Goal: Contribute content

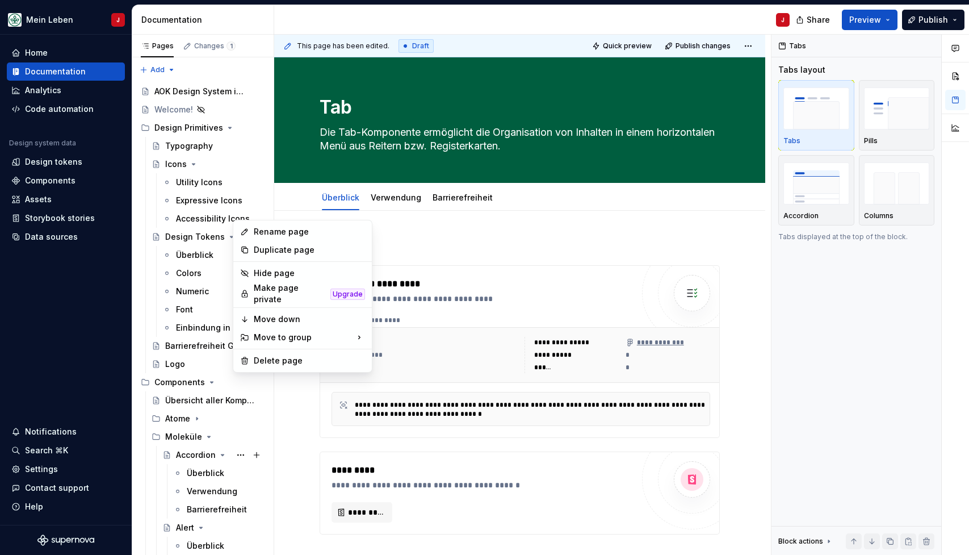
scroll to position [243, 0]
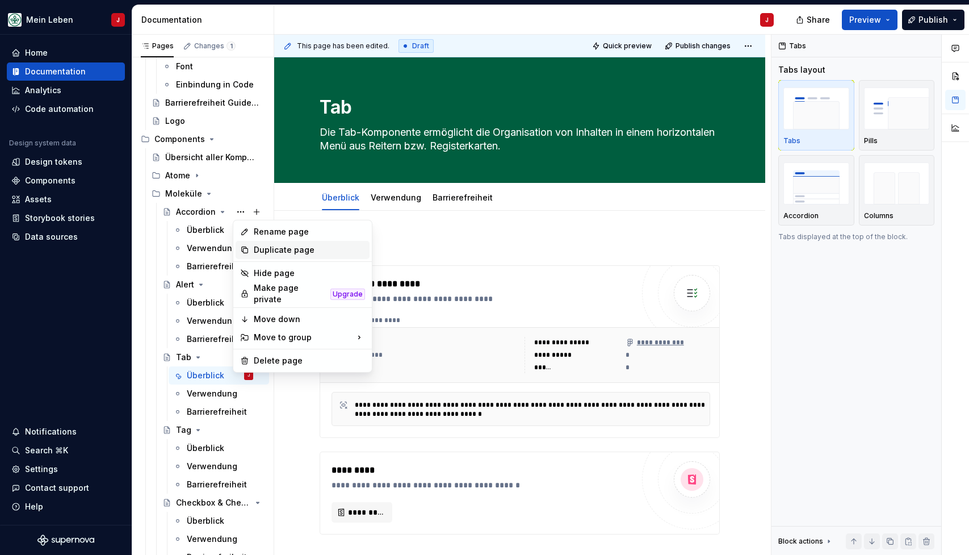
click at [293, 252] on div "Duplicate page" at bounding box center [309, 249] width 111 height 11
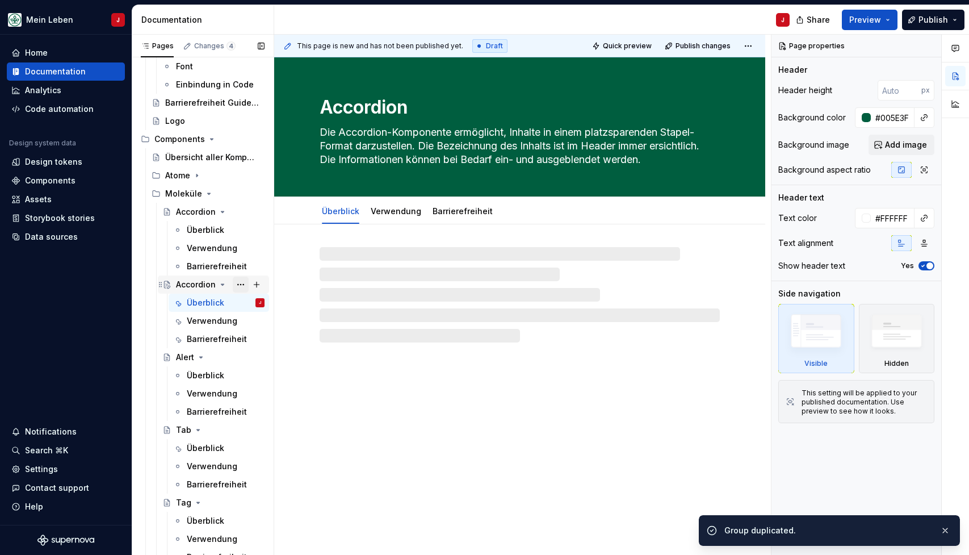
click at [238, 281] on button "Page tree" at bounding box center [241, 284] width 16 height 16
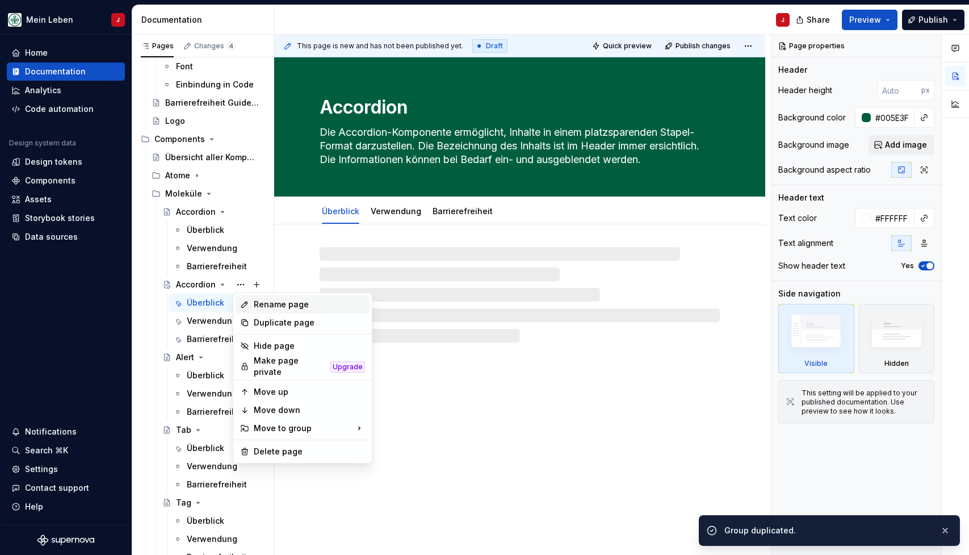
click at [278, 301] on div "Rename page" at bounding box center [309, 304] width 111 height 11
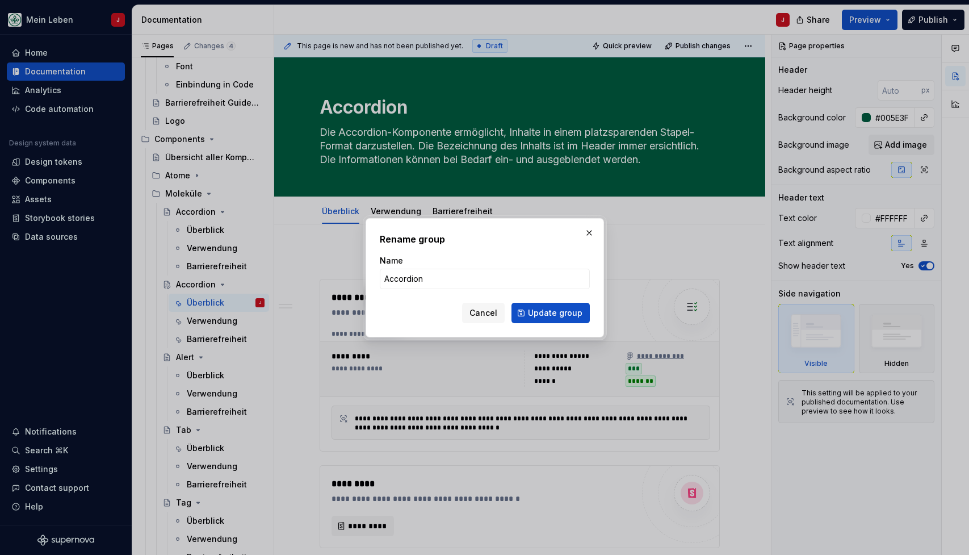
type textarea "*"
type input "Overlay"
click at [551, 312] on button "Update group" at bounding box center [550, 313] width 78 height 20
type textarea "*"
type textarea "Overlay"
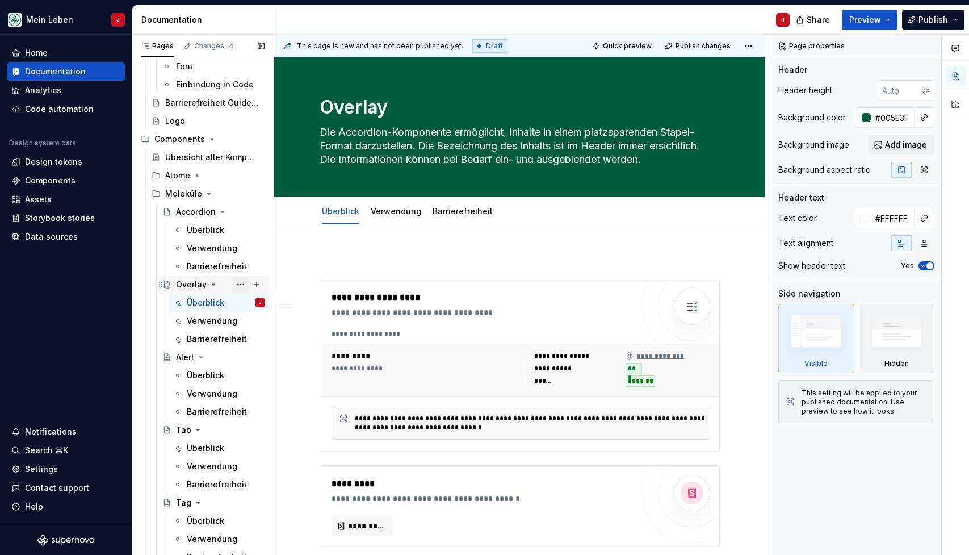
click at [241, 283] on button "Page tree" at bounding box center [241, 284] width 16 height 16
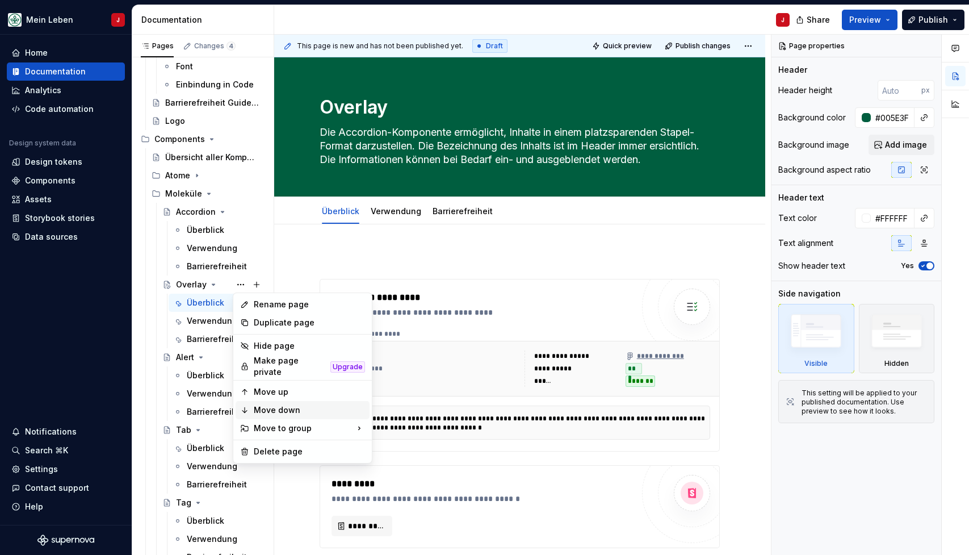
click at [301, 404] on div "Move down" at bounding box center [309, 409] width 111 height 11
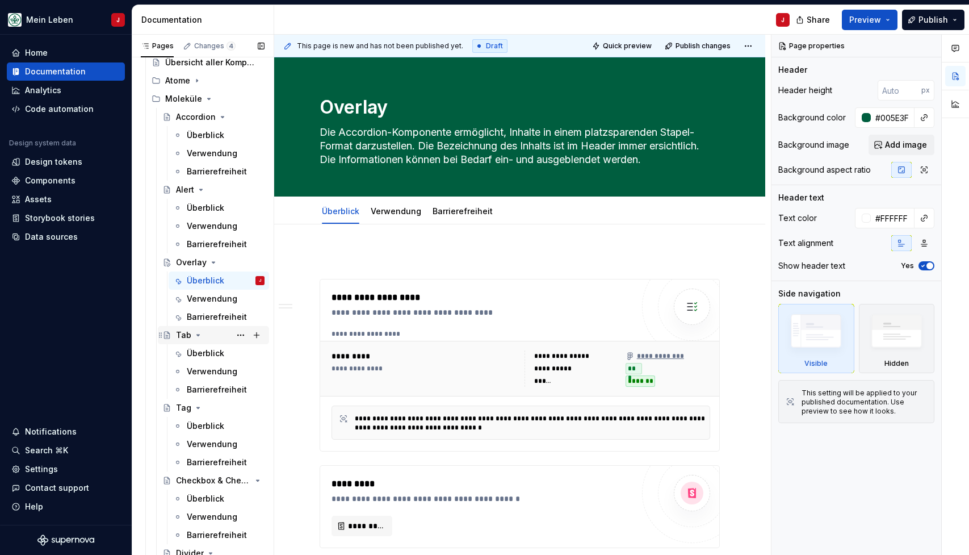
scroll to position [349, 0]
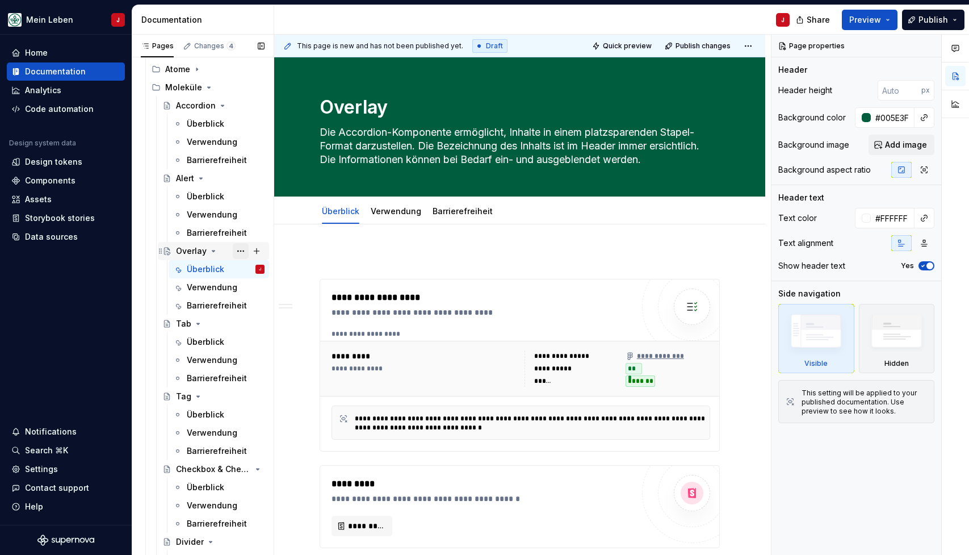
click at [240, 249] on button "Page tree" at bounding box center [241, 251] width 16 height 16
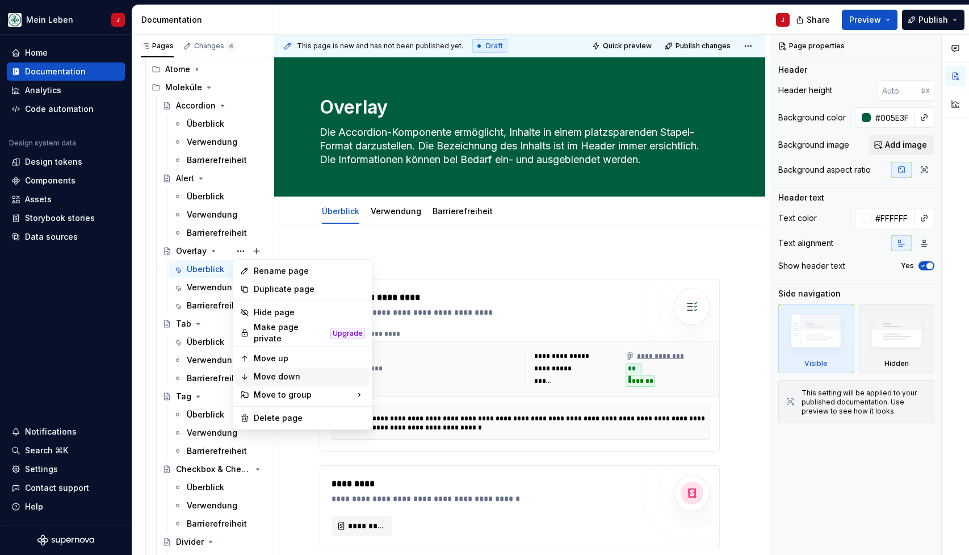
click at [291, 375] on div "Move down" at bounding box center [309, 376] width 111 height 11
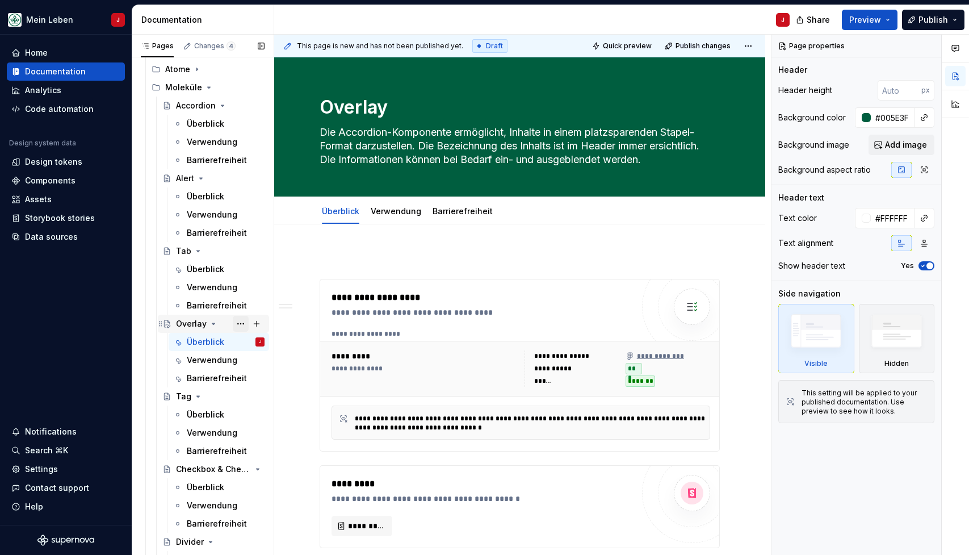
click at [240, 323] on button "Page tree" at bounding box center [241, 324] width 16 height 16
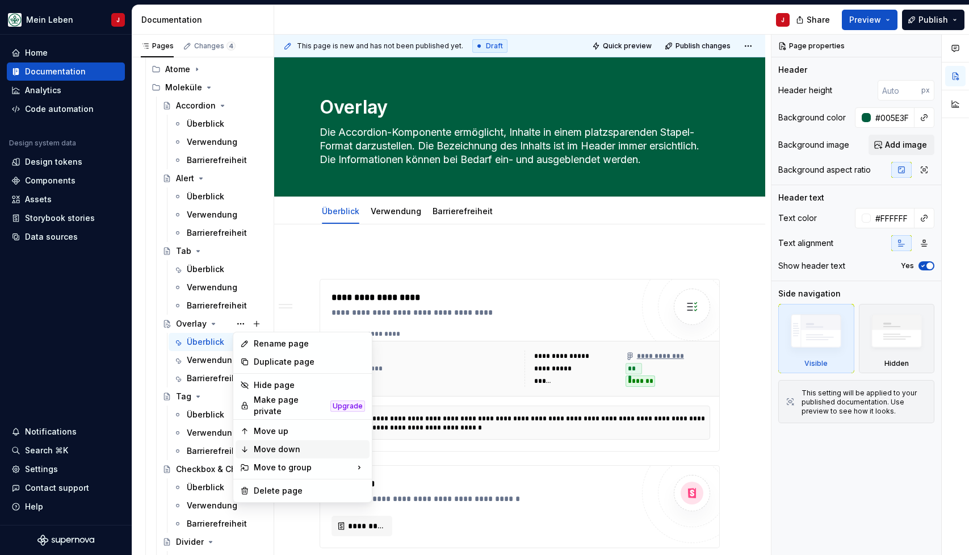
click at [291, 443] on div "Move down" at bounding box center [309, 448] width 111 height 11
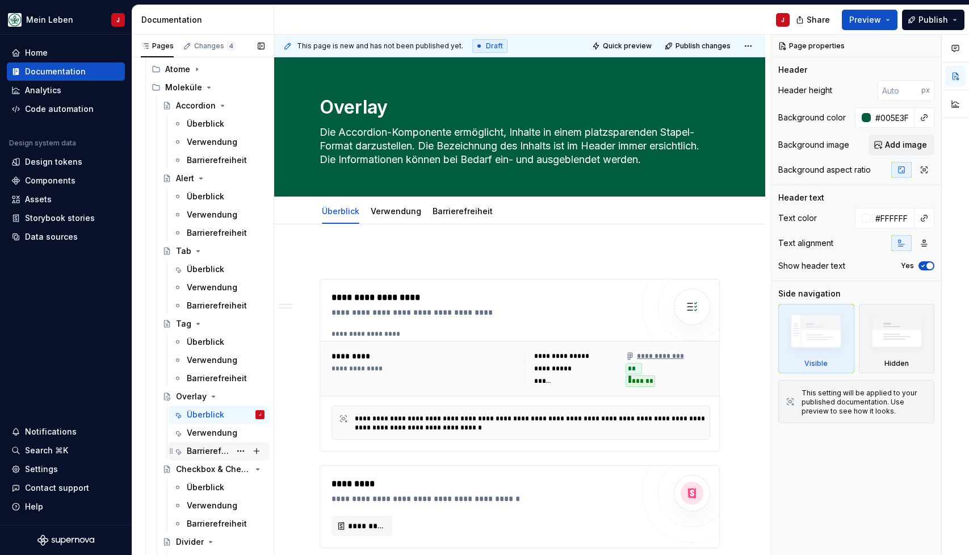
scroll to position [418, 0]
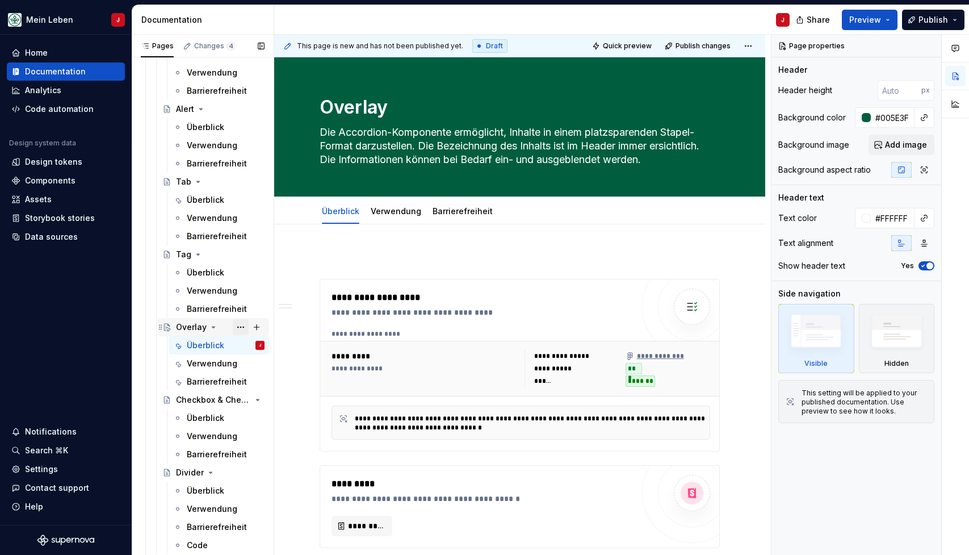
click at [240, 328] on button "Page tree" at bounding box center [241, 327] width 16 height 16
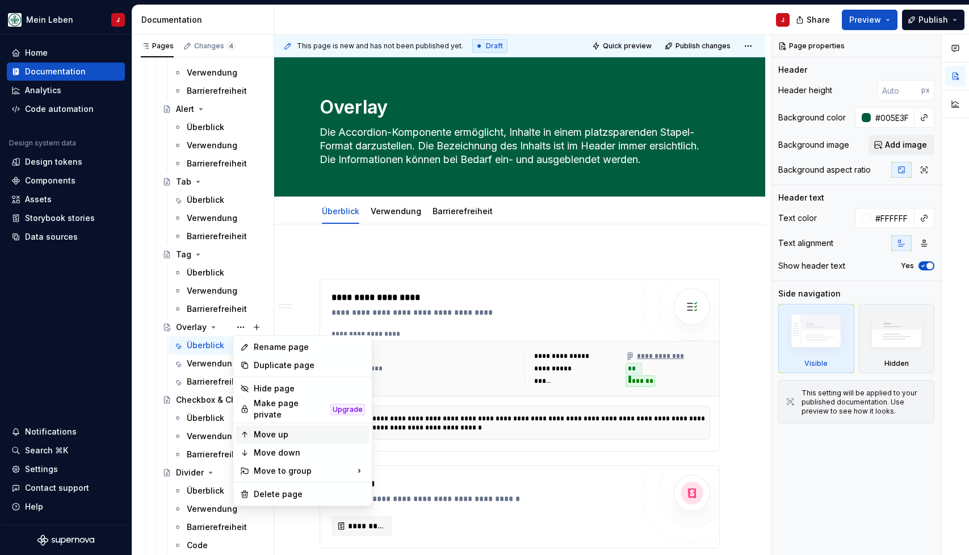
click at [300, 434] on div "Move up" at bounding box center [309, 434] width 111 height 11
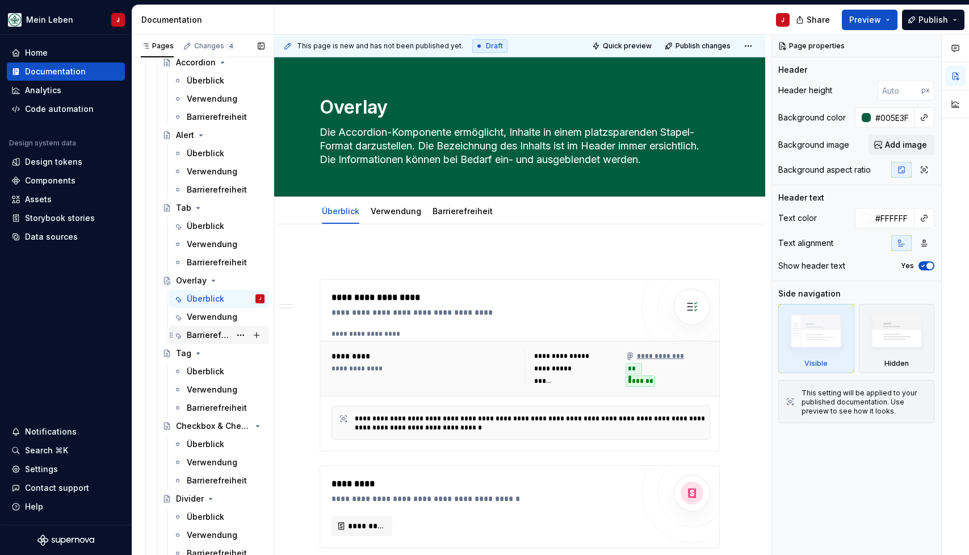
scroll to position [385, 0]
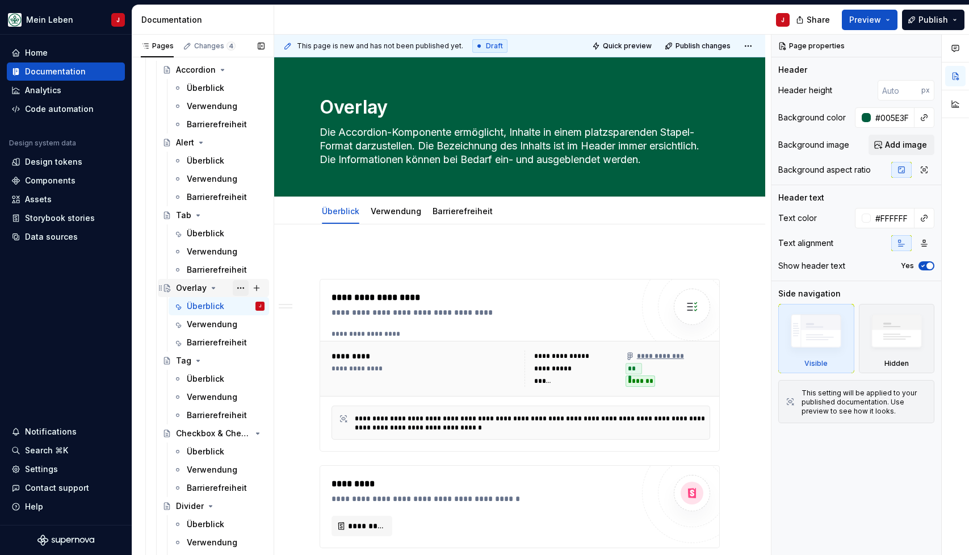
click at [244, 287] on button "Page tree" at bounding box center [241, 288] width 16 height 16
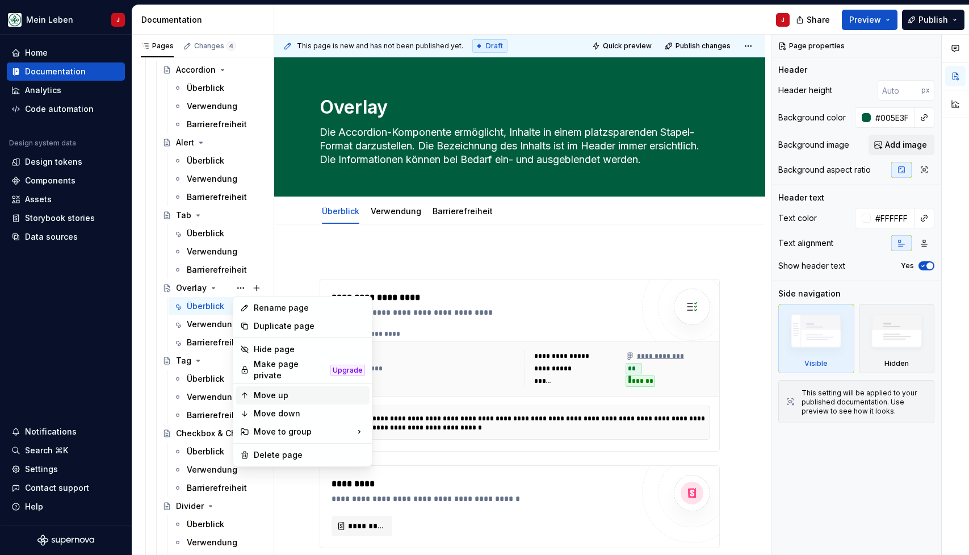
click at [284, 391] on div "Move up" at bounding box center [309, 394] width 111 height 11
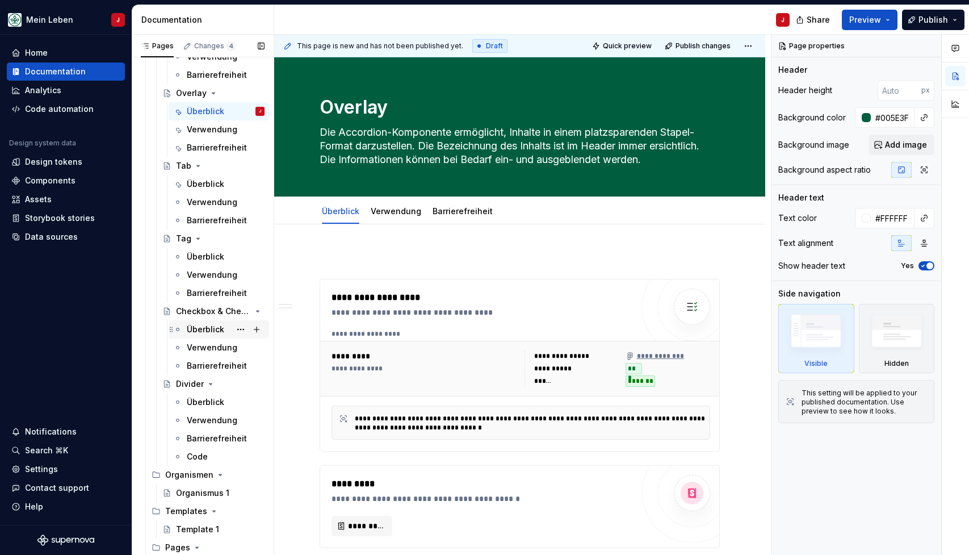
scroll to position [509, 0]
click at [203, 177] on div "Überblick" at bounding box center [205, 182] width 37 height 11
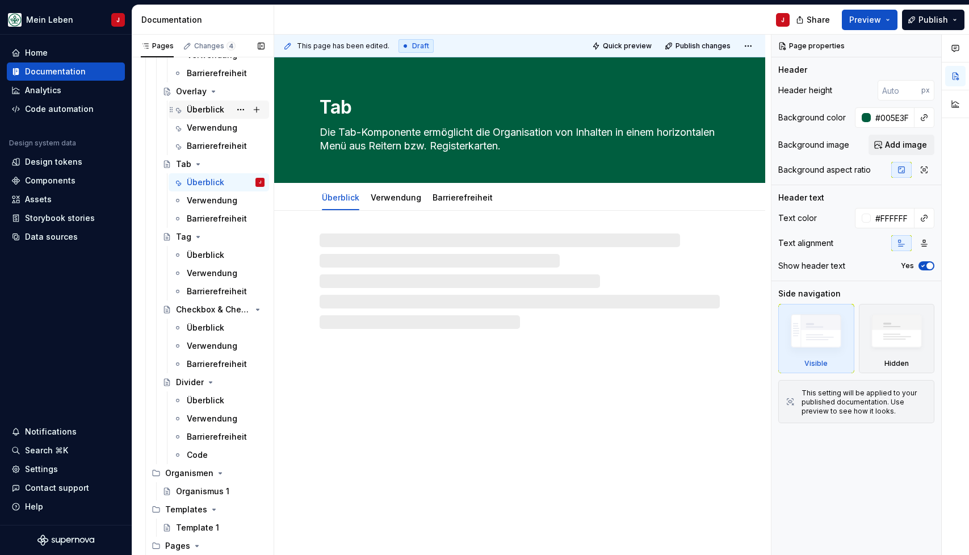
click at [194, 107] on div "Überblick" at bounding box center [205, 109] width 37 height 11
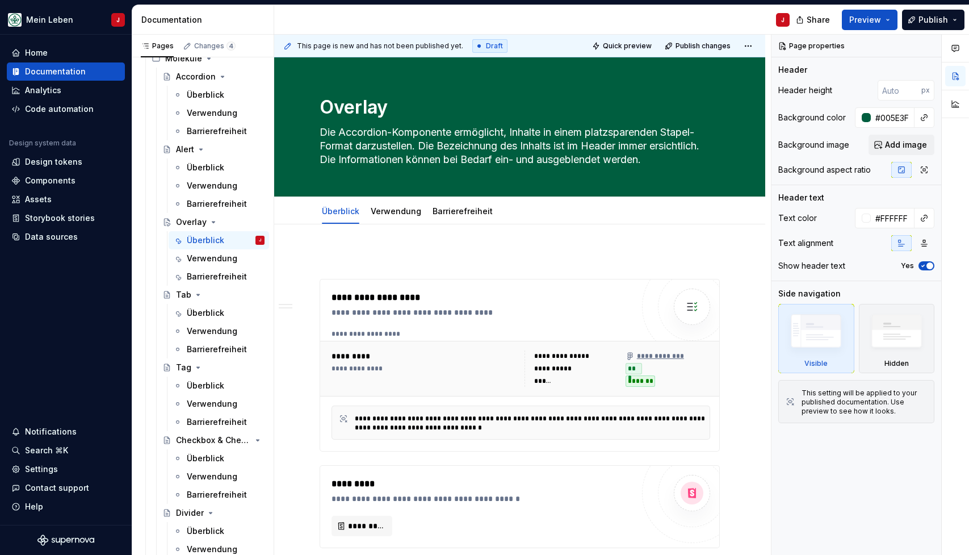
scroll to position [340, 0]
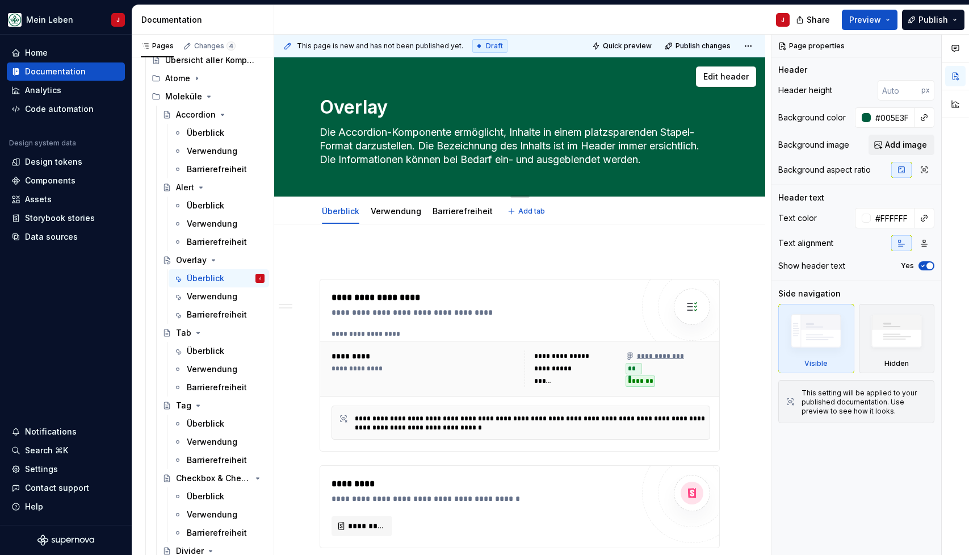
click at [386, 136] on textarea "Die Accordion-Komponente ermöglicht, Inhalte in einem platzsparenden Stapel-For…" at bounding box center [517, 145] width 400 height 45
paste textarea "Overlay-Komponente dient zur Darstellung von Informationen, welche sich über de…"
type textarea "*"
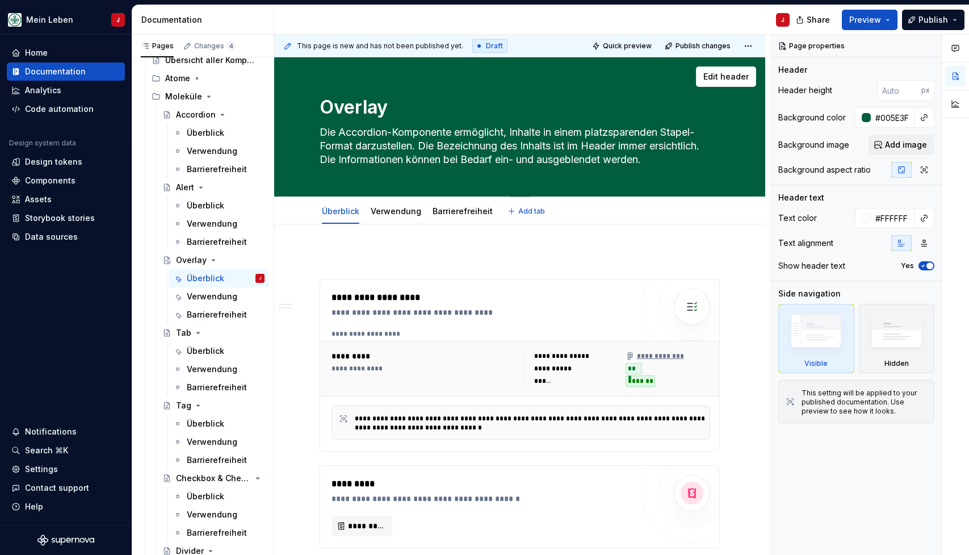
type textarea "Die Overlay-Komponente dient zur Darstellung von Informationen, welche sich übe…"
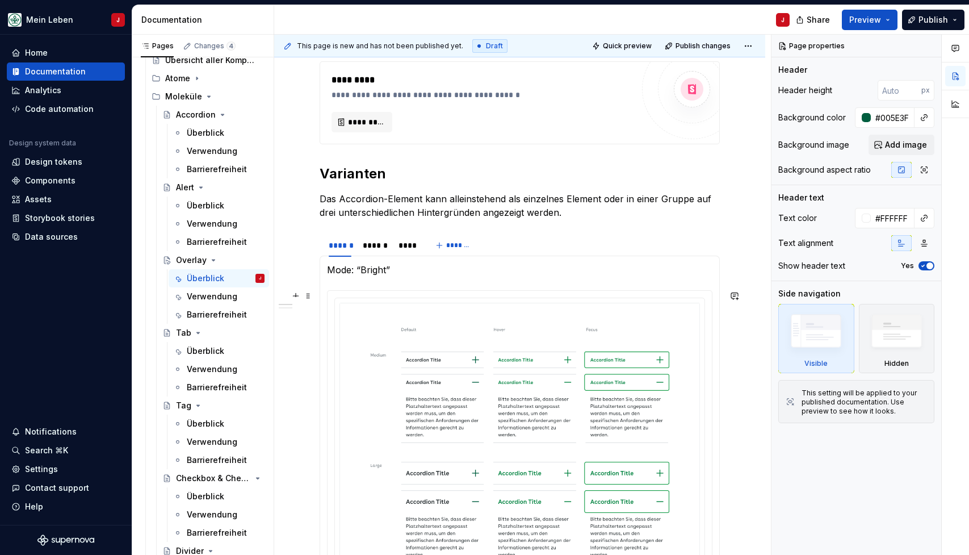
scroll to position [429, 0]
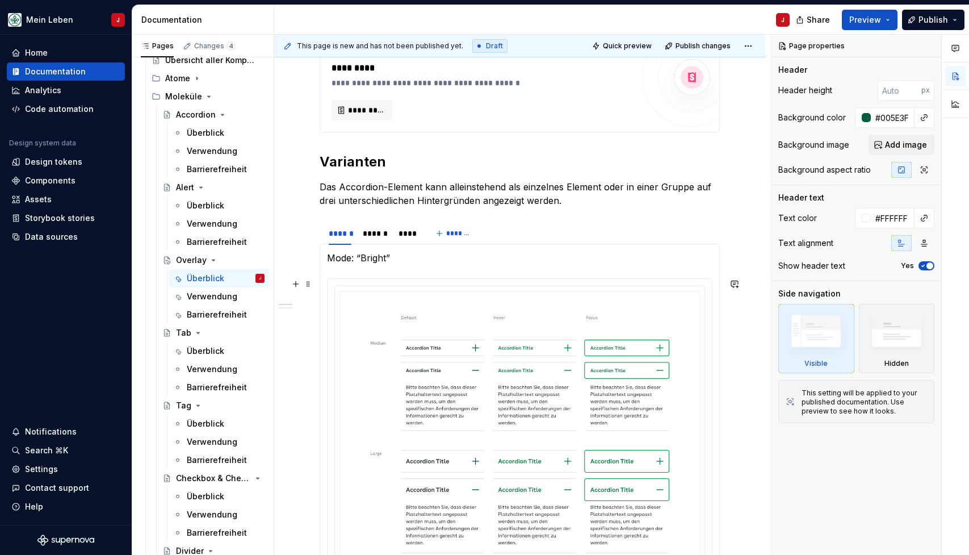
type textarea "*"
type textarea "Die Overlay-Komponente dient zur Darstellung von Informationen, welche sich übe…"
click at [367, 196] on p "Das Accordion-Element kann alleinstehend als einzelnes Element oder in einer Gr…" at bounding box center [520, 193] width 400 height 27
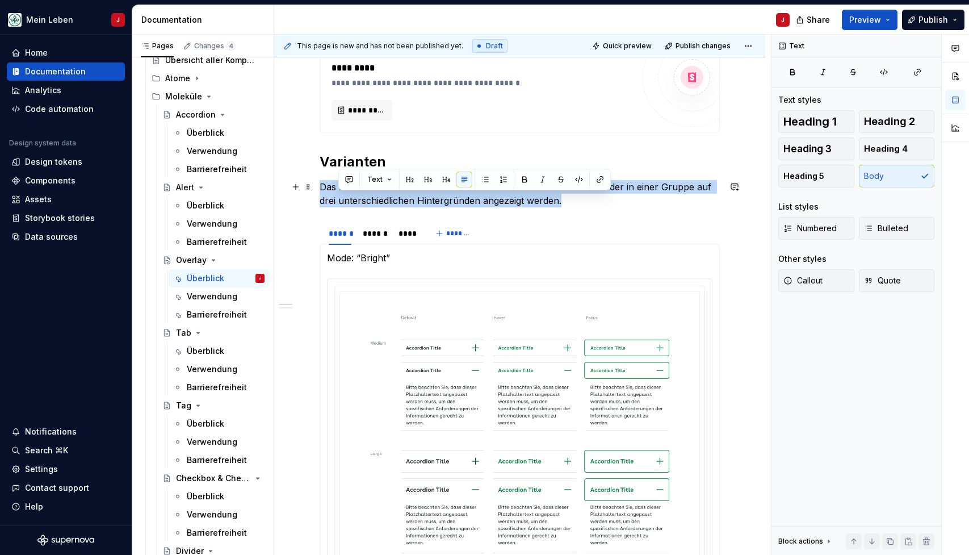
click at [367, 196] on p "Das Accordion-Element kann alleinstehend als einzelnes Element oder in einer Gr…" at bounding box center [520, 193] width 400 height 27
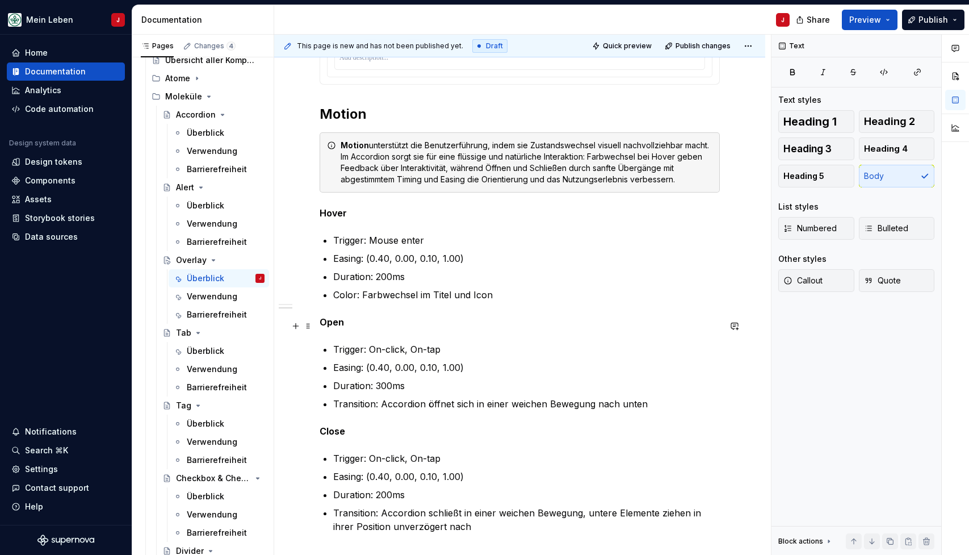
scroll to position [982, 0]
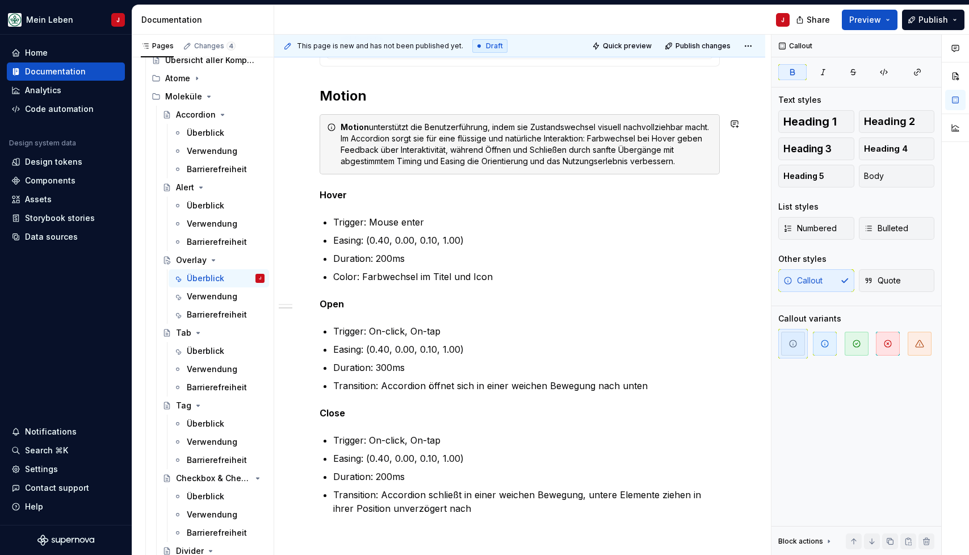
click at [322, 91] on h2 "Motion" at bounding box center [520, 96] width 400 height 18
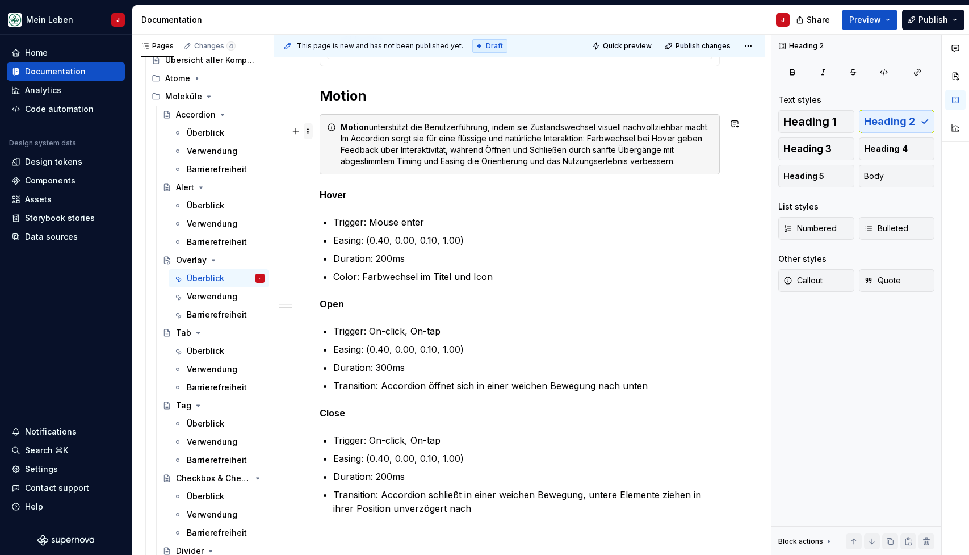
click at [309, 136] on span at bounding box center [308, 131] width 9 height 16
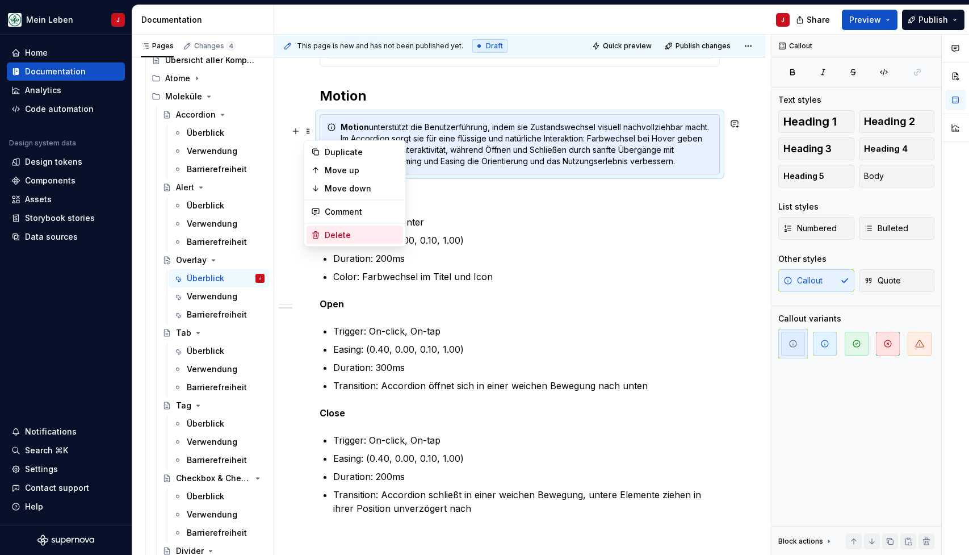
click at [355, 235] on div "Delete" at bounding box center [362, 234] width 74 height 11
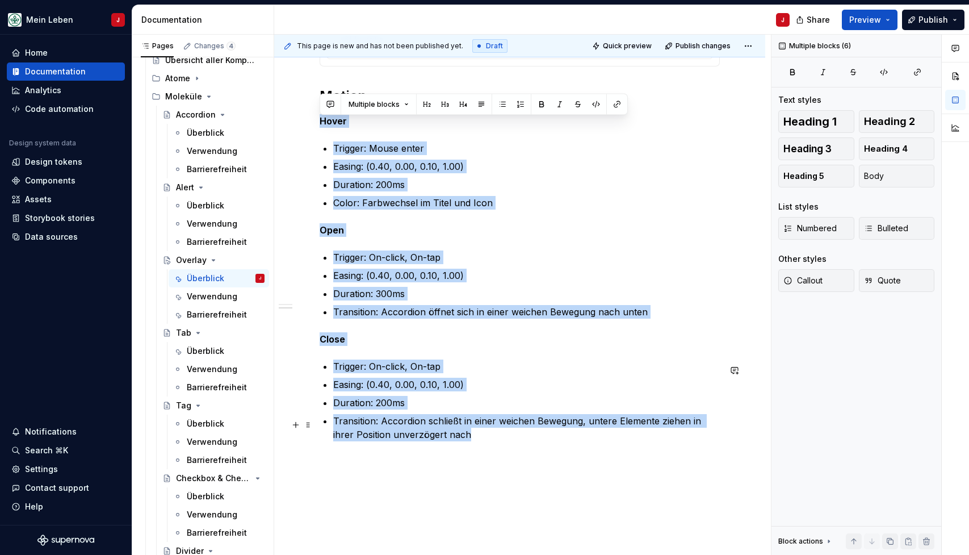
drag, startPoint x: 321, startPoint y: 122, endPoint x: 496, endPoint y: 431, distance: 355.4
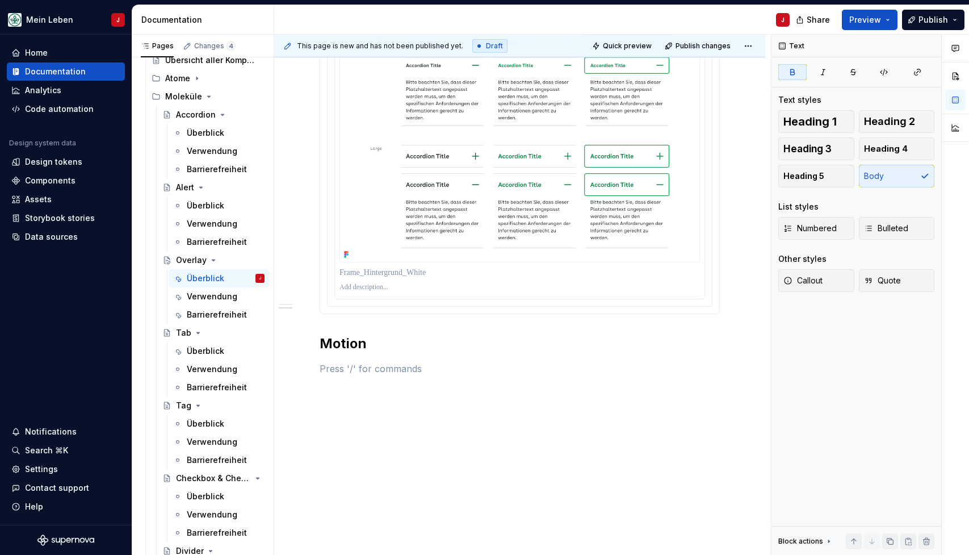
scroll to position [724, 0]
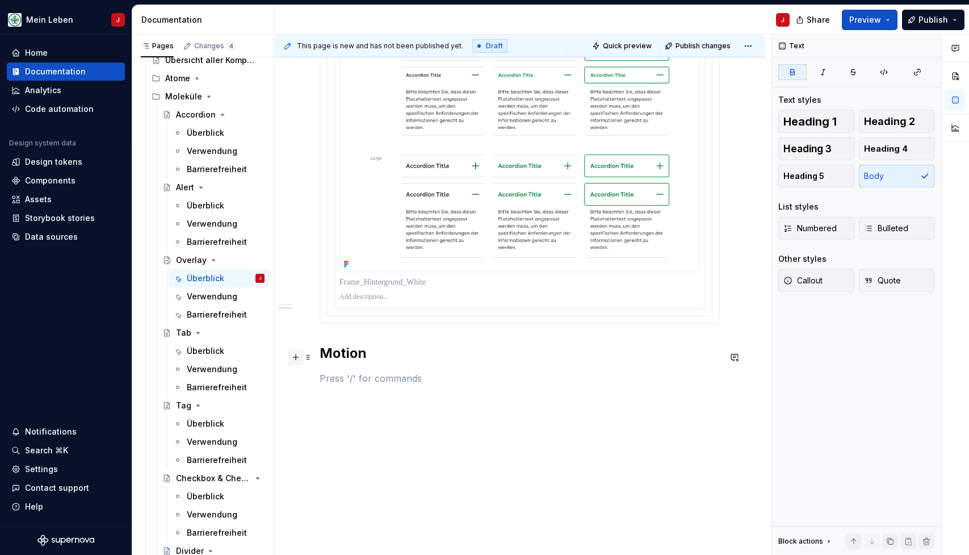
click at [294, 359] on button "button" at bounding box center [296, 357] width 16 height 16
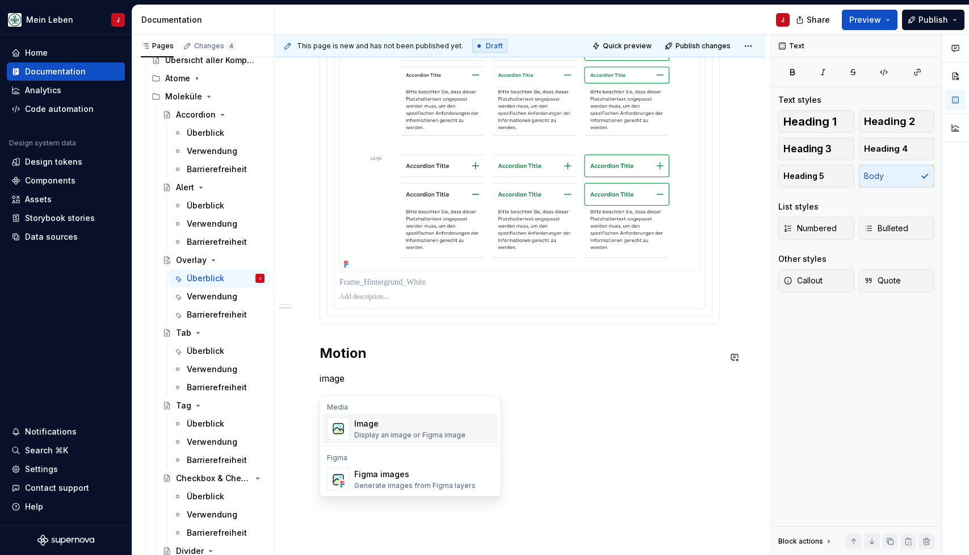
click at [395, 438] on div "Display an image or Figma image" at bounding box center [409, 434] width 111 height 9
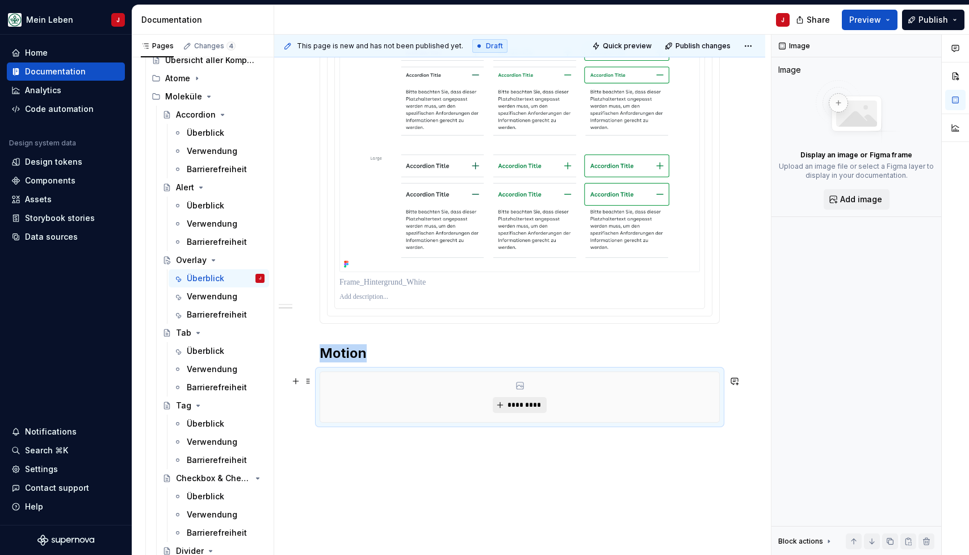
click at [509, 407] on button "*********" at bounding box center [520, 405] width 54 height 16
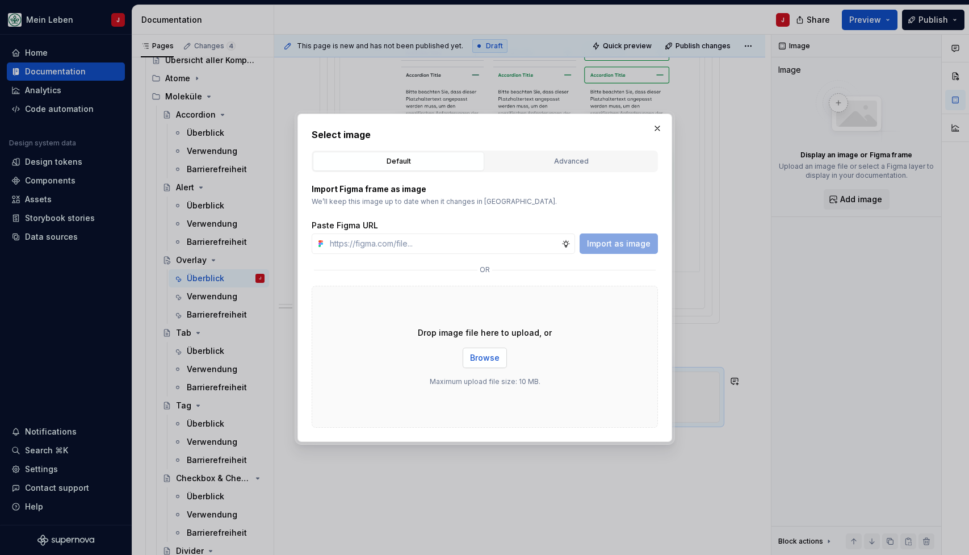
click at [482, 360] on span "Browse" at bounding box center [485, 357] width 30 height 11
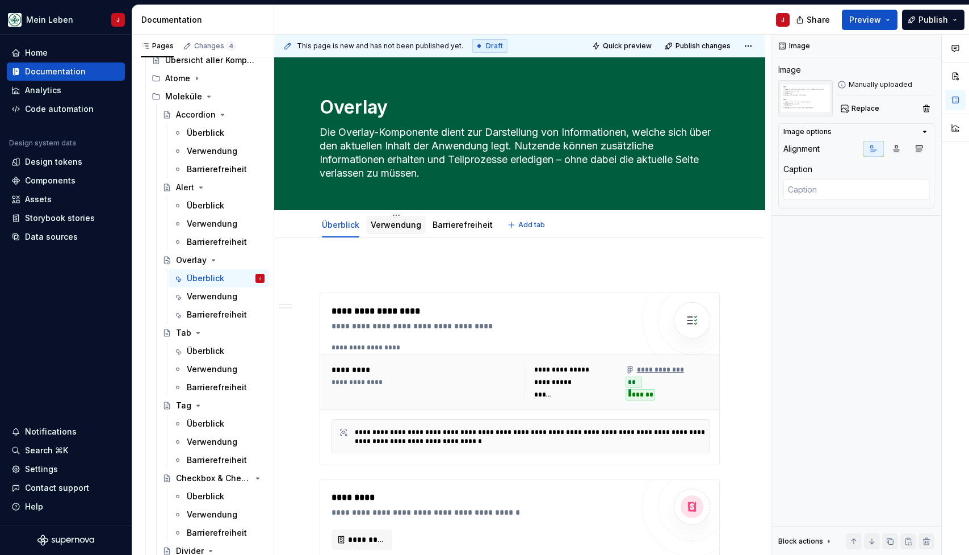
scroll to position [0, 0]
click at [399, 227] on link "Verwendung" at bounding box center [396, 225] width 51 height 10
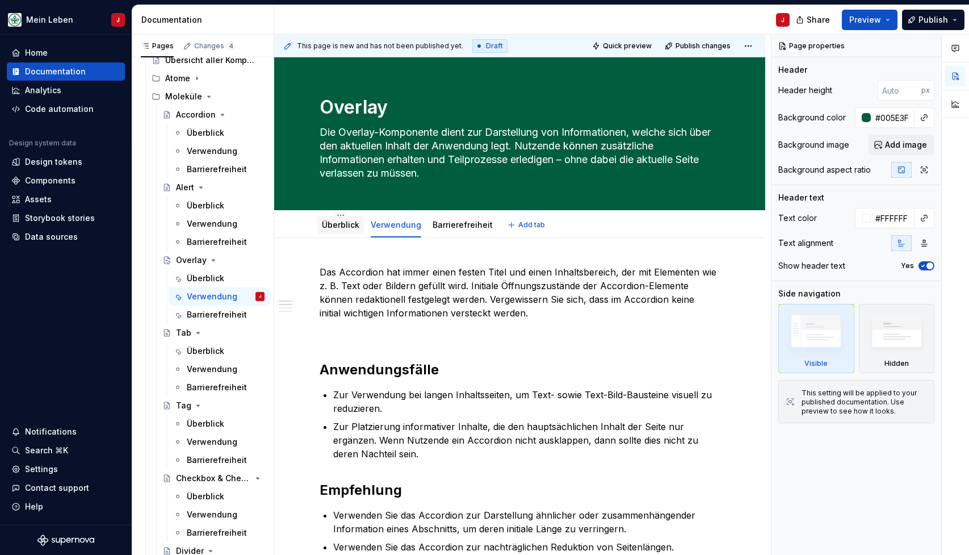
click at [343, 227] on link "Überblick" at bounding box center [340, 225] width 37 height 10
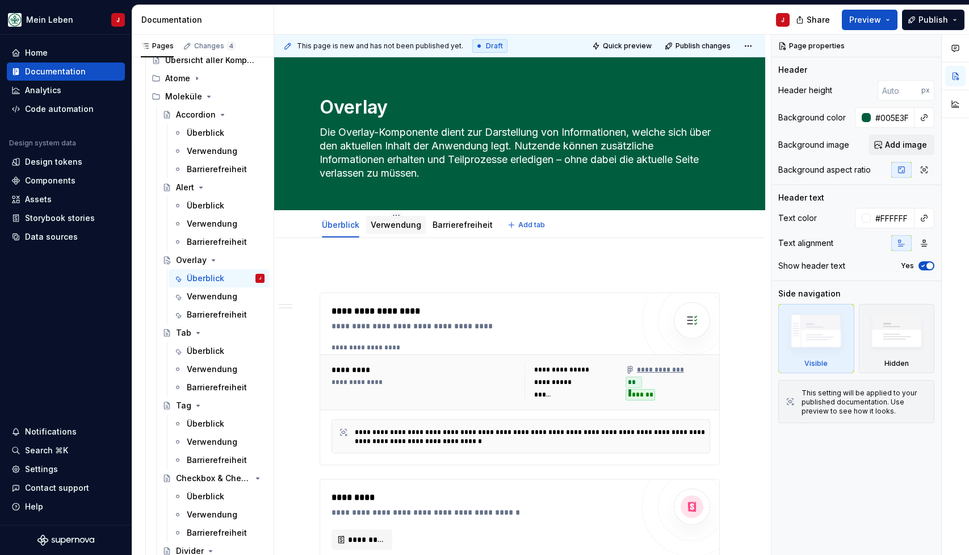
click at [385, 230] on div "Verwendung" at bounding box center [396, 225] width 51 height 14
click at [399, 224] on link "Verwendung" at bounding box center [396, 225] width 51 height 10
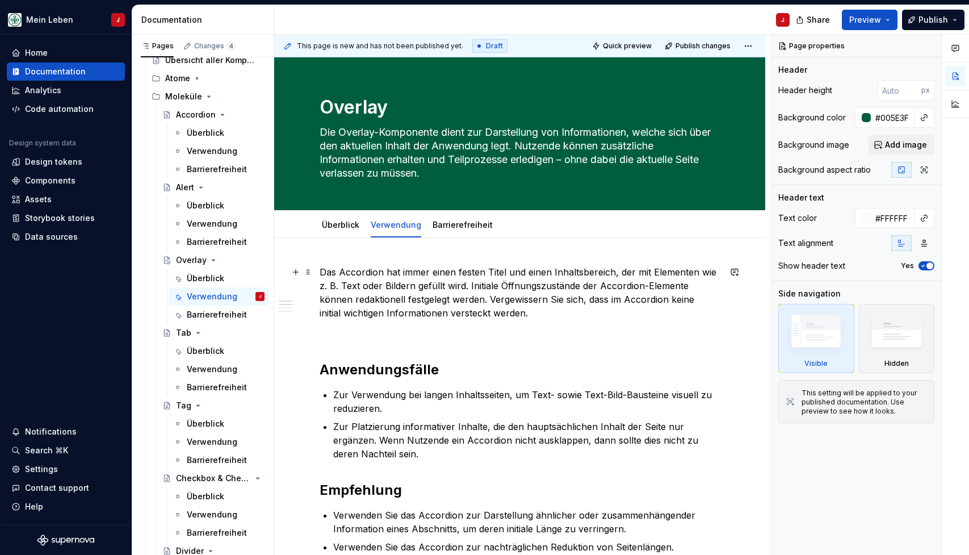
click at [402, 286] on p "Das Accordion hat immer einen festen Titel und einen Inhaltsbereich, der mit El…" at bounding box center [520, 292] width 400 height 54
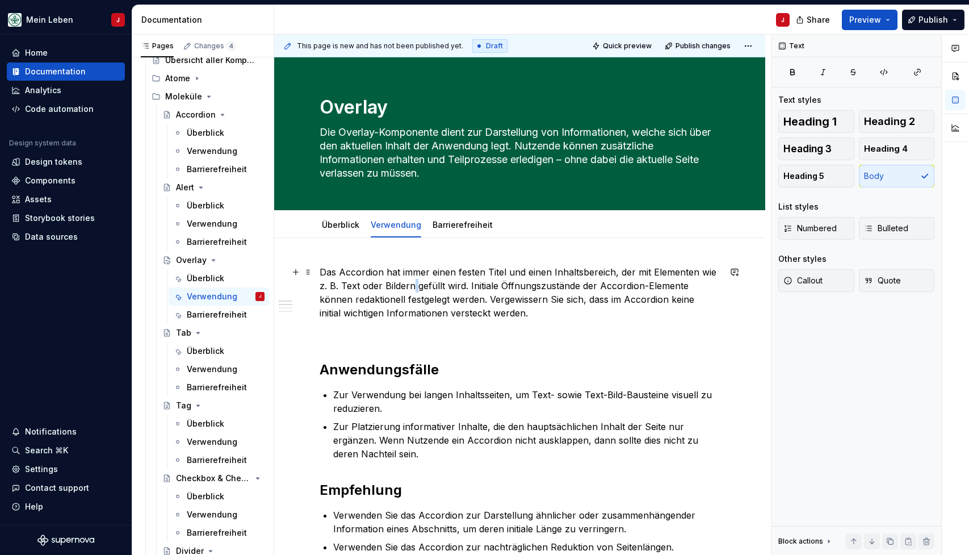
click at [402, 286] on p "Das Accordion hat immer einen festen Titel und einen Inhaltsbereich, der mit El…" at bounding box center [520, 292] width 400 height 54
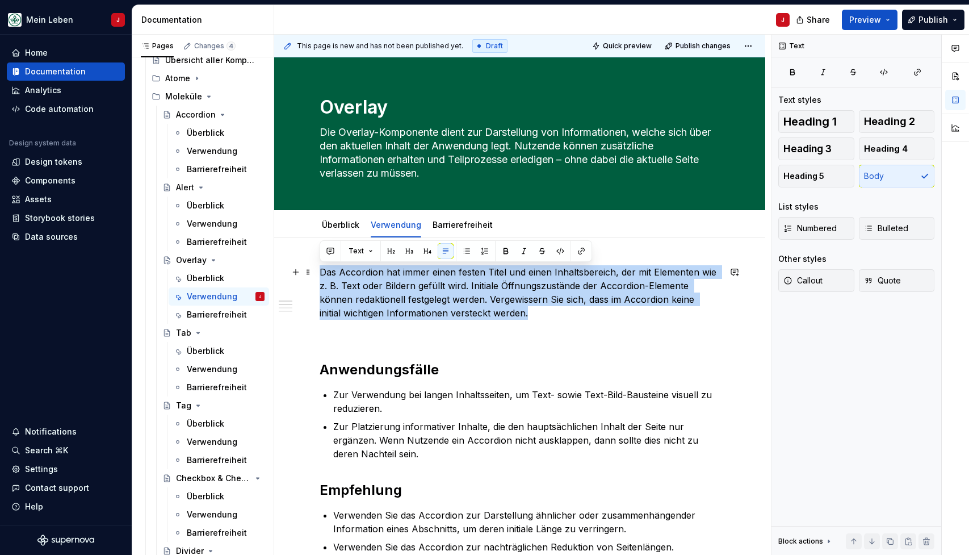
click at [402, 286] on p "Das Accordion hat immer einen festen Titel und einen Inhaltsbereich, der mit El…" at bounding box center [520, 292] width 400 height 54
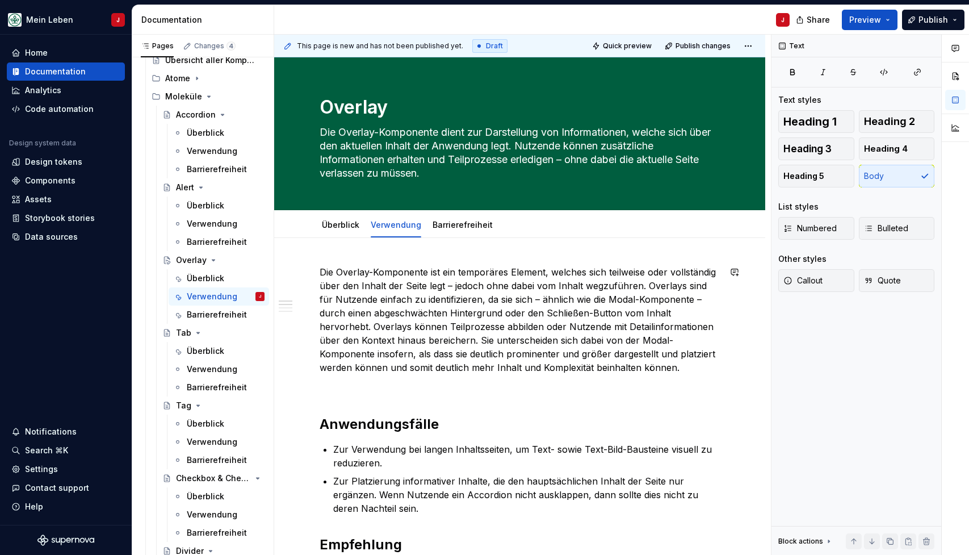
type textarea "*"
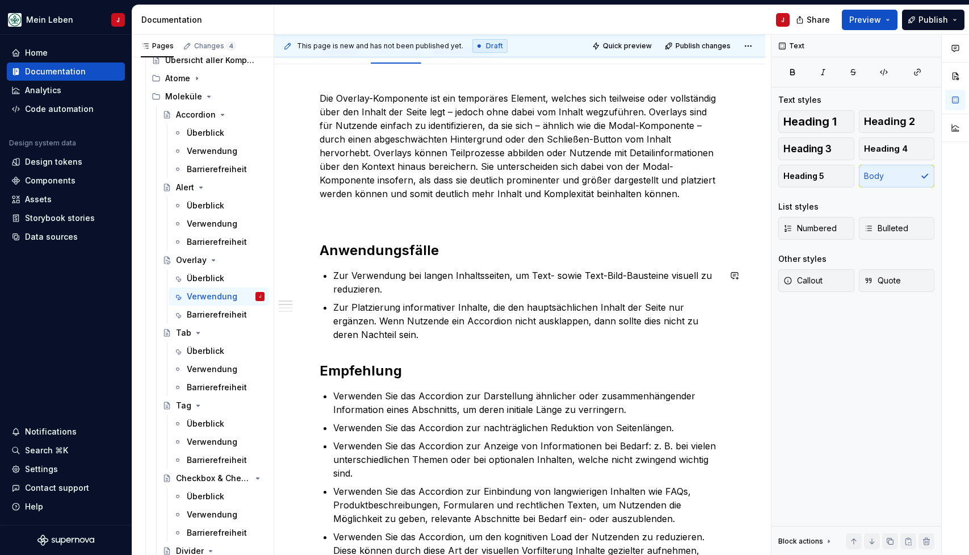
scroll to position [200, 0]
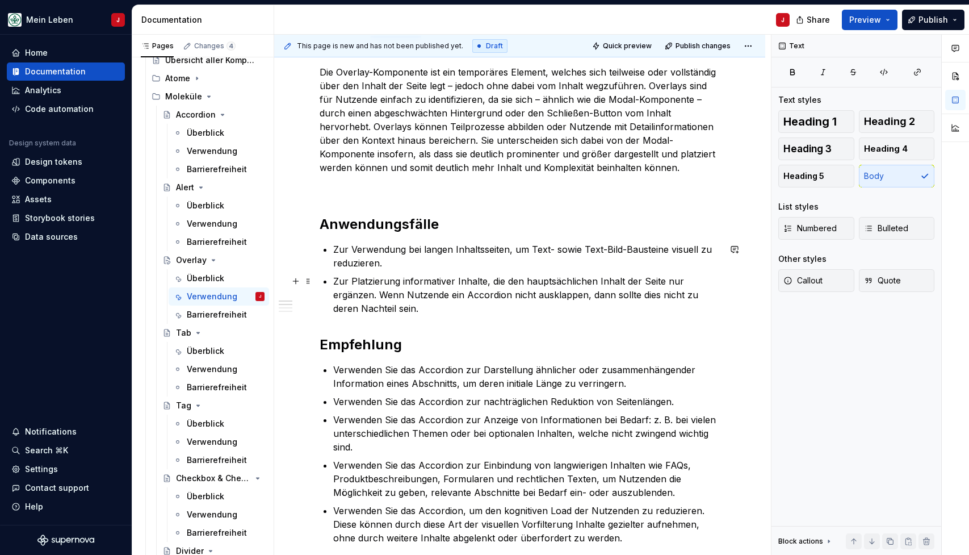
click at [409, 313] on p "Zur Platzierung informativer Inhalte, die den hauptsächlichen Inhalt der Seite …" at bounding box center [526, 294] width 387 height 41
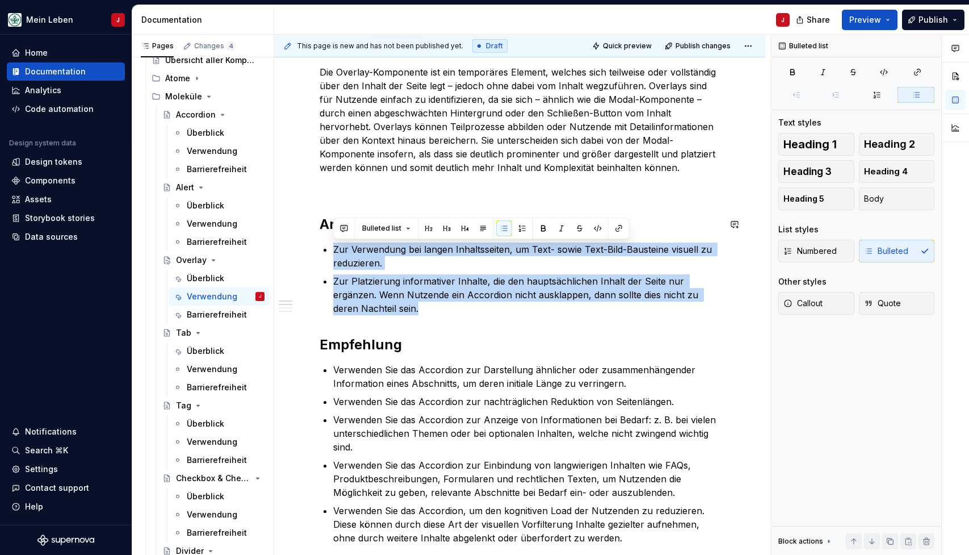
drag, startPoint x: 422, startPoint y: 312, endPoint x: 330, endPoint y: 242, distance: 115.5
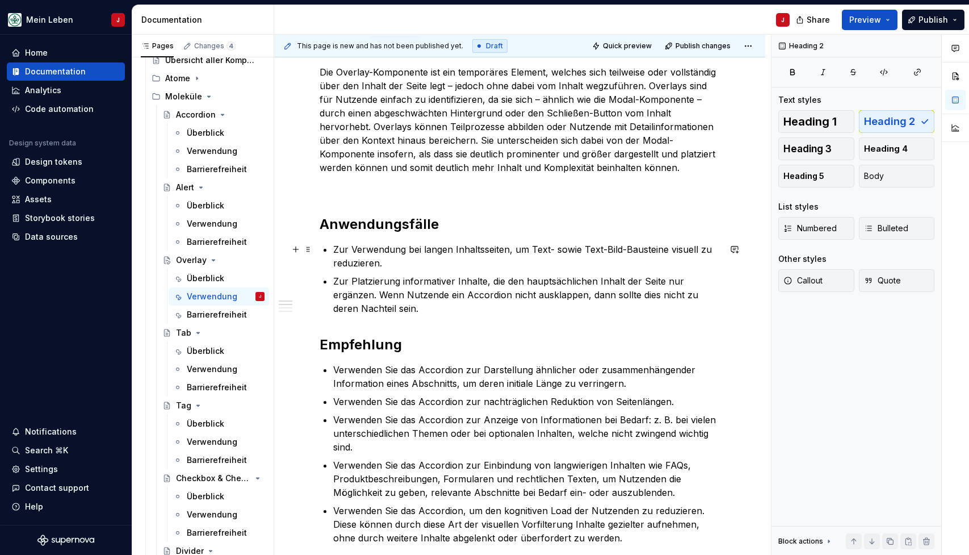
click at [384, 260] on p "Zur Verwendung bei langen Inhaltsseiten, um Text- sowie Text-Bild-Bausteine vis…" at bounding box center [526, 255] width 387 height 27
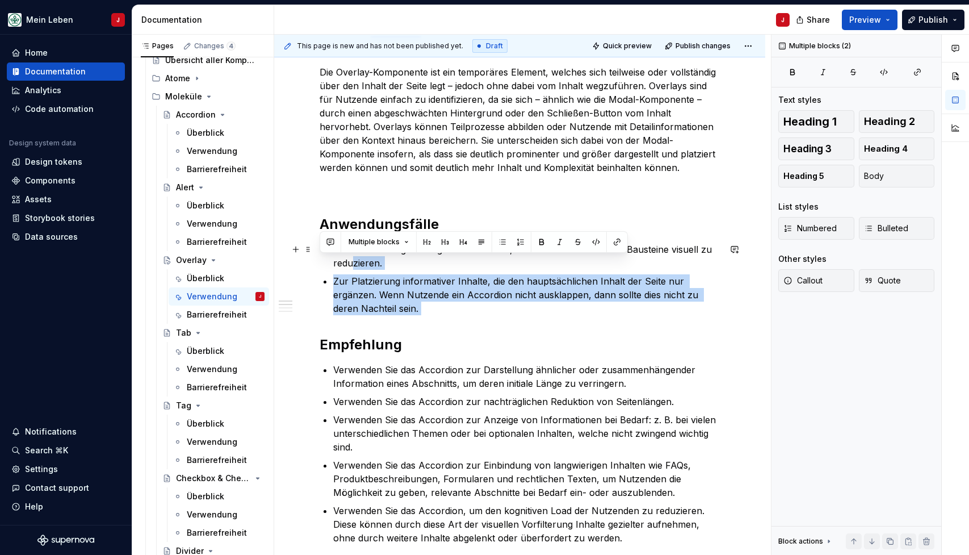
drag, startPoint x: 404, startPoint y: 313, endPoint x: 351, endPoint y: 258, distance: 76.7
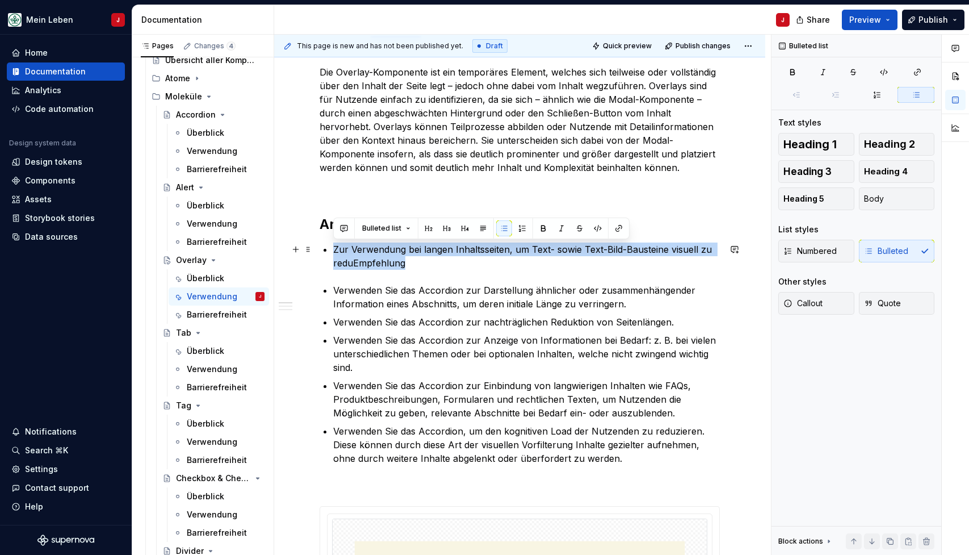
drag, startPoint x: 411, startPoint y: 265, endPoint x: 336, endPoint y: 250, distance: 76.3
click at [336, 250] on p "Zur Verwendung bei langen Inhaltsseiten, um Text- sowie Text-Bild-Bausteine vis…" at bounding box center [526, 255] width 387 height 27
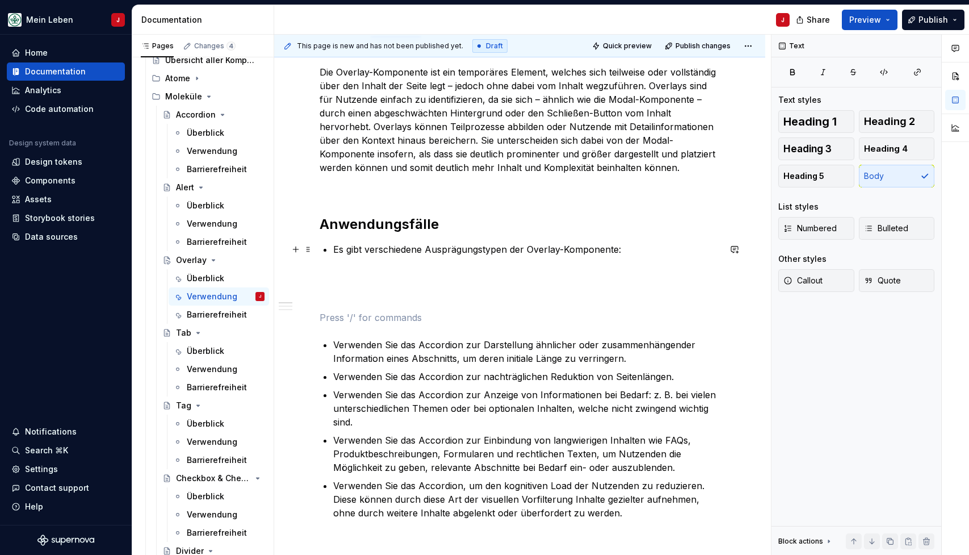
click at [333, 250] on p "Es gibt verschiedene Ausprägungstypen der Overlay-Komponente:" at bounding box center [526, 249] width 387 height 14
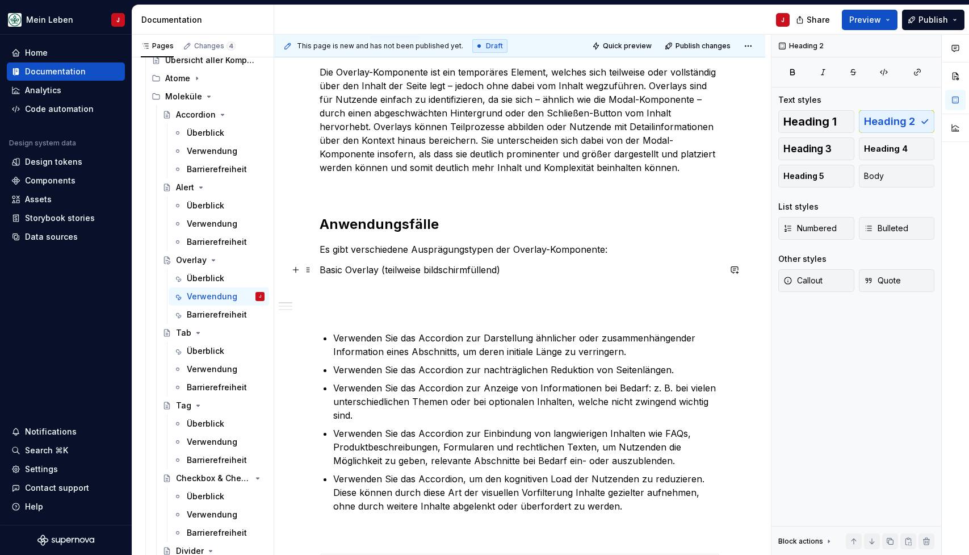
click at [321, 270] on p "Basic Overlay (teilweise bildschirmfüllend)" at bounding box center [520, 270] width 400 height 14
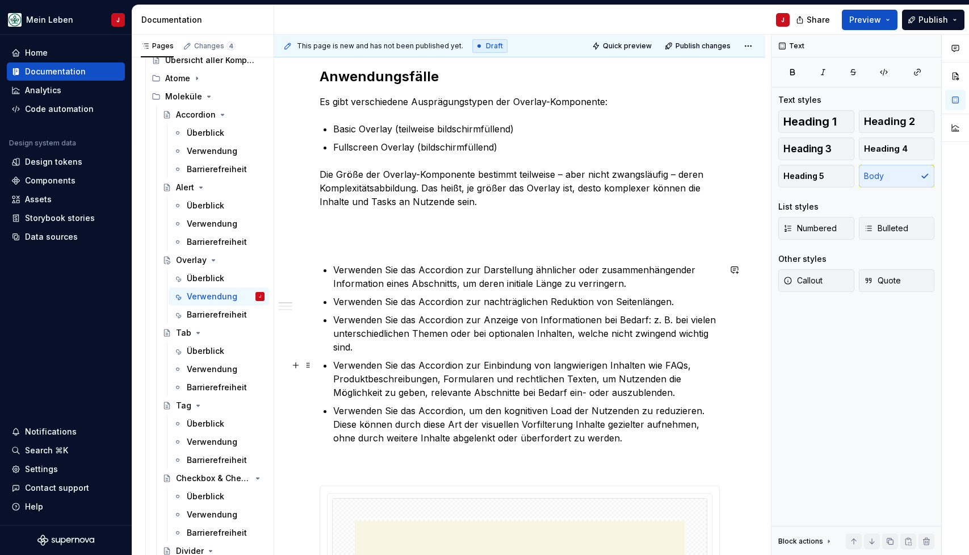
scroll to position [367, 0]
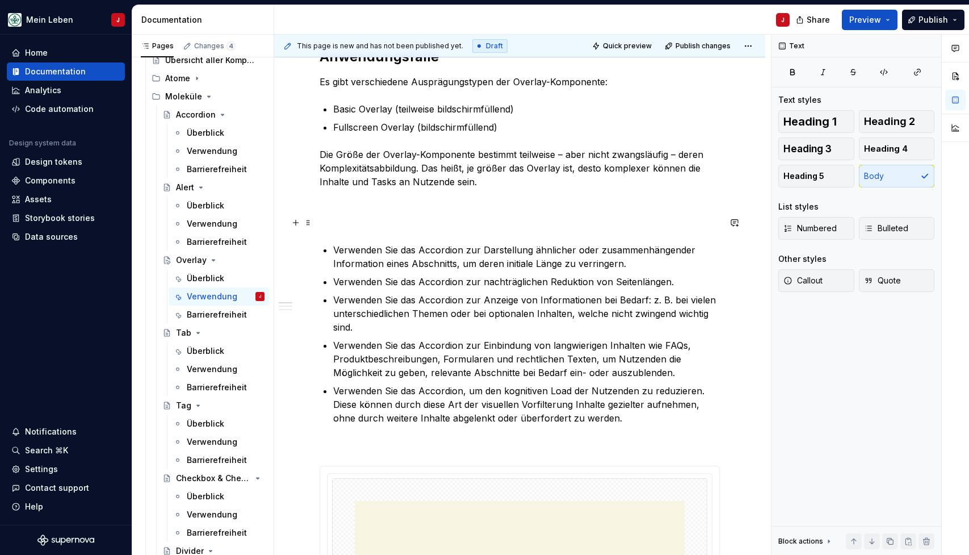
click at [337, 217] on p at bounding box center [520, 223] width 400 height 14
click at [329, 223] on p "Basic Overlay (teilweise bildschirmfüllend)" at bounding box center [520, 223] width 400 height 14
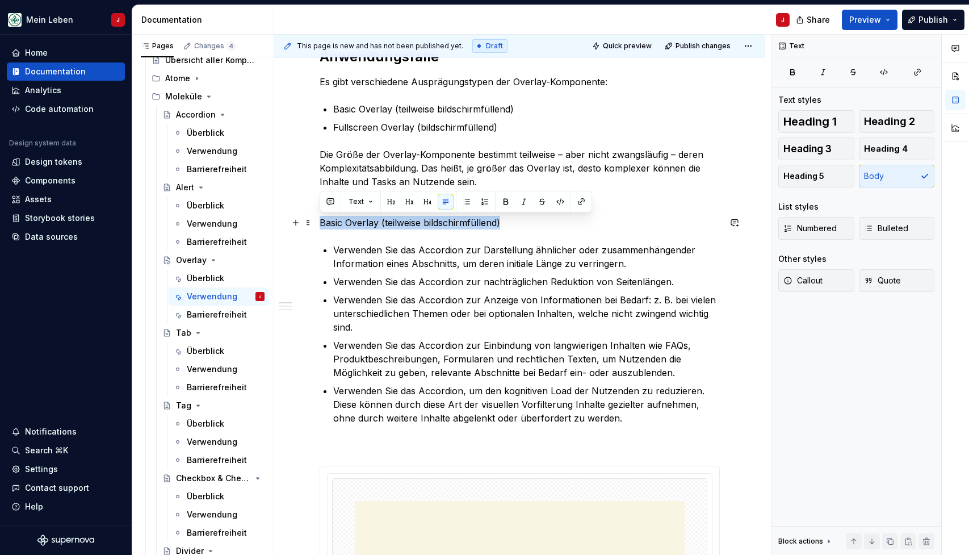
click at [329, 223] on p "Basic Overlay (teilweise bildschirmfüllend)" at bounding box center [520, 223] width 400 height 14
click at [894, 122] on span "Heading 2" at bounding box center [889, 121] width 51 height 11
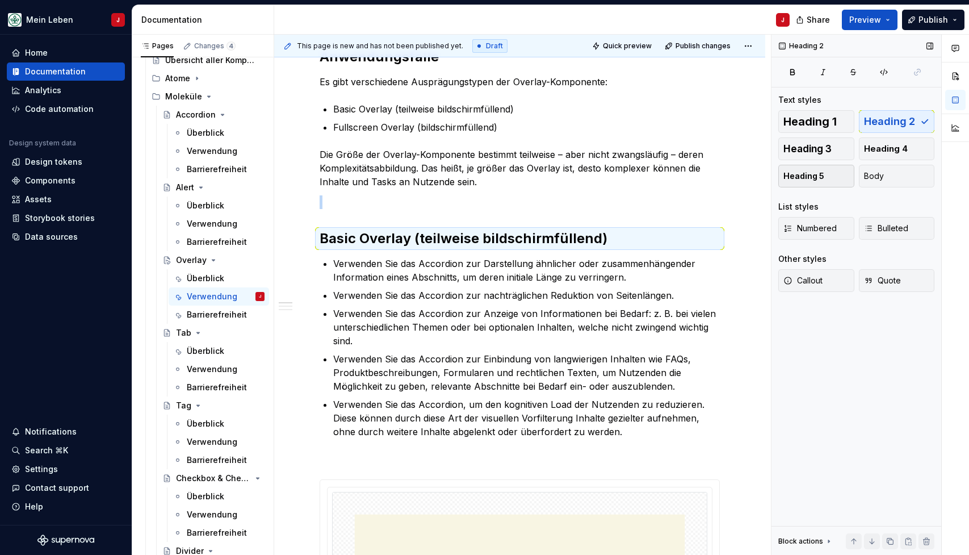
click at [819, 180] on span "Heading 5" at bounding box center [803, 175] width 41 height 11
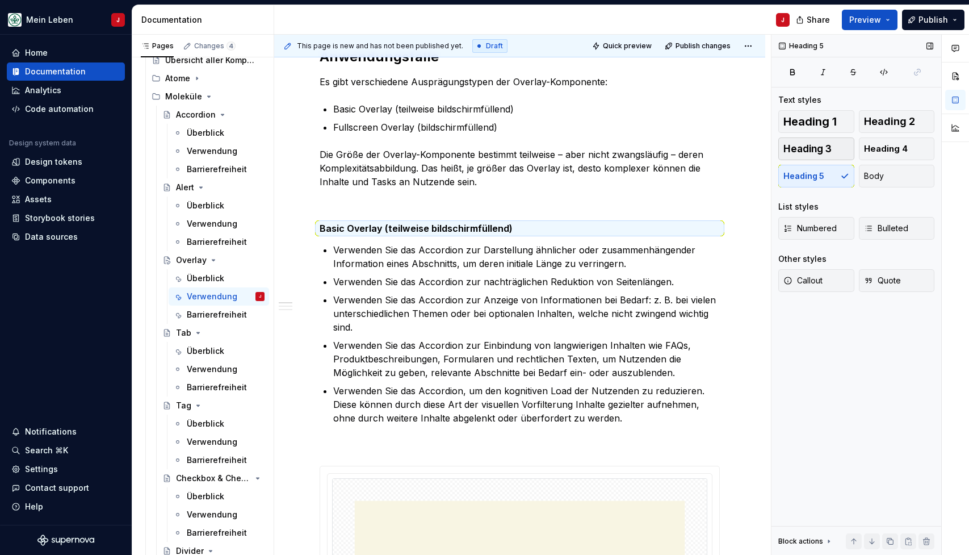
click at [835, 152] on button "Heading 3" at bounding box center [816, 148] width 76 height 23
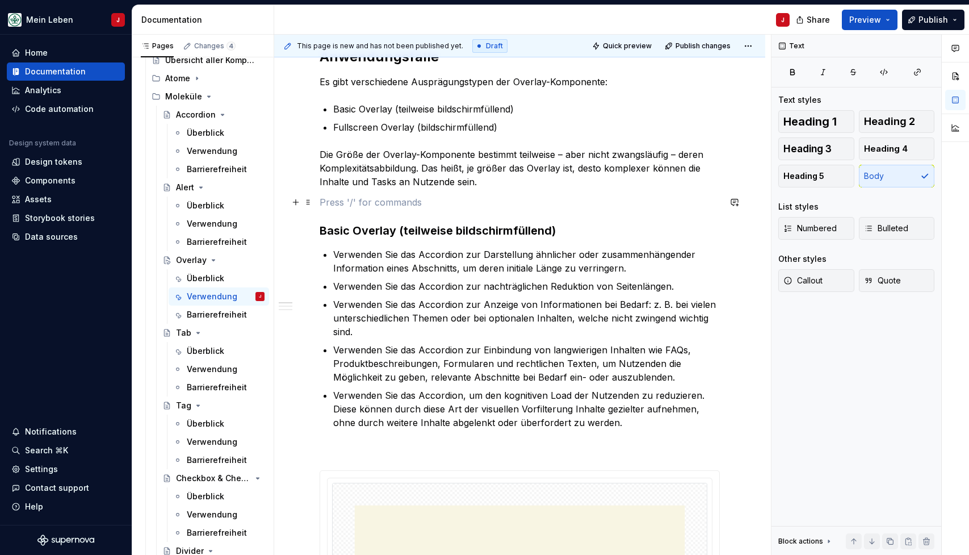
click at [368, 205] on p at bounding box center [520, 202] width 400 height 14
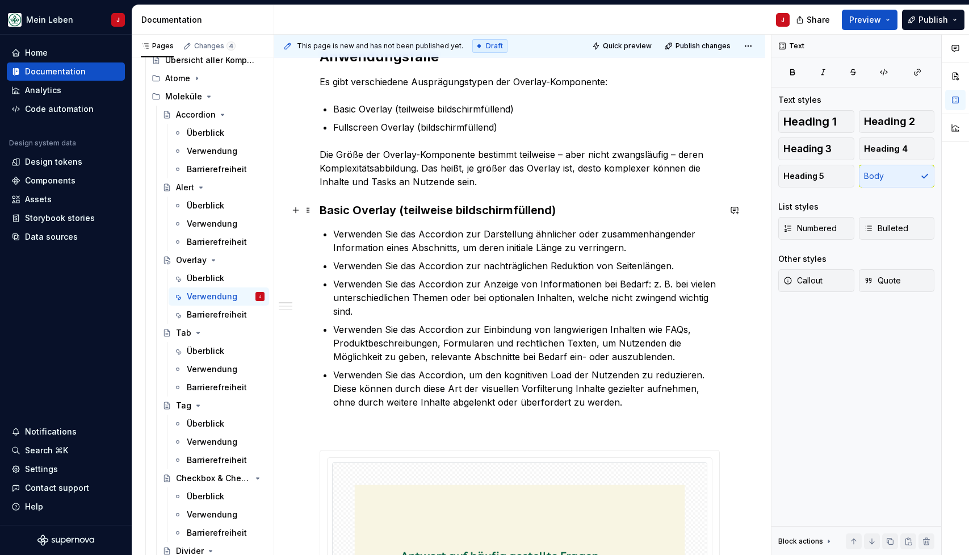
click at [589, 209] on h3 "Basic Overlay (teilweise bildschirmfüllend)" at bounding box center [520, 210] width 400 height 16
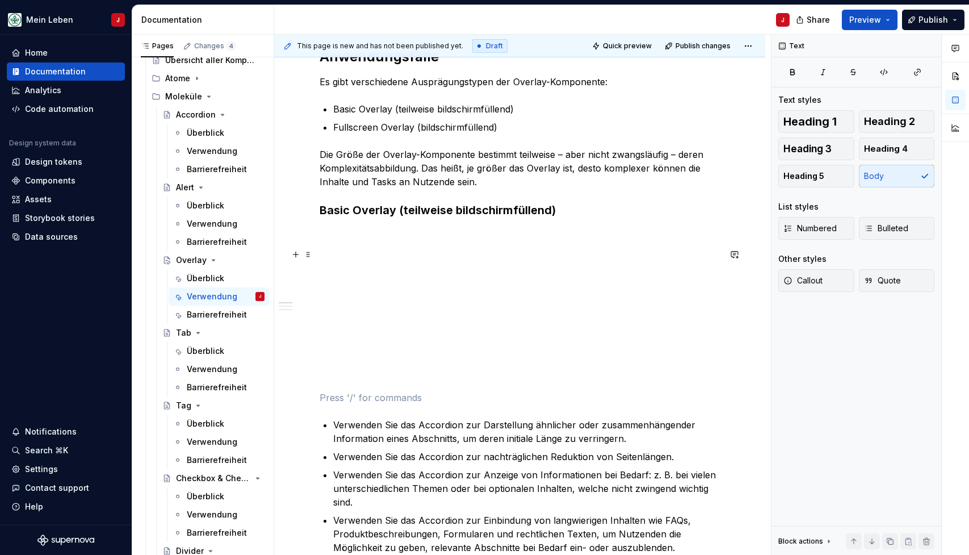
click at [334, 249] on p at bounding box center [520, 255] width 400 height 14
click at [329, 234] on p at bounding box center [520, 234] width 400 height 14
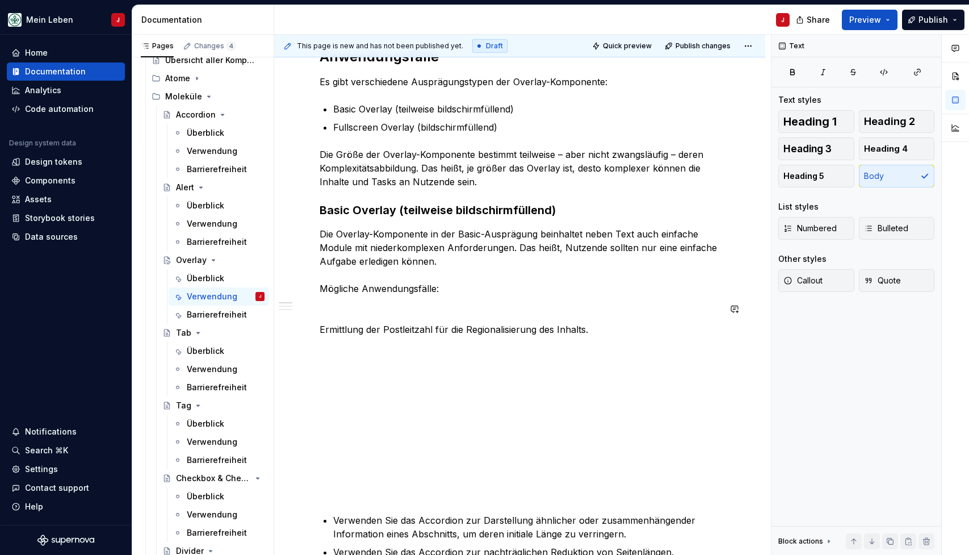
click at [311, 322] on div "This page is new and has not been published yet. Draft Quick preview Publish ch…" at bounding box center [522, 295] width 497 height 521
click at [319, 330] on div "This page is new and has not been published yet. Draft Quick preview Publish ch…" at bounding box center [522, 295] width 497 height 521
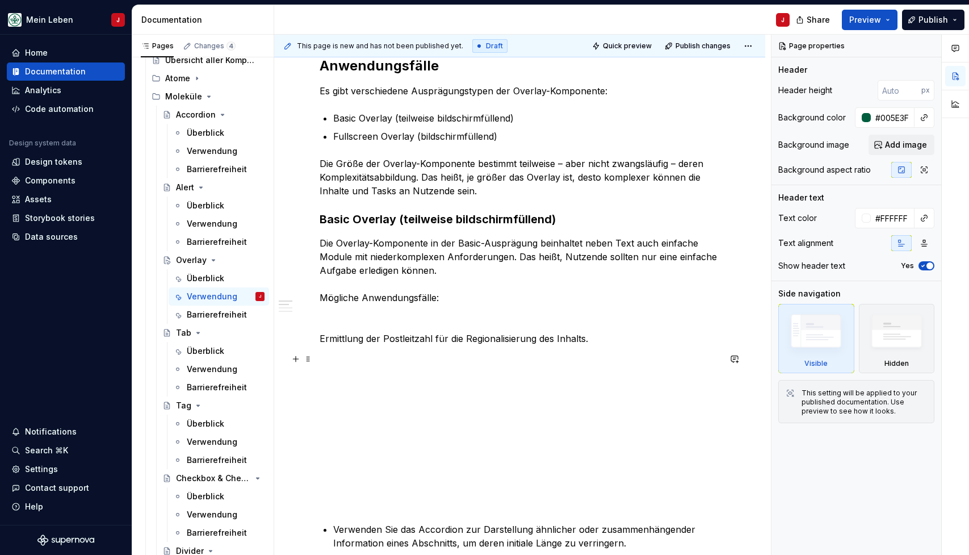
scroll to position [374, 0]
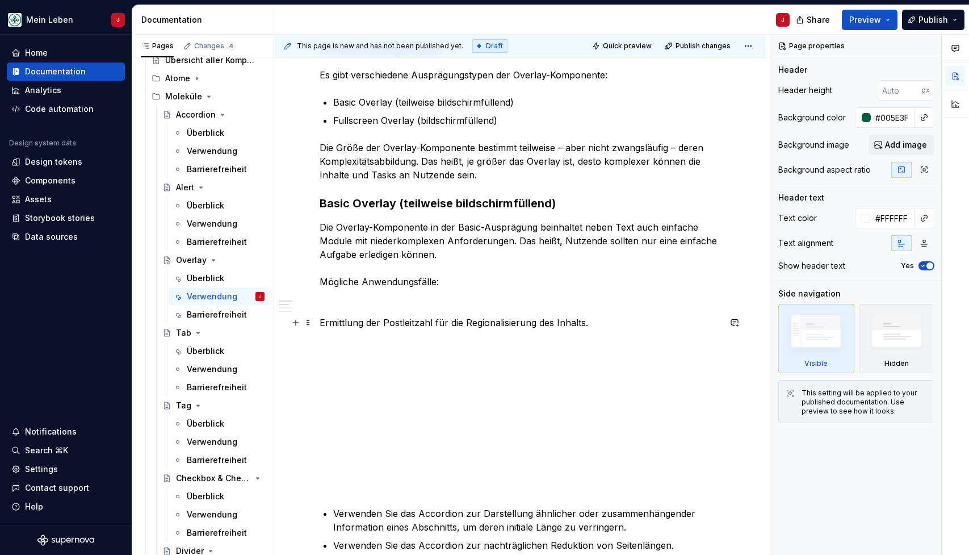
click at [320, 326] on p "Ermittlung der Postleitzahl für die Regionalisierung des Inhalts." at bounding box center [520, 323] width 400 height 14
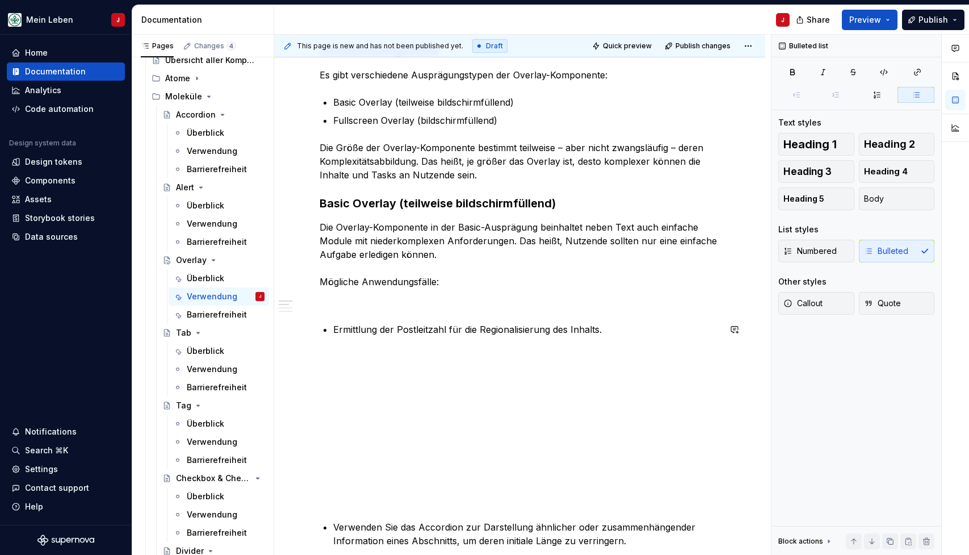
click at [333, 303] on p at bounding box center [520, 302] width 400 height 14
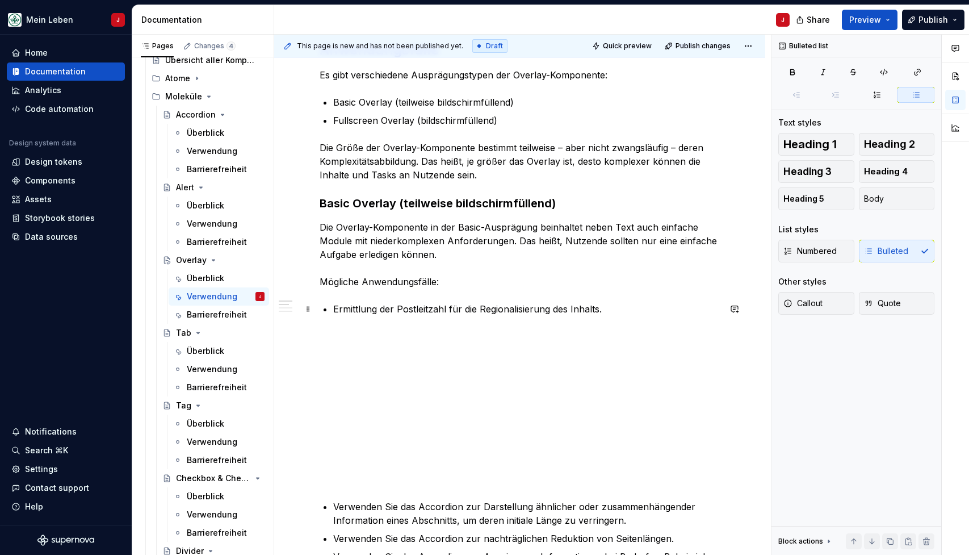
click at [605, 305] on p "Ermittlung der Postleitzahl für die Regionalisierung des Inhalts." at bounding box center [526, 309] width 387 height 14
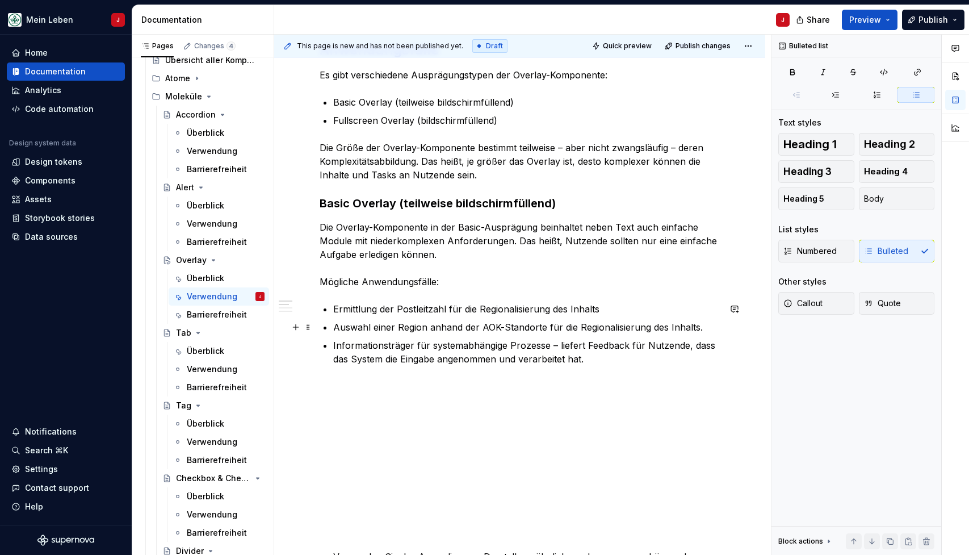
click at [703, 331] on p "Auswahl einer Region anhand der AOK-Standorte für die Regionalisierung des Inha…" at bounding box center [526, 327] width 387 height 14
click at [591, 360] on p "Informationsträger für systemabhängige Prozesse – liefert Feedback für Nutzende…" at bounding box center [526, 351] width 387 height 27
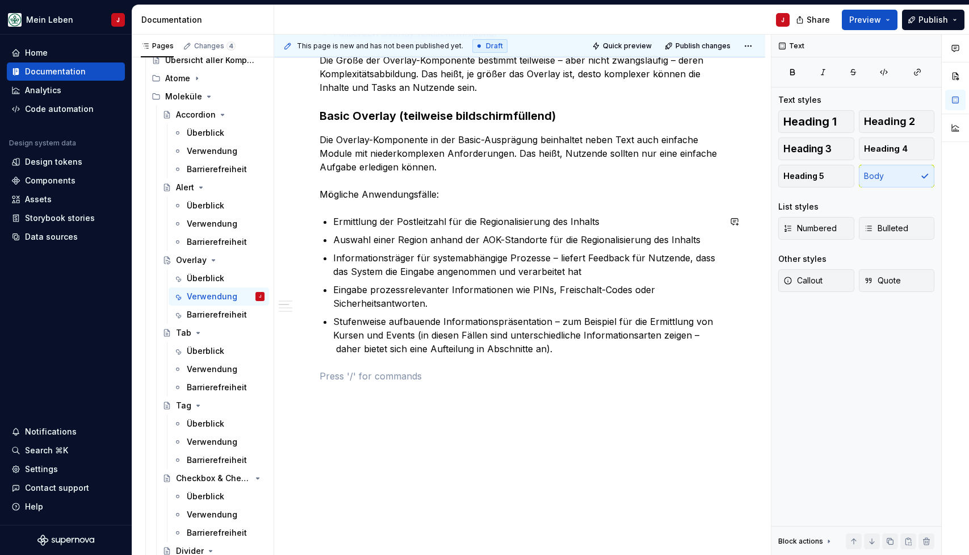
scroll to position [471, 0]
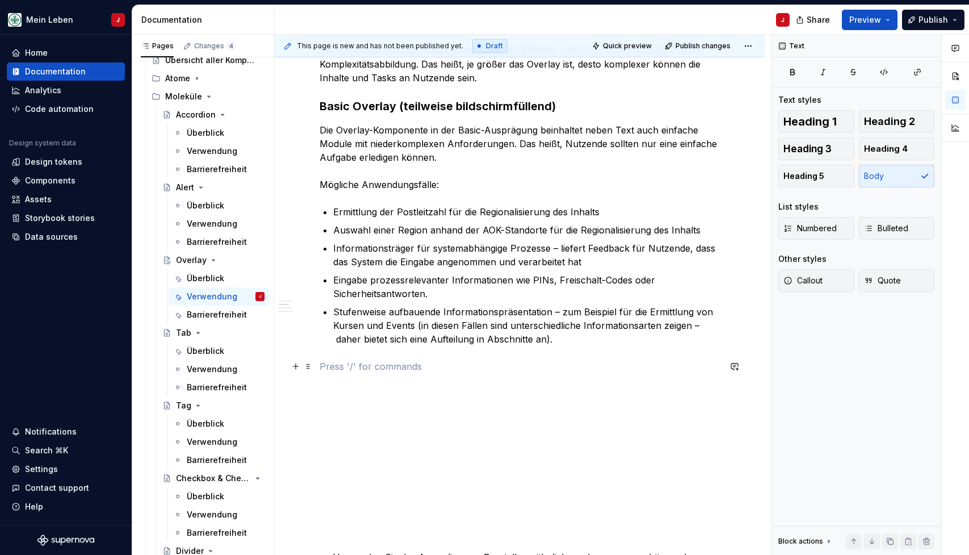
click at [295, 363] on button "button" at bounding box center [296, 366] width 16 height 16
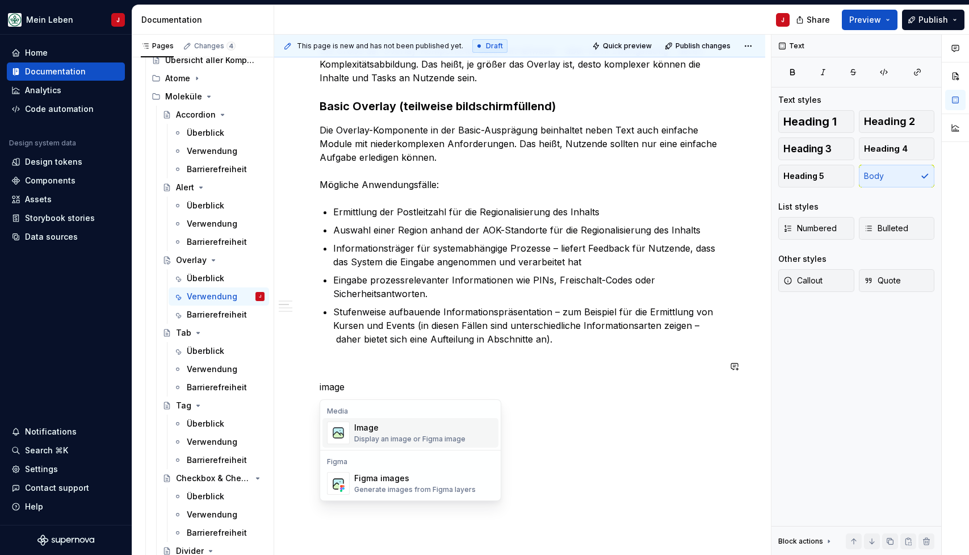
click at [378, 431] on div "Image" at bounding box center [409, 427] width 111 height 11
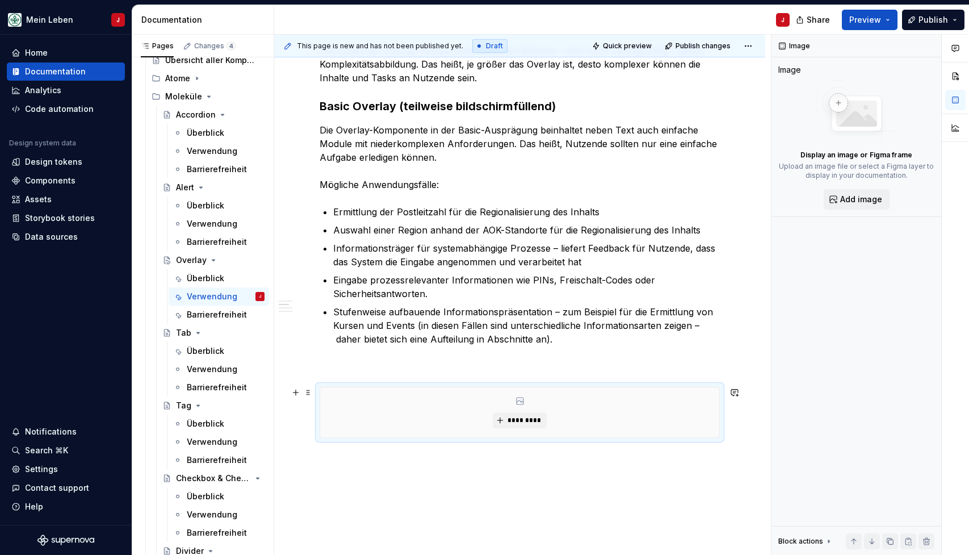
click at [516, 430] on div "*********" at bounding box center [519, 412] width 399 height 50
click at [521, 420] on span "*********" at bounding box center [524, 420] width 35 height 9
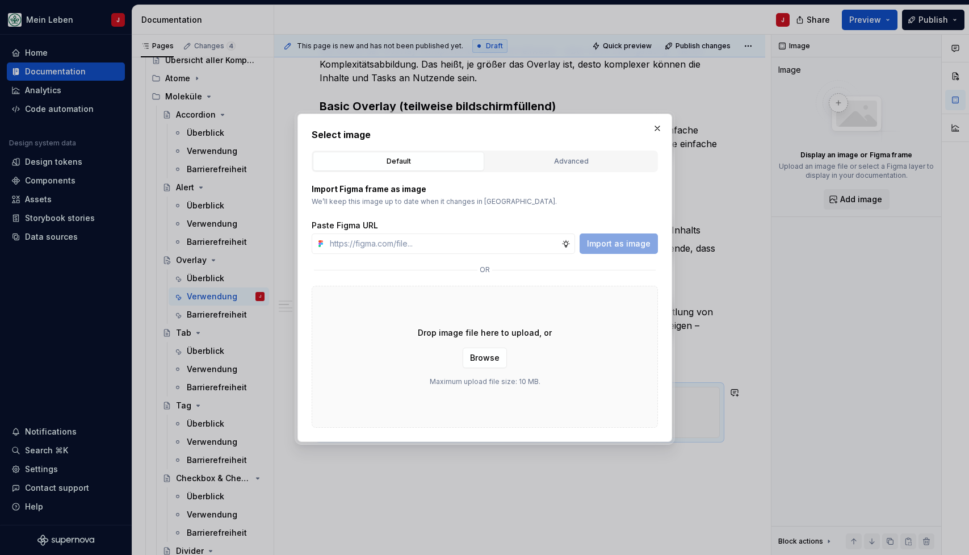
type textarea "*"
click at [488, 352] on span "Browse" at bounding box center [485, 357] width 30 height 11
click at [365, 246] on input "text" at bounding box center [443, 243] width 236 height 20
paste input "[URL][DOMAIN_NAME]"
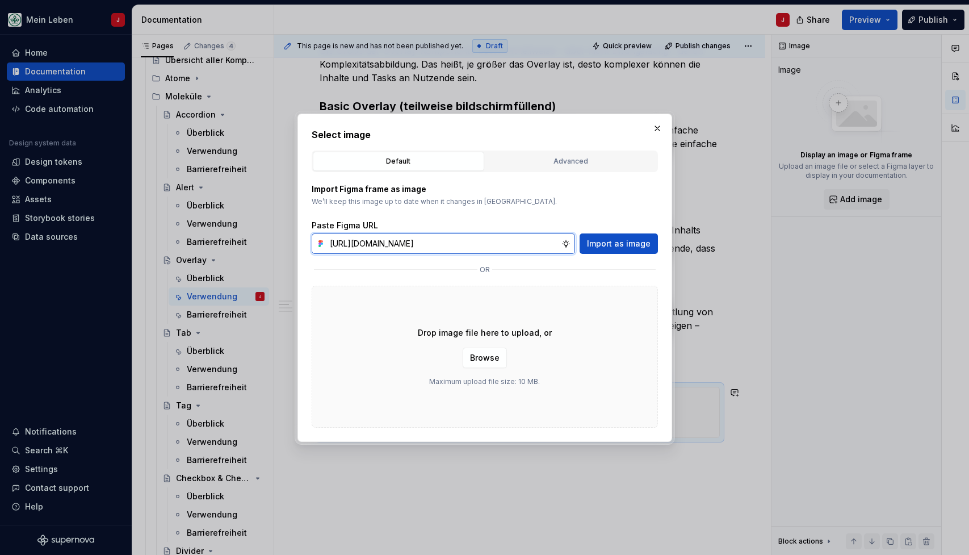
type input "[URL][DOMAIN_NAME]"
click at [615, 242] on span "Import as image" at bounding box center [619, 243] width 64 height 11
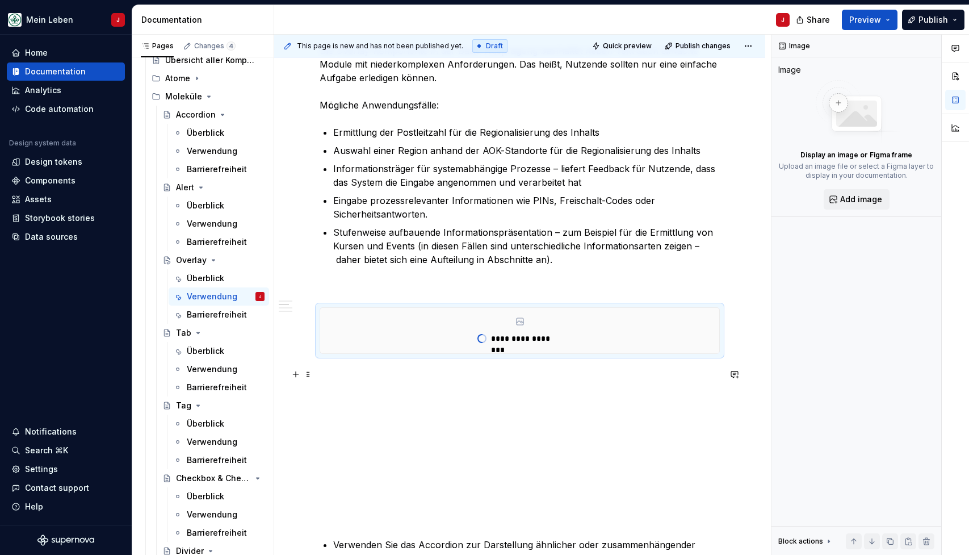
scroll to position [574, 0]
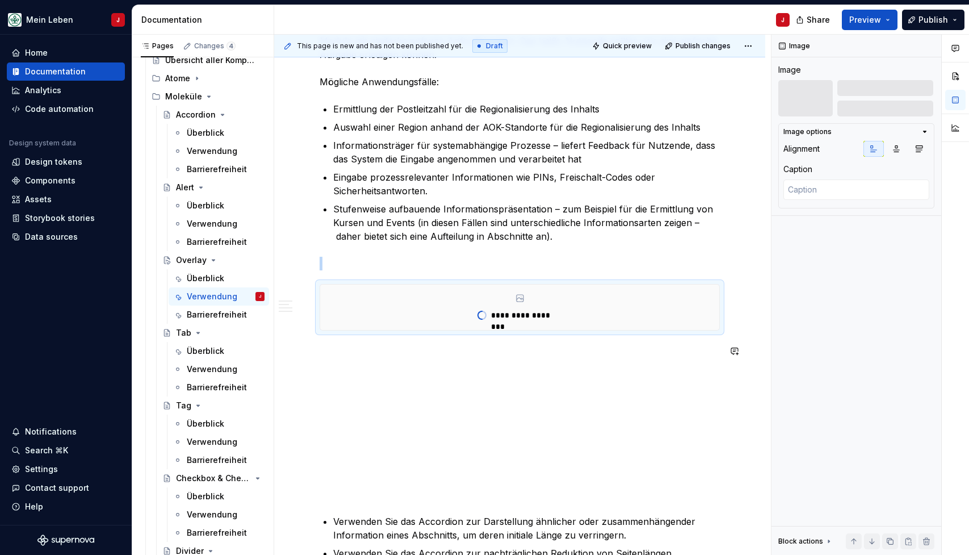
click at [329, 341] on div "Die Overlay-Komponente ist ein temporäres Element, welches sich teilweise oder …" at bounding box center [520, 565] width 400 height 1749
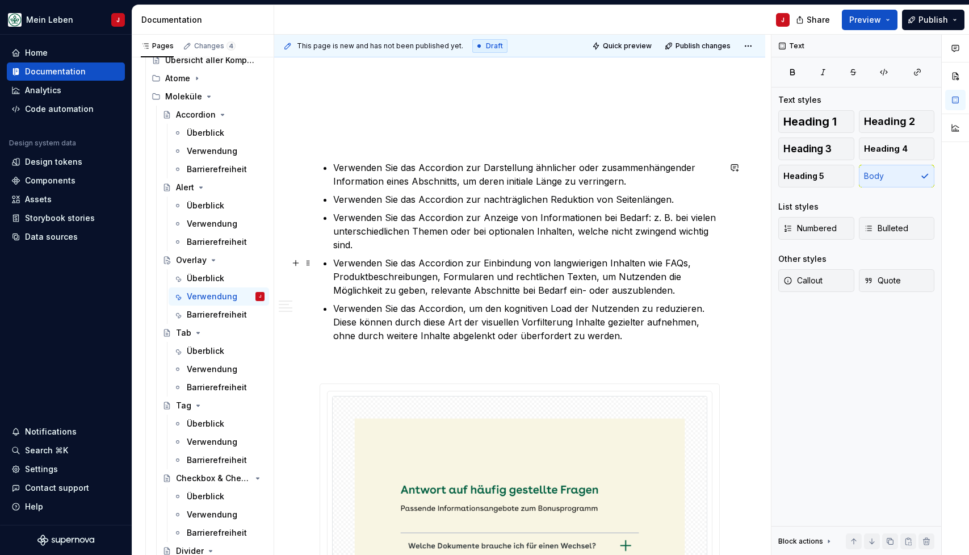
scroll to position [962, 0]
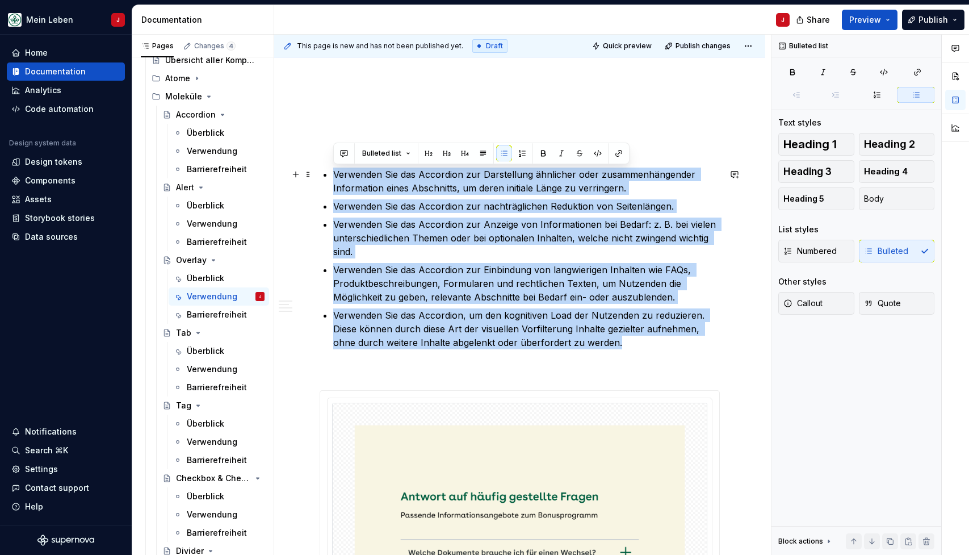
drag, startPoint x: 605, startPoint y: 336, endPoint x: 314, endPoint y: 171, distance: 334.0
click at [314, 171] on div "Die Overlay-Komponente ist ein temporäres Element, welches sich teilweise oder …" at bounding box center [519, 275] width 491 height 1998
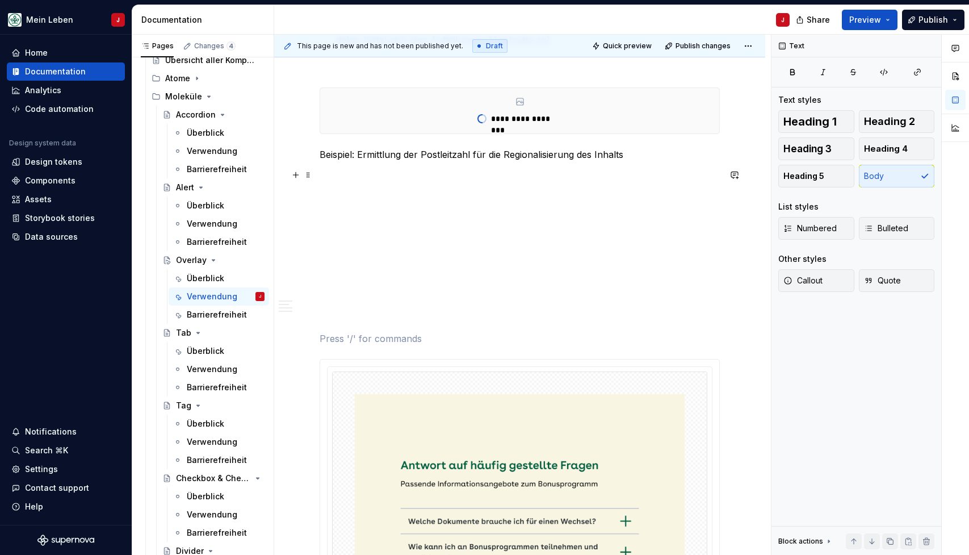
scroll to position [771, 0]
click at [358, 175] on p at bounding box center [520, 174] width 400 height 14
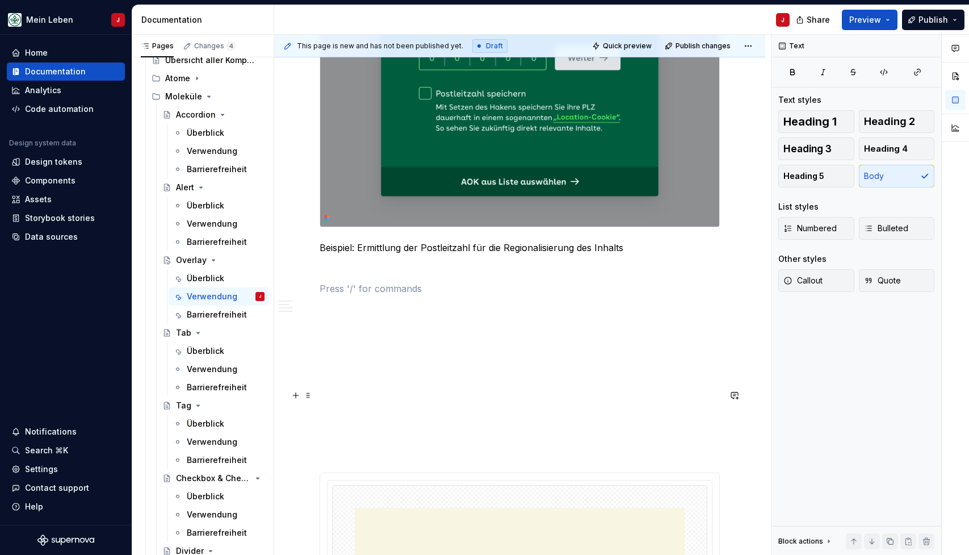
scroll to position [952, 0]
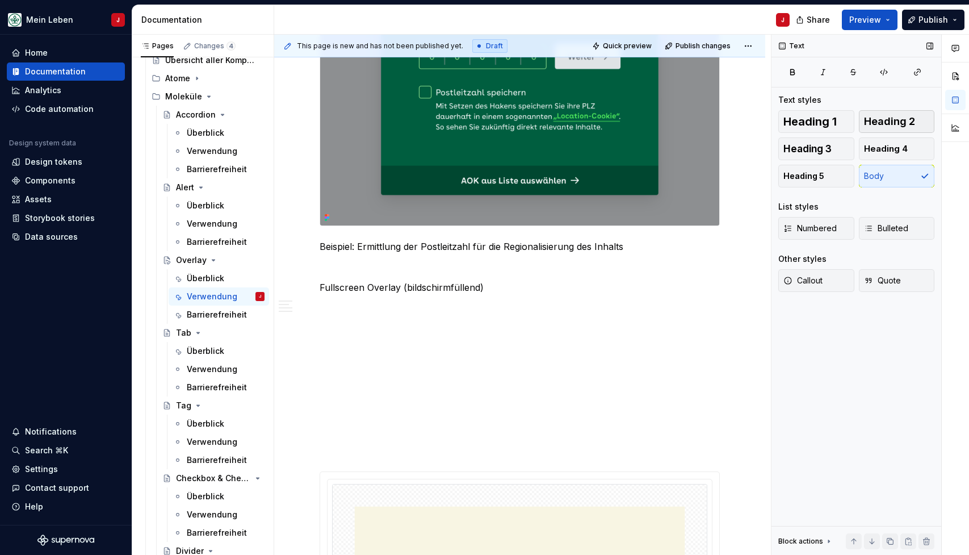
click at [894, 116] on span "Heading 2" at bounding box center [889, 121] width 51 height 11
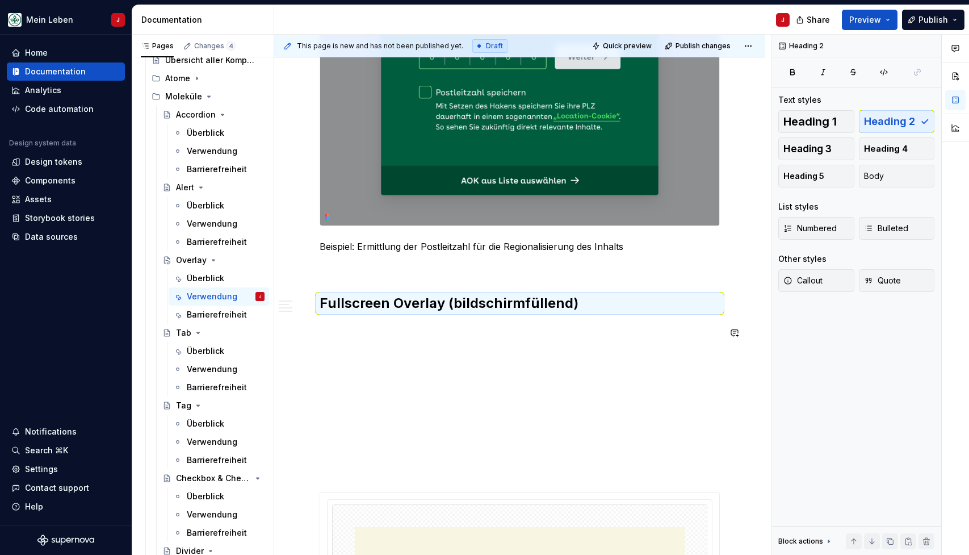
click at [472, 321] on div "Die Overlay-Komponente ist ein temporäres Element, welches sich teilweise oder …" at bounding box center [520, 254] width 400 height 1882
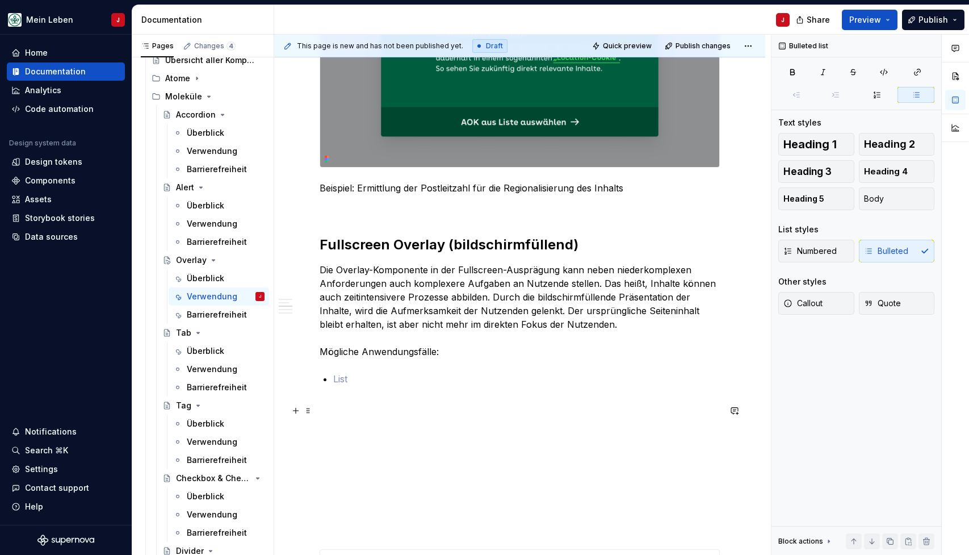
scroll to position [1012, 0]
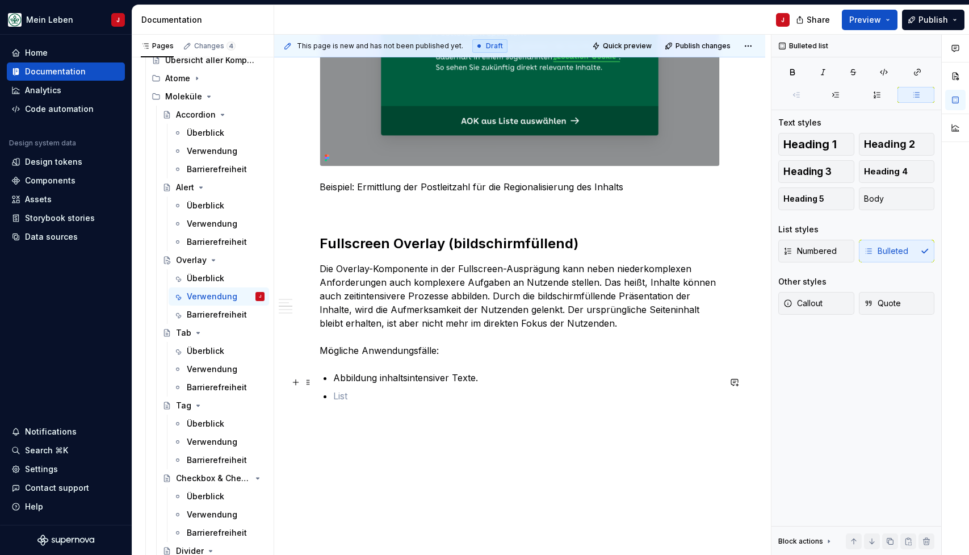
click at [484, 376] on p "Abbildung inhaltsintensiver Texte." at bounding box center [526, 378] width 387 height 14
click at [345, 416] on p at bounding box center [526, 414] width 387 height 14
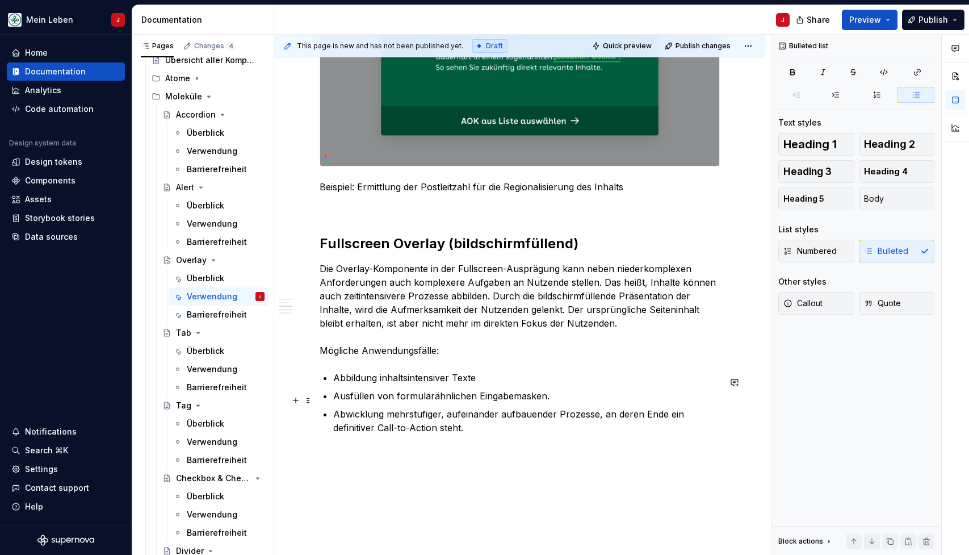
click at [549, 399] on p "Ausfüllen von formularähnlichen Eingabemasken." at bounding box center [526, 396] width 387 height 14
click at [489, 429] on p "Abwicklung mehrstufiger, aufeinander aufbauender Prozesse, an deren Ende ein de…" at bounding box center [526, 420] width 387 height 27
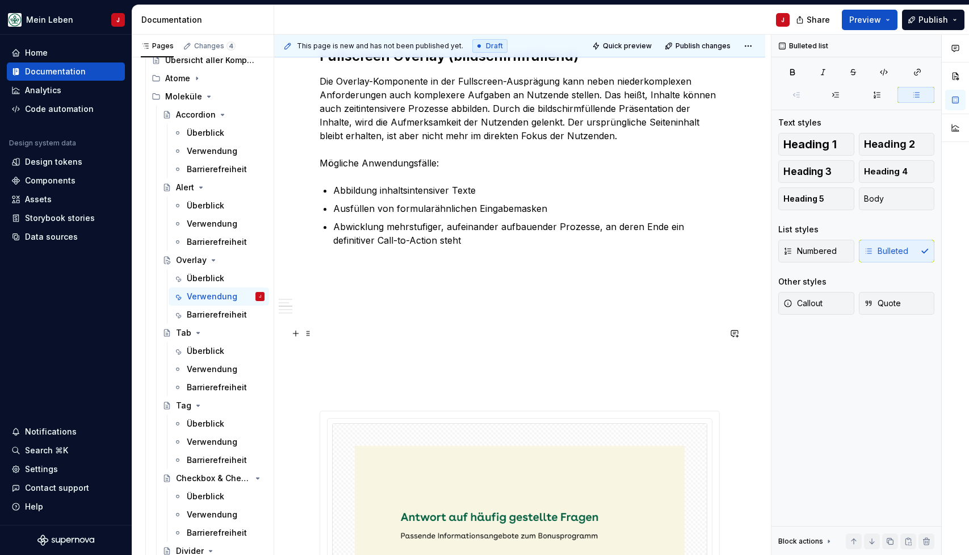
scroll to position [1203, 0]
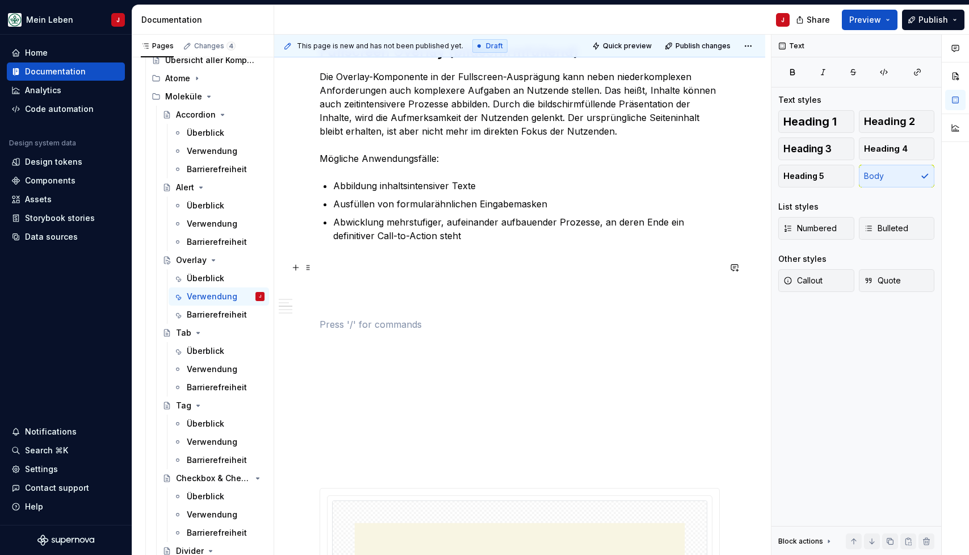
click at [334, 268] on p at bounding box center [520, 263] width 400 height 14
click at [297, 269] on button "button" at bounding box center [296, 267] width 16 height 16
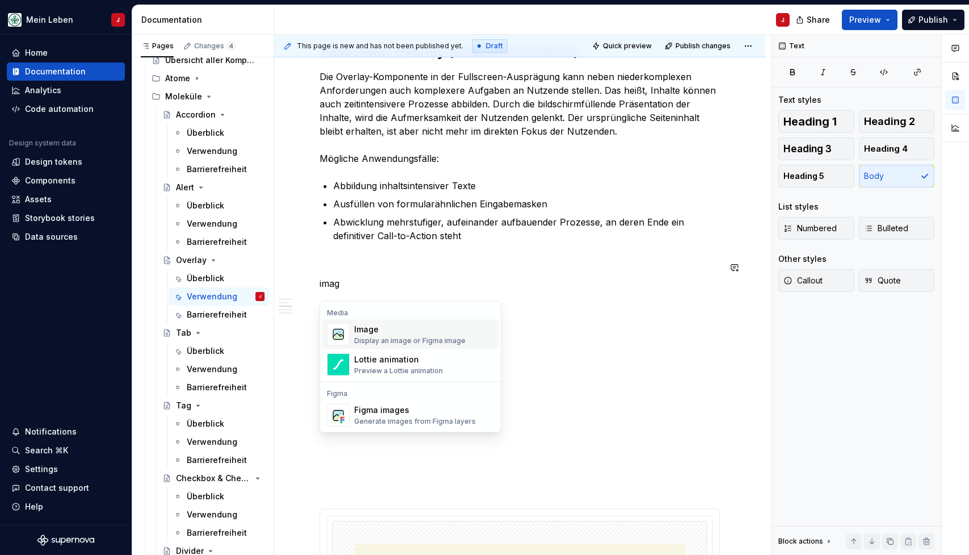
click at [346, 335] on img "Suggestions" at bounding box center [339, 334] width 22 height 23
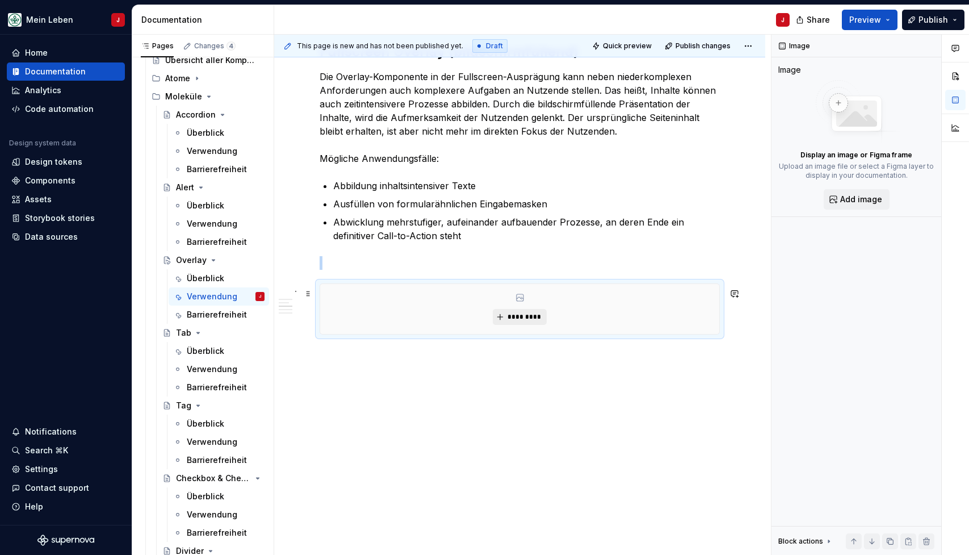
click at [525, 321] on span "*********" at bounding box center [524, 316] width 35 height 9
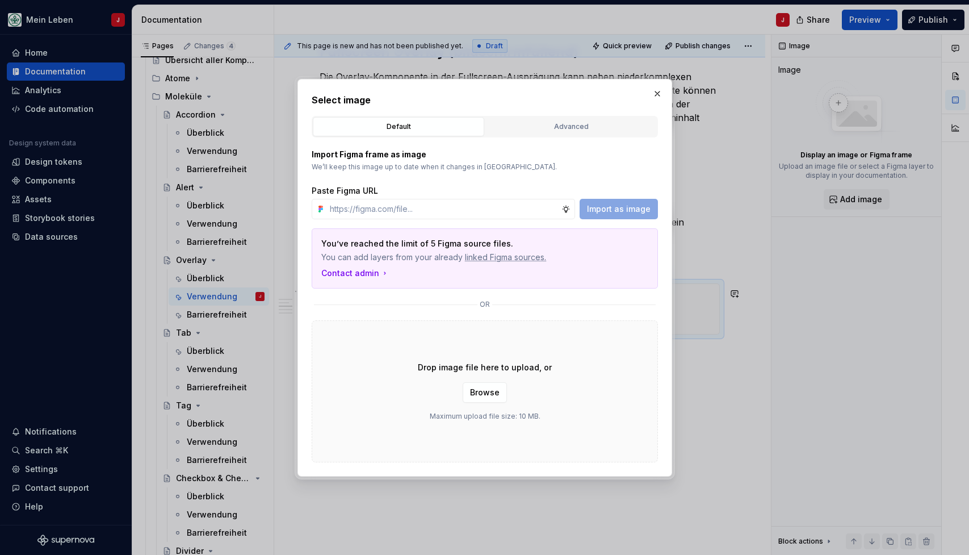
type textarea "*"
type input "[URL][DOMAIN_NAME]"
type textarea "*"
click at [623, 212] on span "Import as image" at bounding box center [619, 208] width 64 height 11
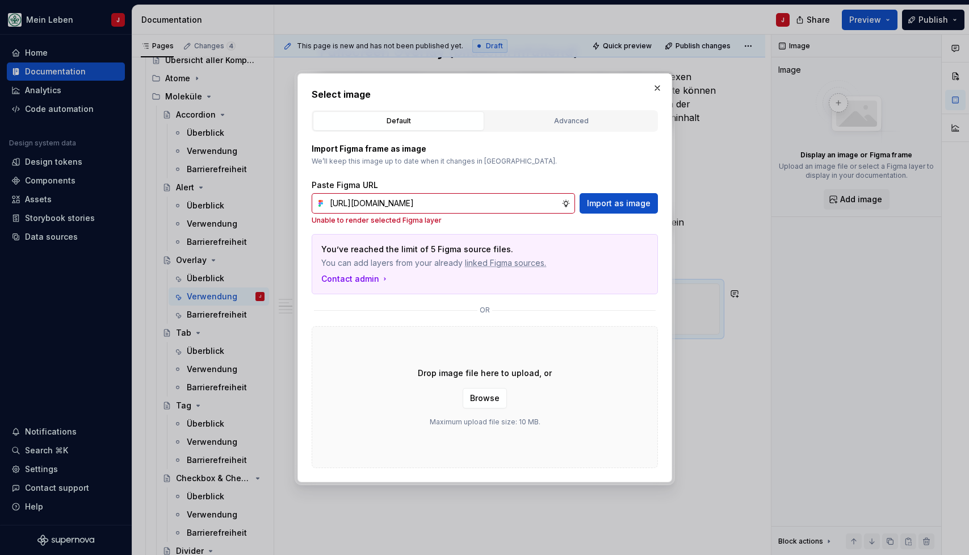
scroll to position [0, 276]
click at [606, 197] on button "Import as image" at bounding box center [619, 203] width 78 height 20
click at [538, 208] on input "[URL][DOMAIN_NAME]" at bounding box center [443, 203] width 236 height 20
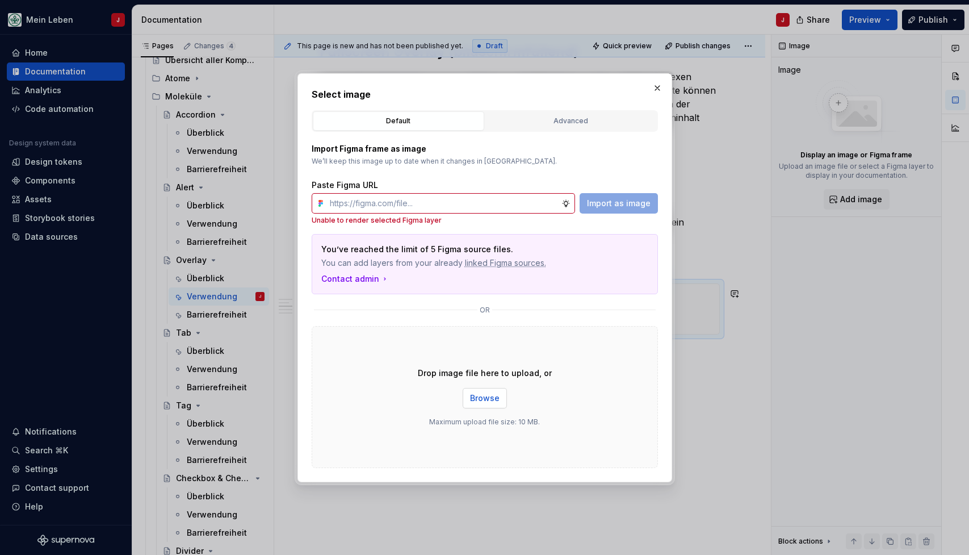
click at [484, 396] on span "Browse" at bounding box center [485, 397] width 30 height 11
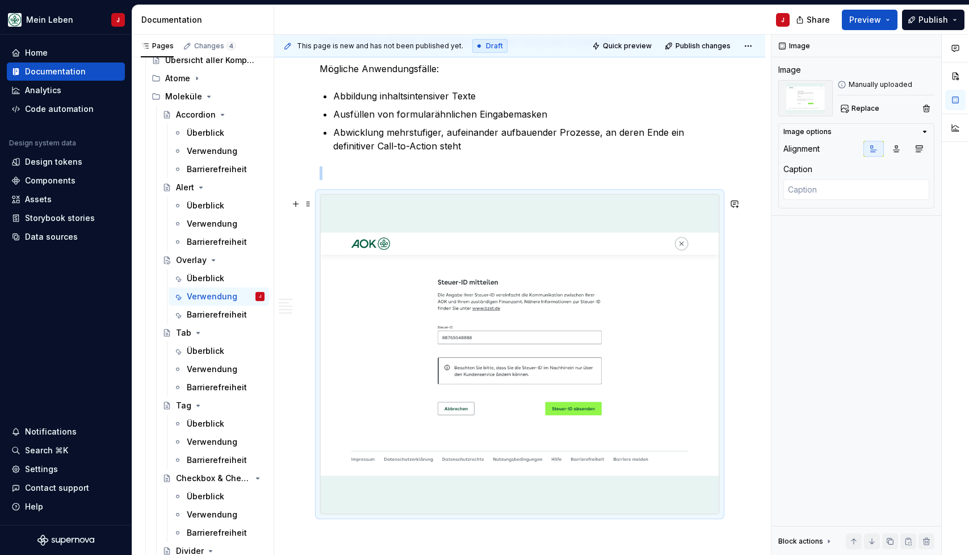
scroll to position [1238, 0]
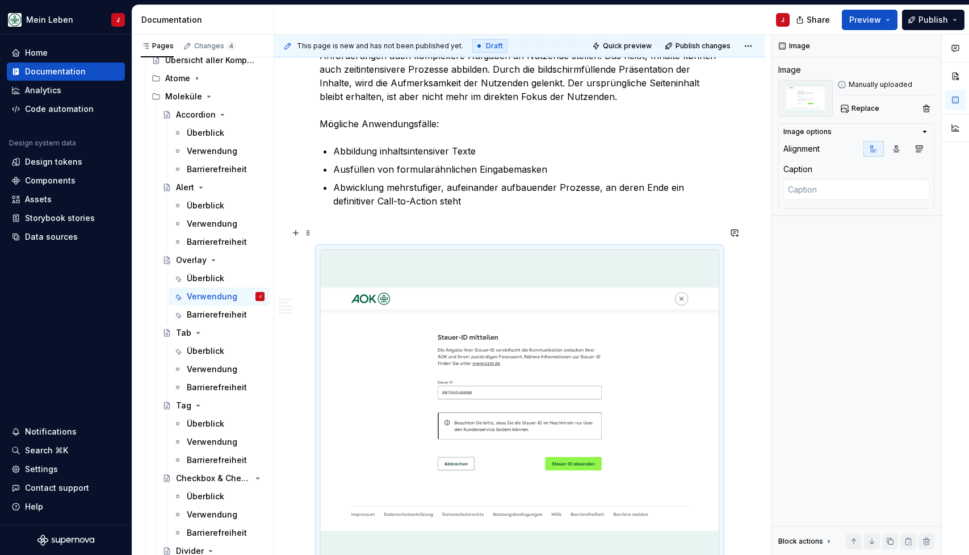
click at [345, 229] on p at bounding box center [520, 228] width 400 height 14
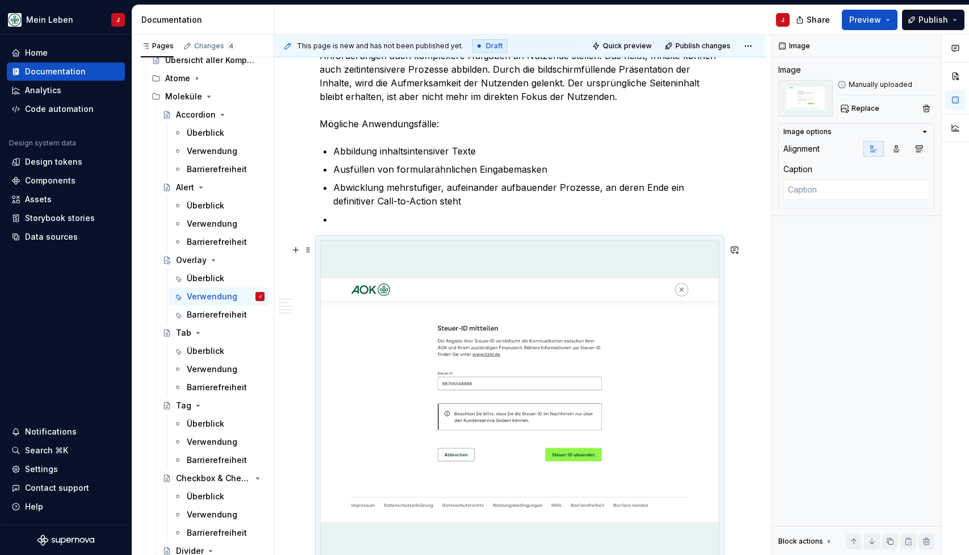
click at [354, 305] on img at bounding box center [519, 399] width 399 height 319
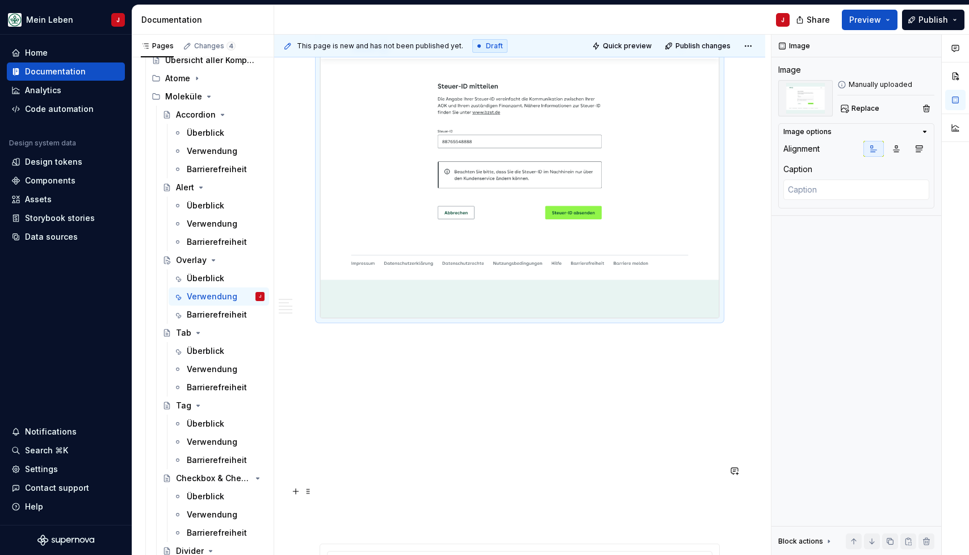
scroll to position [1509, 0]
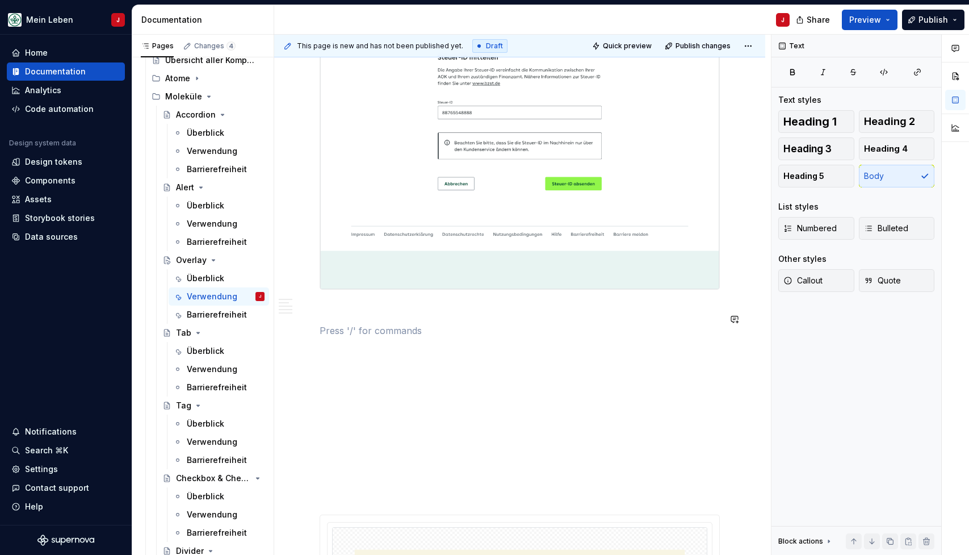
click at [334, 317] on p at bounding box center [520, 310] width 400 height 14
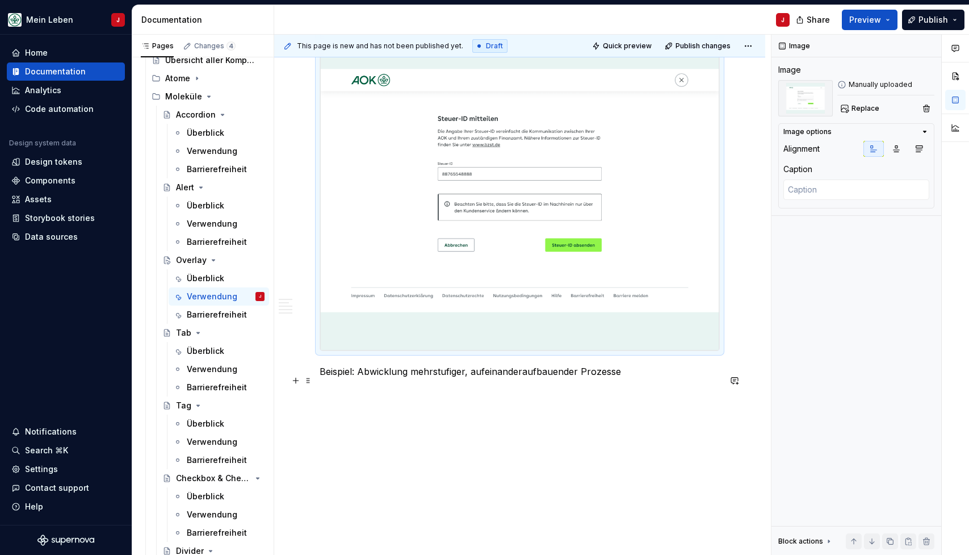
click at [618, 378] on p "Beispiel: Abwicklung mehrstufiger, aufeinanderaufbauender Prozesse" at bounding box center [520, 371] width 400 height 14
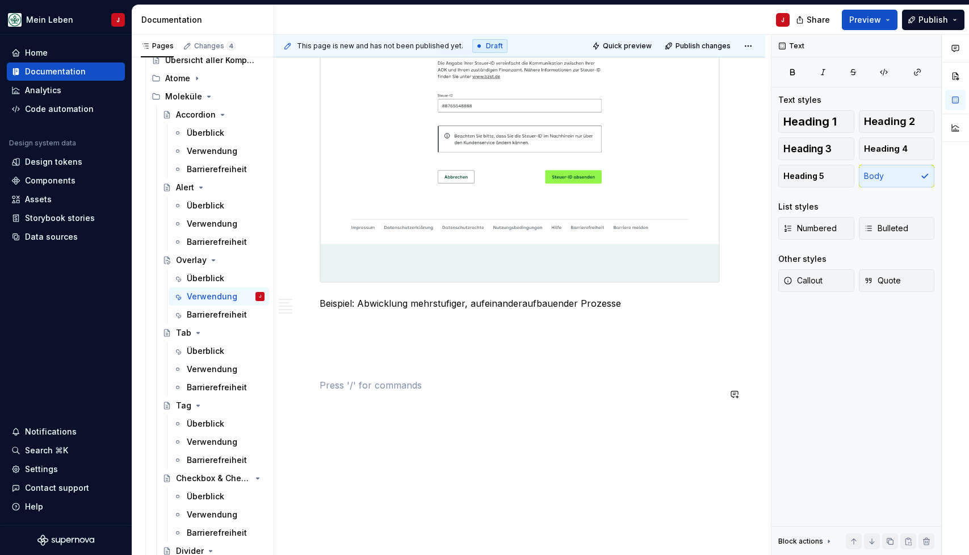
scroll to position [1515, 0]
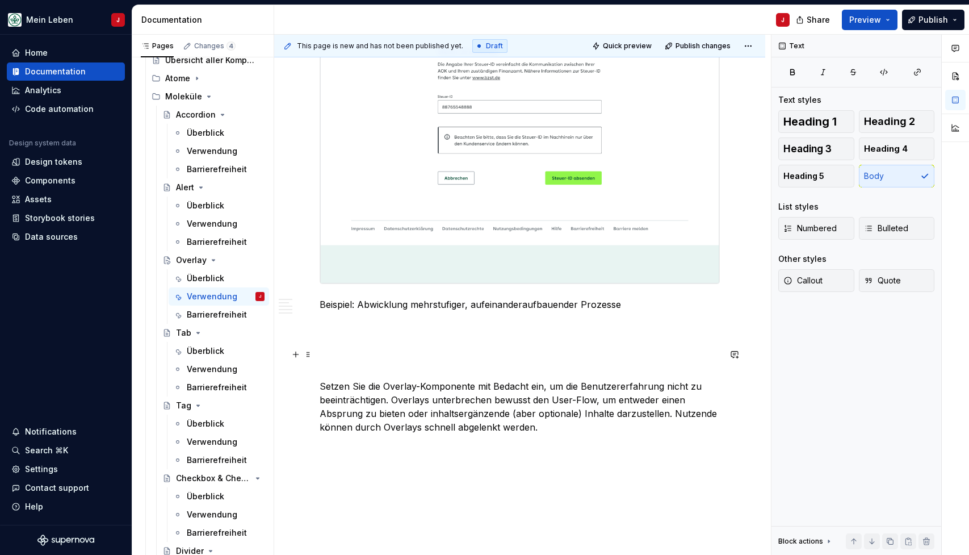
click at [327, 370] on p at bounding box center [520, 366] width 400 height 14
click at [331, 371] on p "Empfehlung" at bounding box center [520, 366] width 400 height 14
click at [891, 127] on span "Heading 2" at bounding box center [889, 121] width 51 height 11
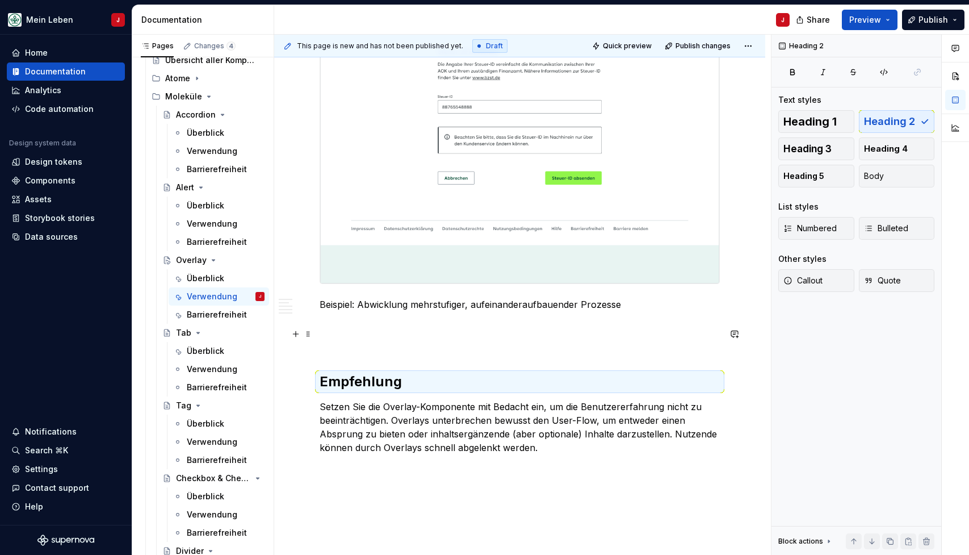
click at [347, 352] on p at bounding box center [520, 345] width 400 height 14
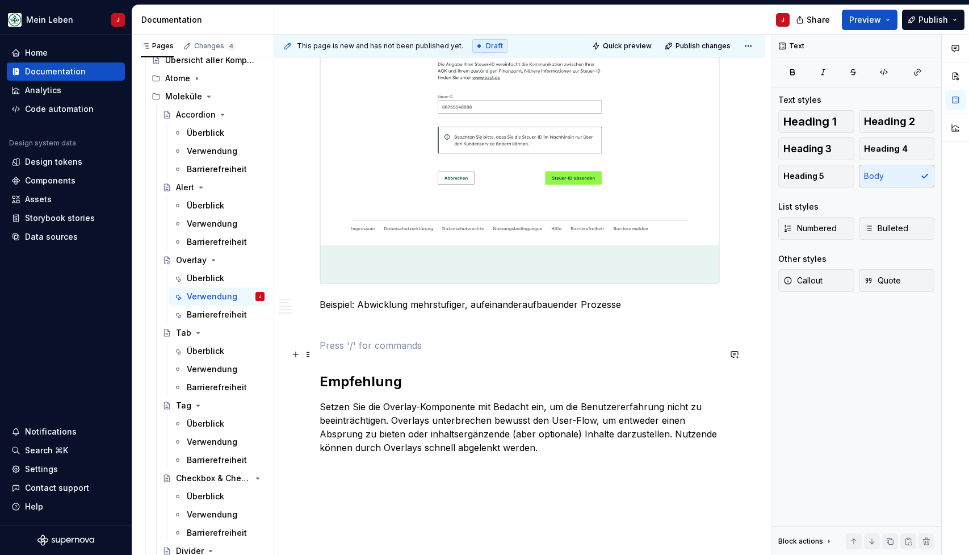
click at [334, 364] on div "Die Overlay-Komponente ist ein temporäres Element, welches sich teilweise oder …" at bounding box center [520, 43] width 400 height 2584
click at [349, 362] on div "Die Overlay-Komponente ist ein temporäres Element, welches sich teilweise oder …" at bounding box center [520, 43] width 400 height 2584
click at [330, 352] on p at bounding box center [520, 345] width 400 height 14
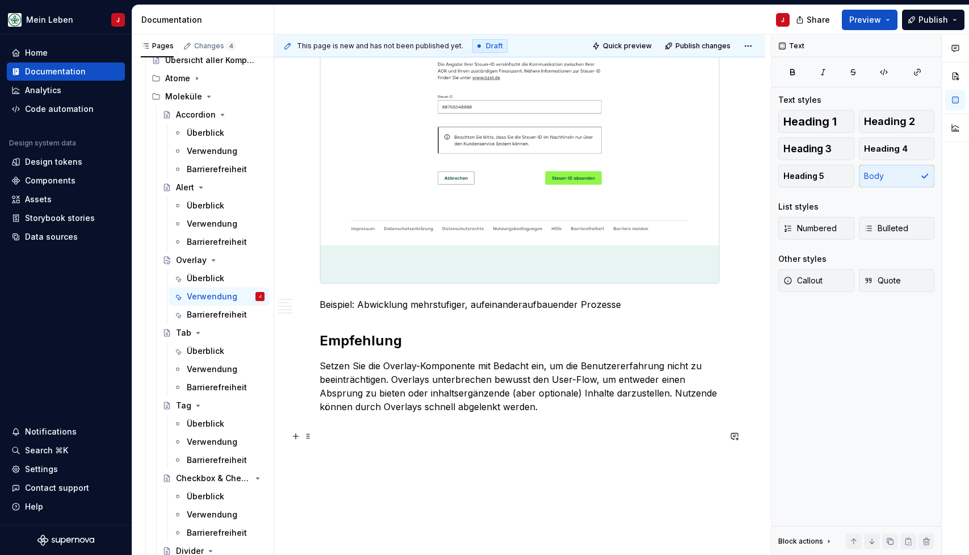
click at [574, 413] on p "Setzen Sie die Overlay-Komponente mit Bedacht ein, um die Benutzererfahrung nic…" at bounding box center [520, 386] width 400 height 54
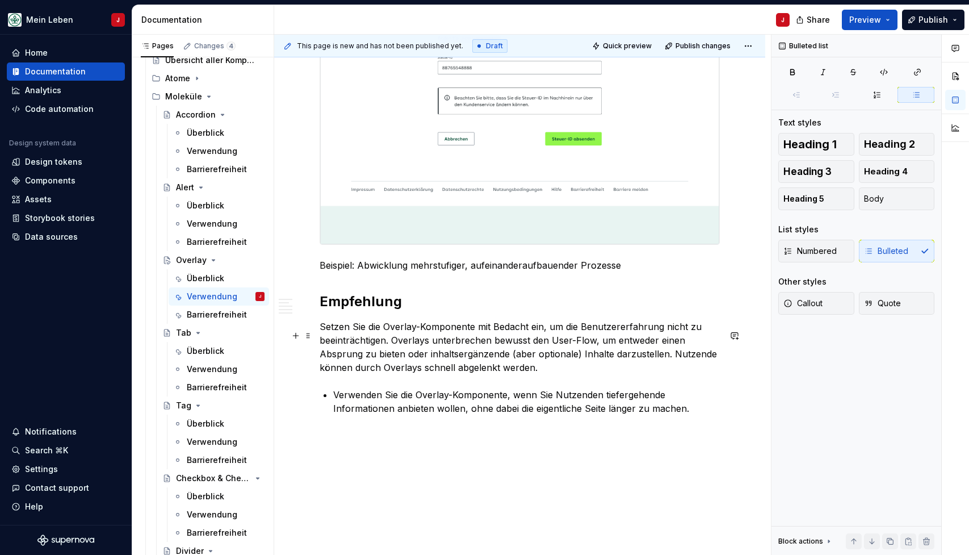
scroll to position [1555, 0]
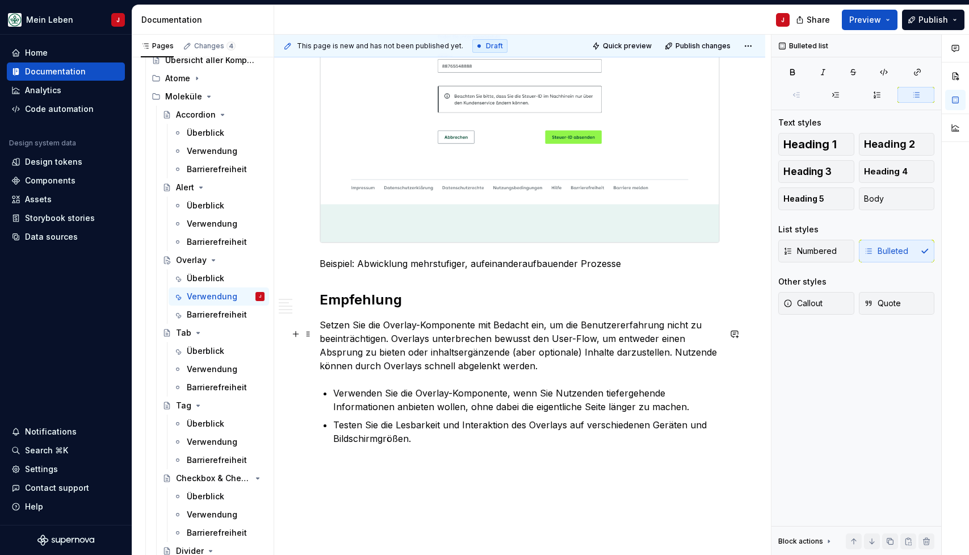
click at [323, 334] on p "Setzen Sie die Overlay-Komponente mit Bedacht ein, um die Benutzererfahrung nic…" at bounding box center [520, 345] width 400 height 54
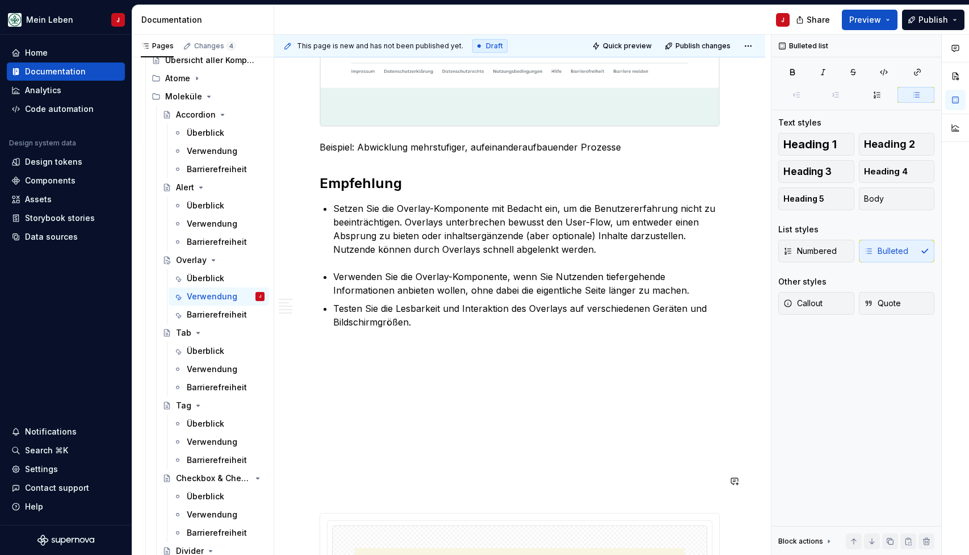
scroll to position [1701, 0]
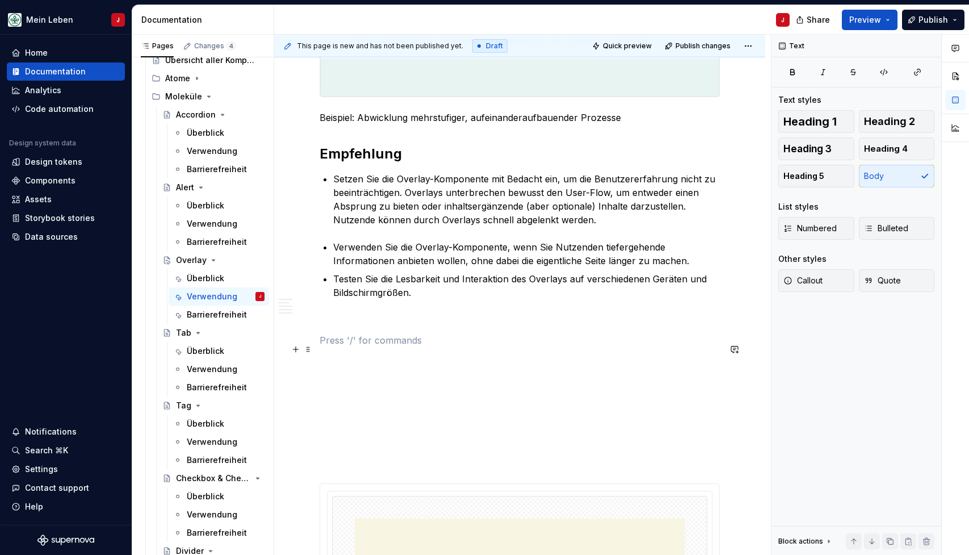
click at [361, 342] on p at bounding box center [520, 340] width 400 height 14
click at [354, 344] on p "Nicht empfehlenswert" at bounding box center [520, 340] width 400 height 14
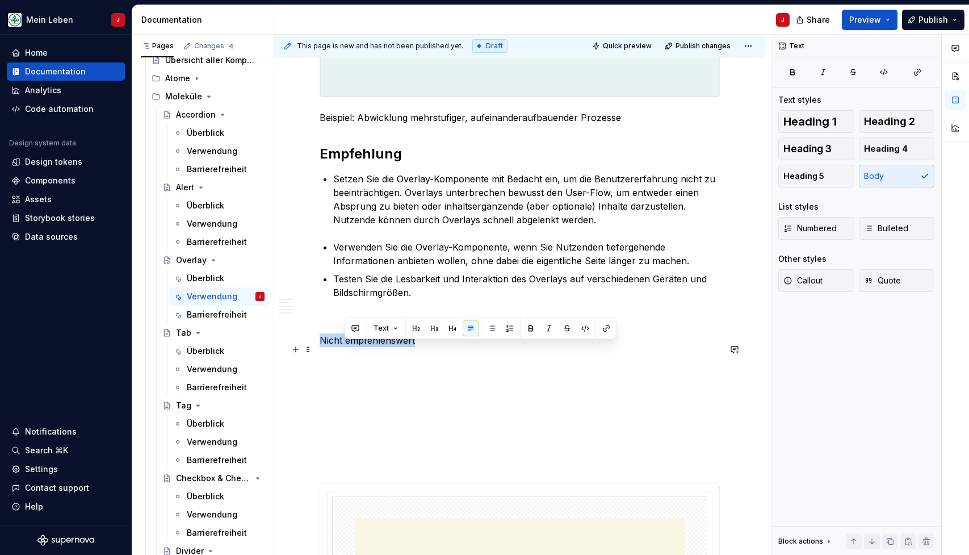
click at [354, 344] on p "Nicht empfehlenswert" at bounding box center [520, 340] width 400 height 14
click at [895, 125] on span "Heading 2" at bounding box center [889, 121] width 51 height 11
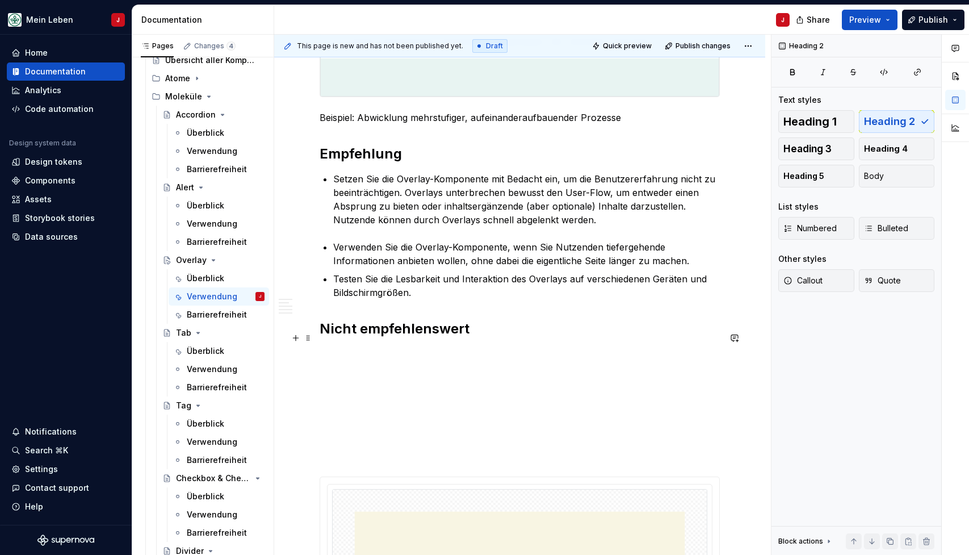
click at [498, 336] on h2 "Nicht empfehlenswert" at bounding box center [520, 329] width 400 height 18
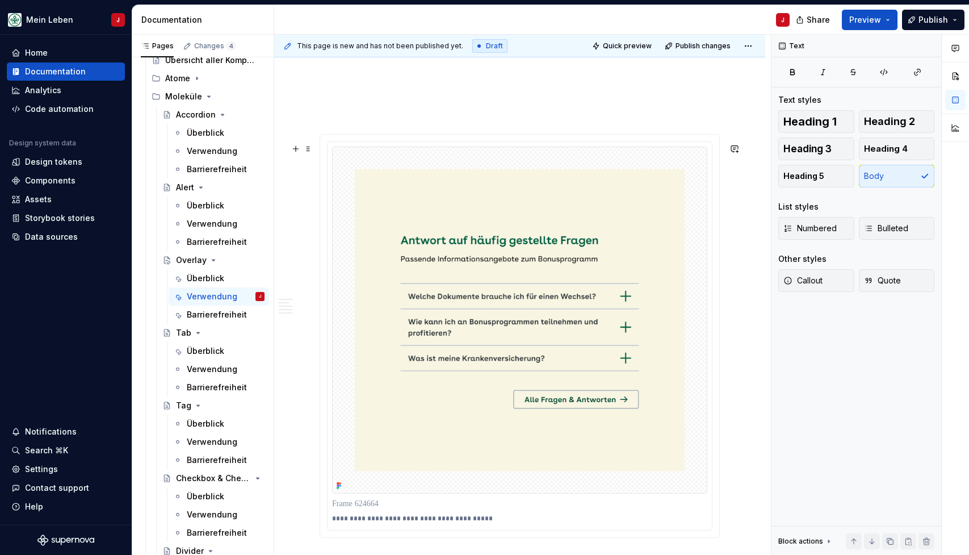
scroll to position [2154, 0]
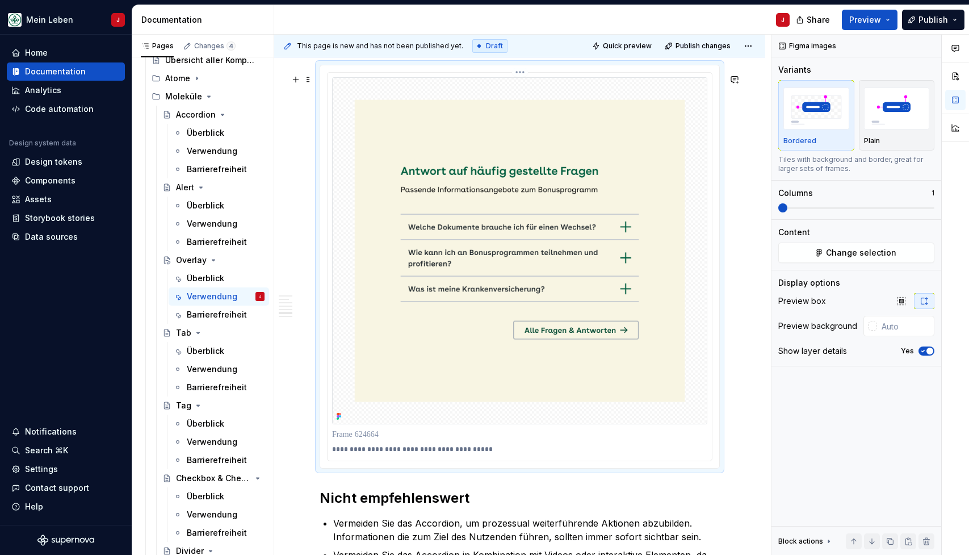
click at [421, 283] on img at bounding box center [519, 250] width 375 height 347
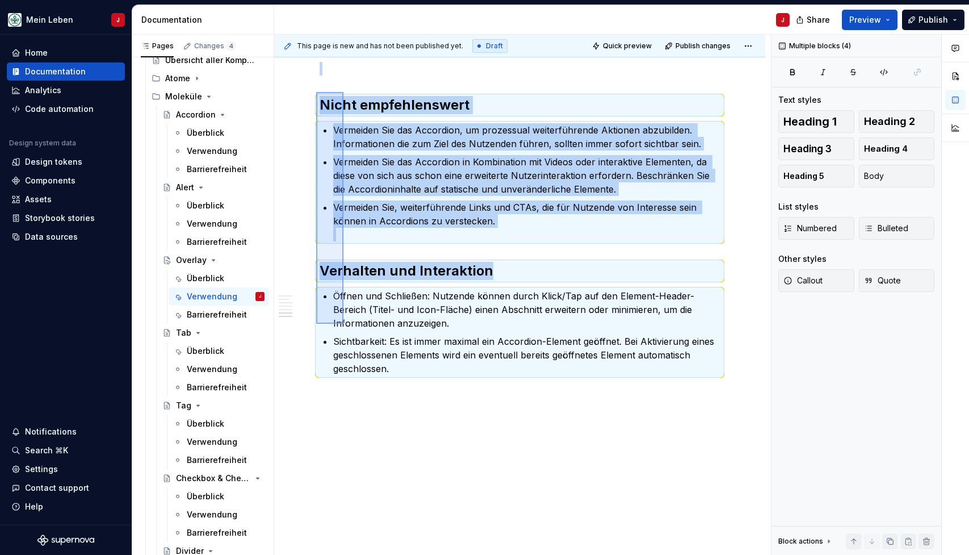
scroll to position [2138, 0]
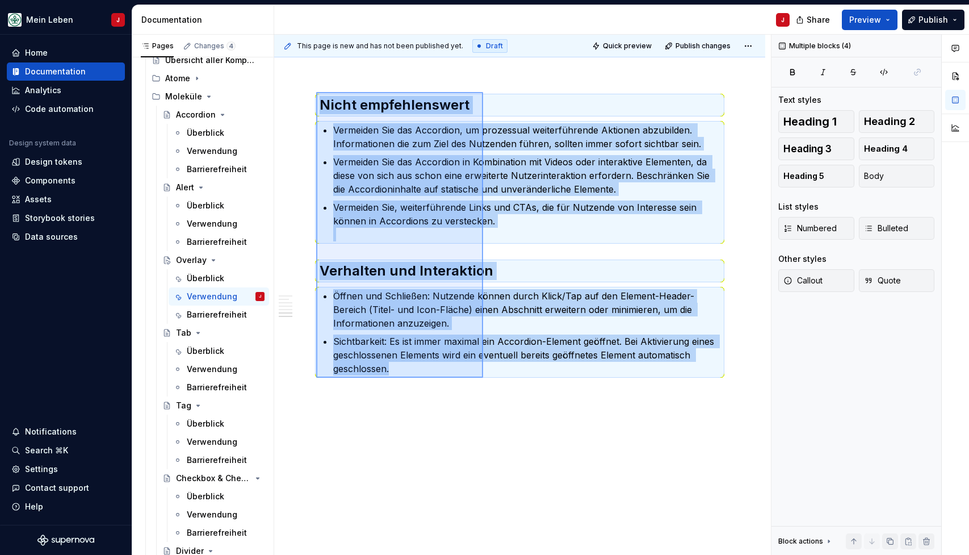
drag, startPoint x: 316, startPoint y: 272, endPoint x: 492, endPoint y: 376, distance: 204.1
click at [492, 376] on div "This page is new and has not been published yet. Draft Quick preview Publish ch…" at bounding box center [522, 295] width 497 height 521
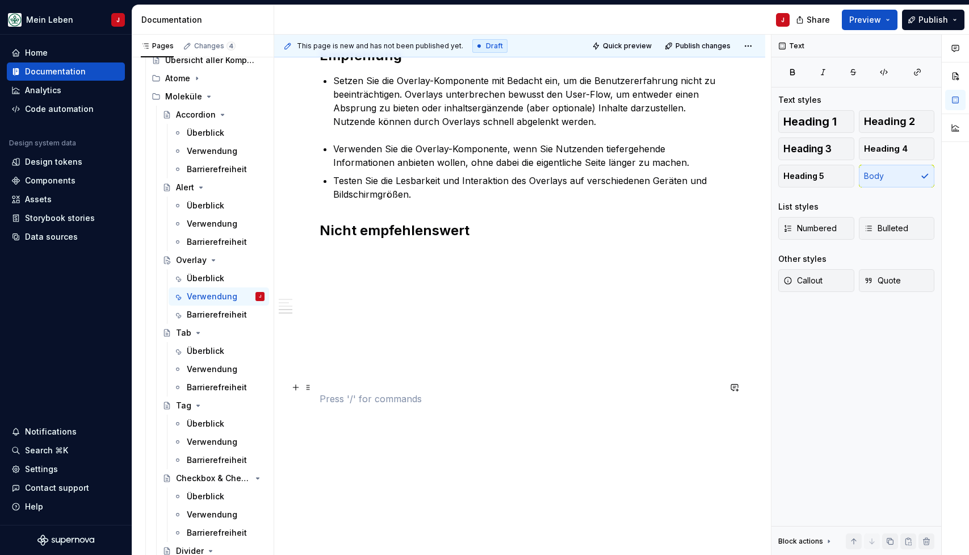
scroll to position [1797, 0]
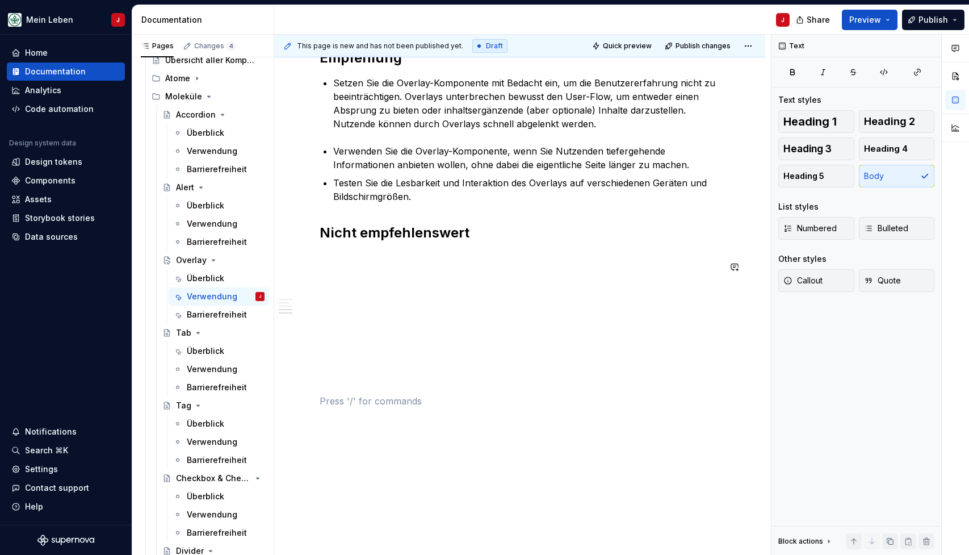
click at [345, 261] on p at bounding box center [520, 258] width 400 height 14
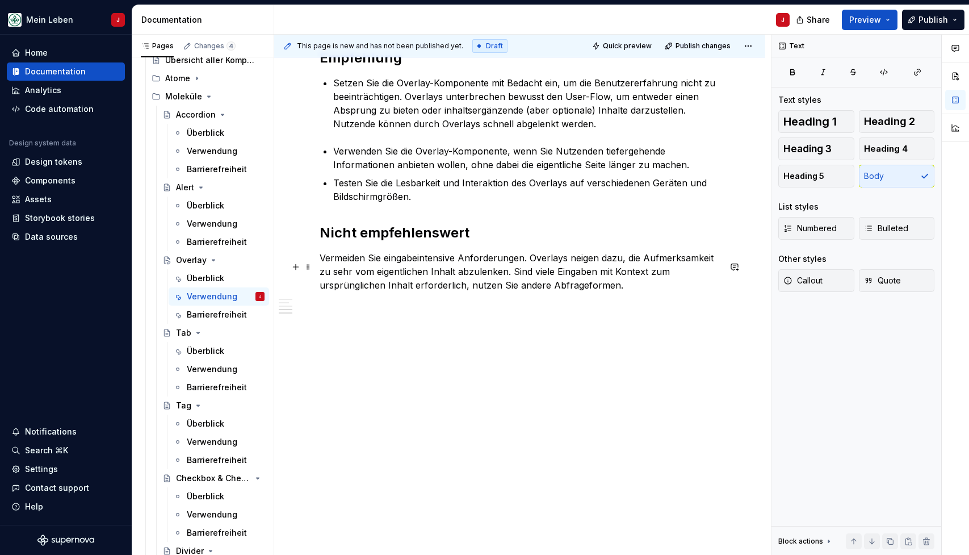
click at [320, 269] on p "Vermeiden Sie eingabeintensive Anforderungen. Overlays neigen dazu, die Aufmerk…" at bounding box center [520, 271] width 400 height 41
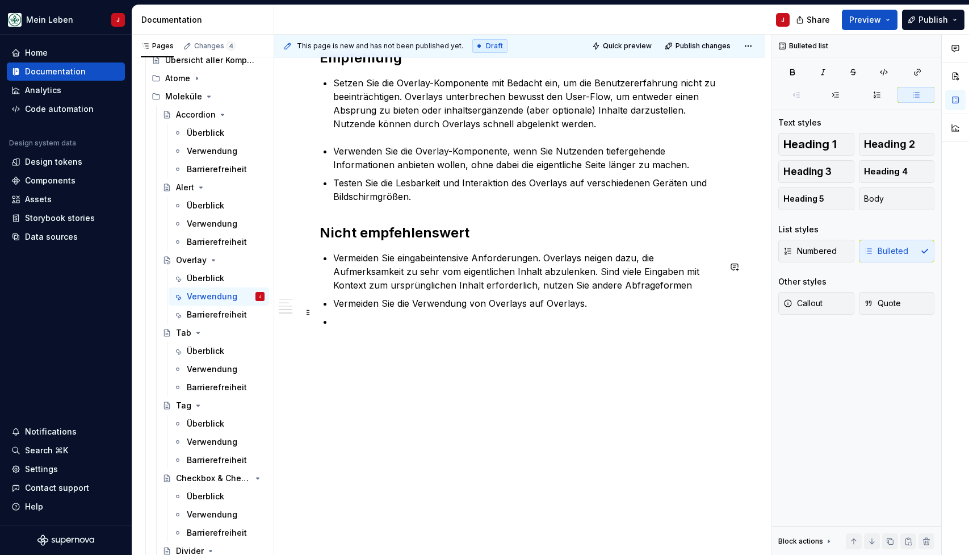
click at [594, 310] on p "Vermeiden Sie die Verwendung von Overlays auf Overlays." at bounding box center [526, 303] width 387 height 14
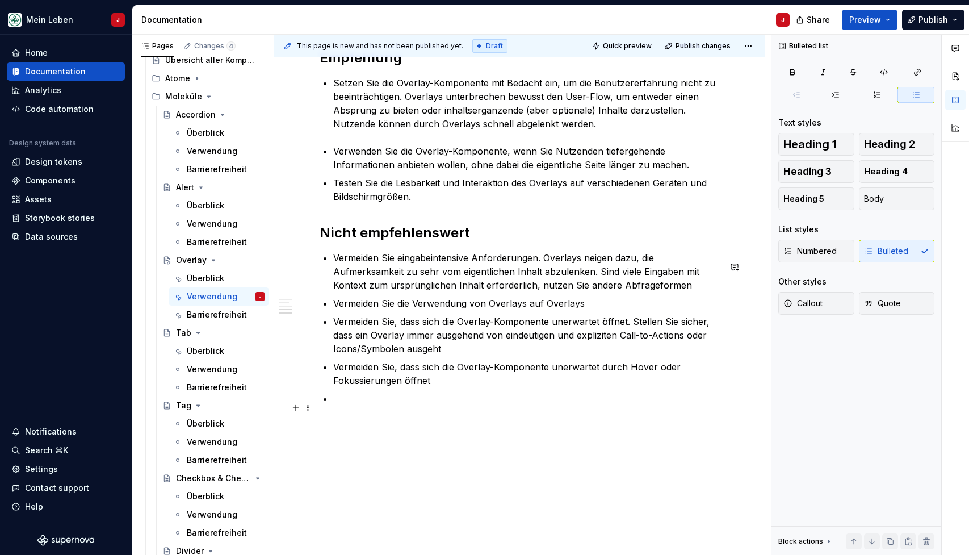
click at [363, 405] on p at bounding box center [526, 399] width 387 height 14
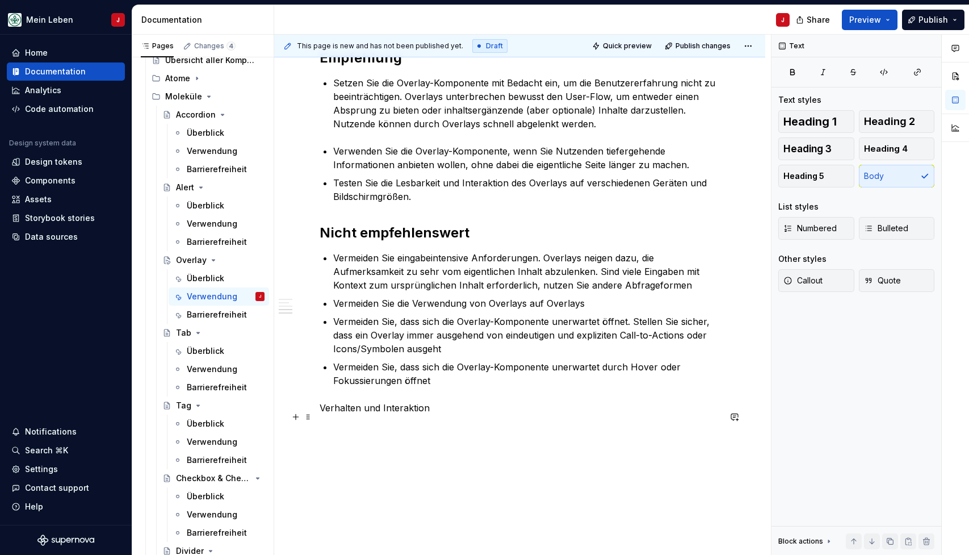
click at [399, 414] on p "Verhalten und Interaktion" at bounding box center [520, 408] width 400 height 14
click at [866, 128] on button "Heading 2" at bounding box center [897, 121] width 76 height 23
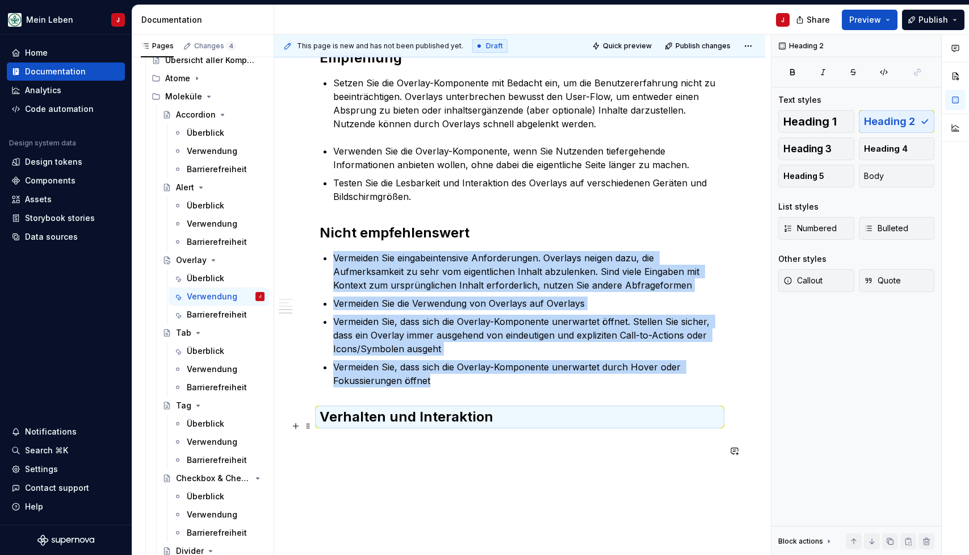
click at [527, 426] on h2 "Verhalten und Interaktion" at bounding box center [520, 417] width 400 height 18
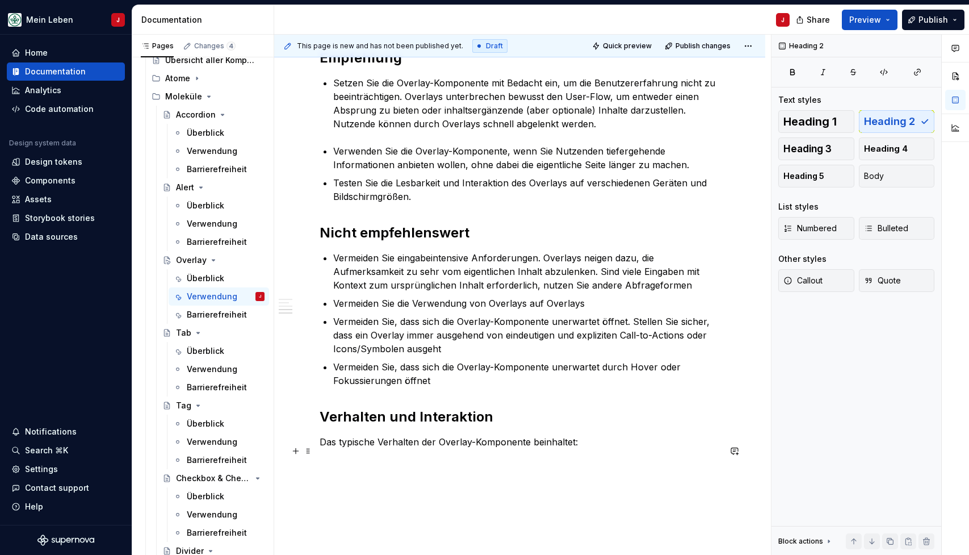
click at [594, 447] on p "Das typische Verhalten der Overlay-Komponente beinhaltet:" at bounding box center [520, 442] width 400 height 14
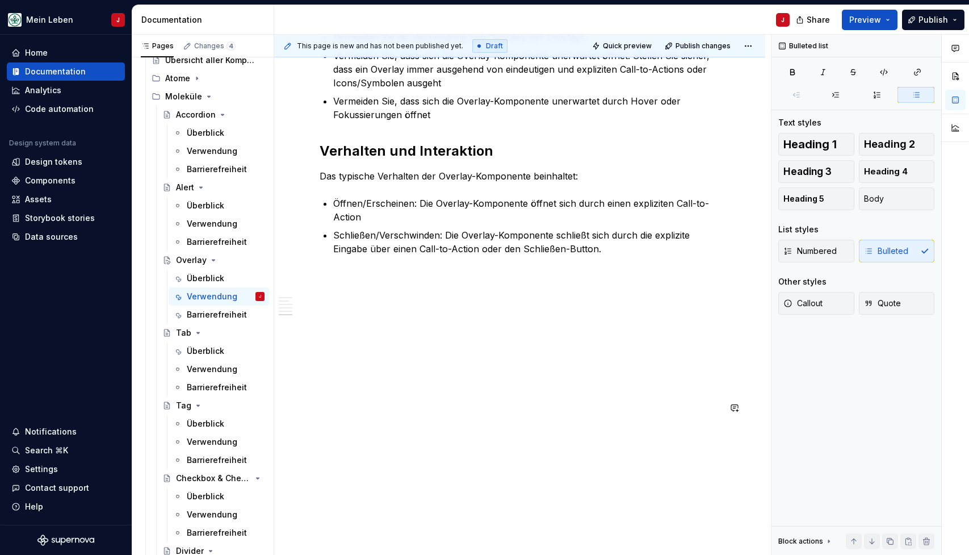
scroll to position [2069, 0]
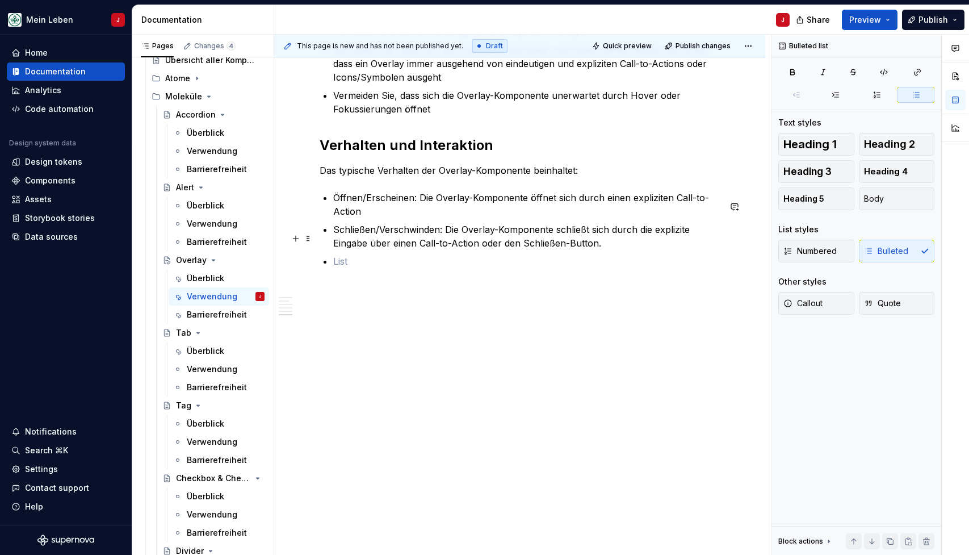
click at [606, 249] on p "Schließen/Verschwinden: Die Overlay-Komponente schließt sich durch die explizit…" at bounding box center [526, 236] width 387 height 27
click at [392, 268] on p at bounding box center [526, 261] width 387 height 14
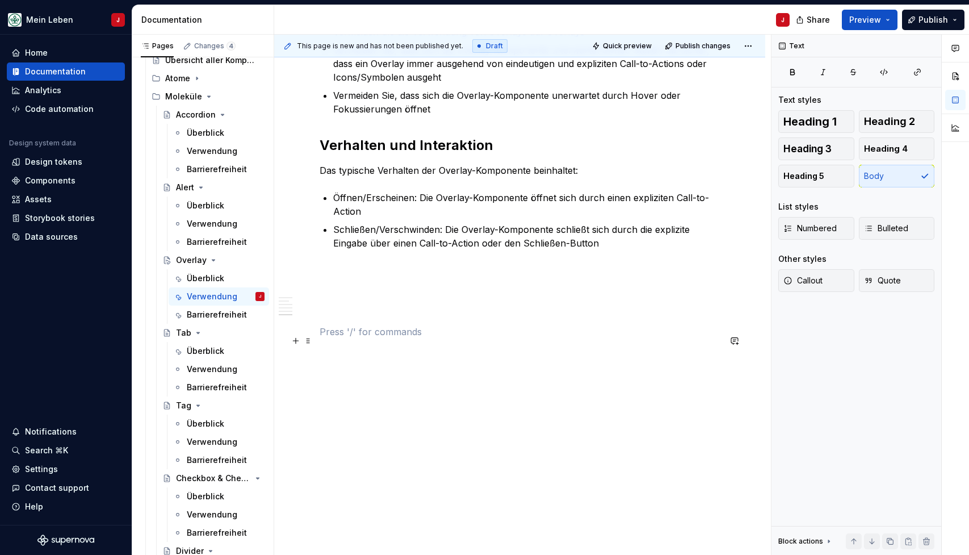
click at [366, 338] on p at bounding box center [520, 332] width 400 height 14
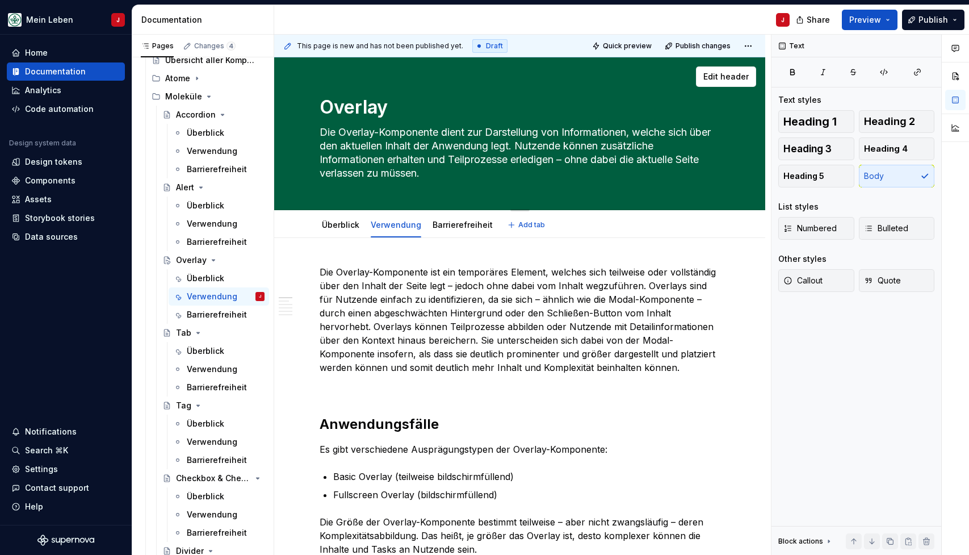
scroll to position [0, 0]
click at [454, 223] on link "Barrierefreiheit" at bounding box center [463, 225] width 60 height 10
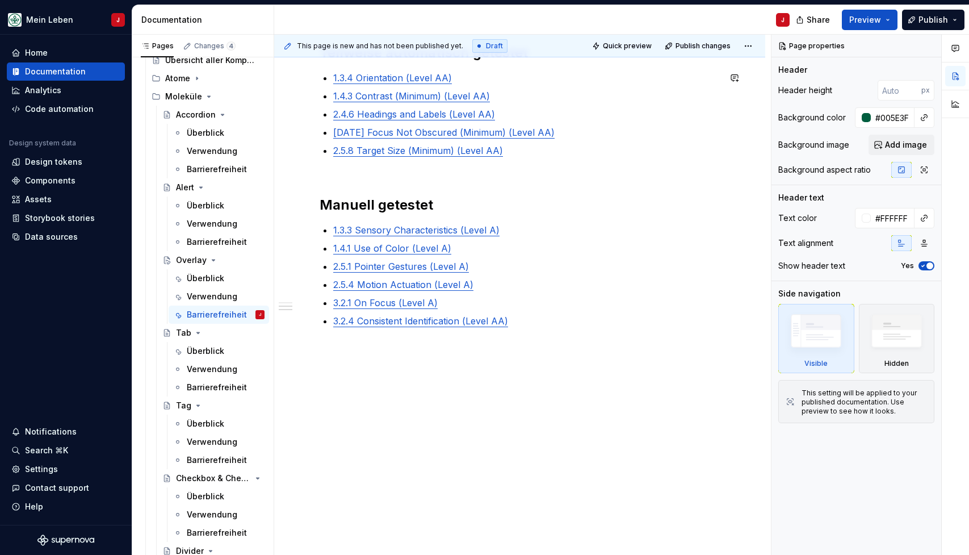
scroll to position [192, 0]
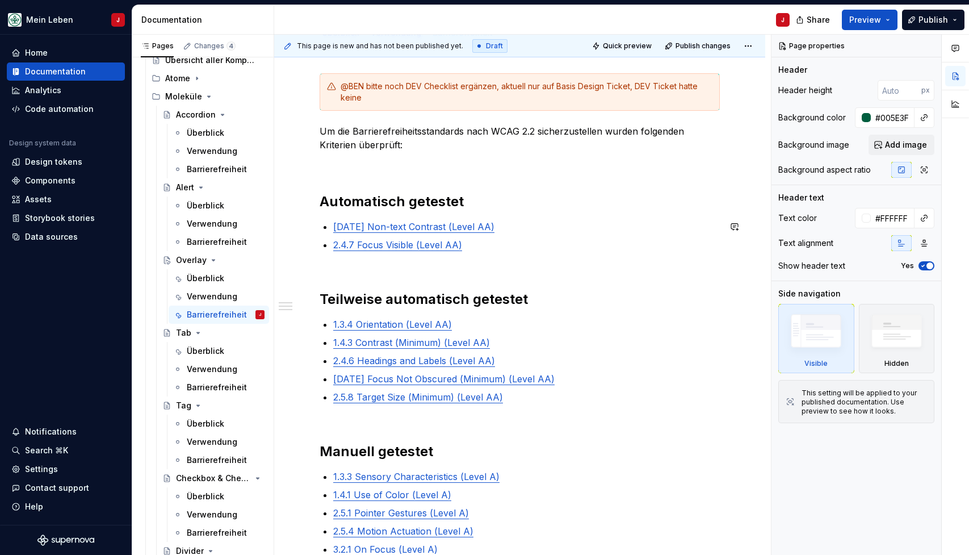
click at [484, 245] on p "2.4.7 Focus Visible (Level AA)" at bounding box center [526, 245] width 387 height 14
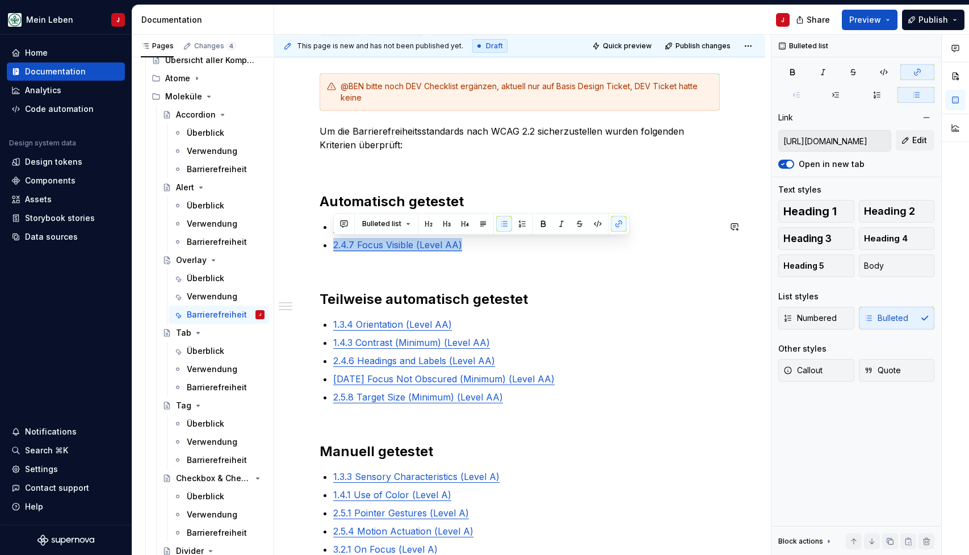
drag, startPoint x: 508, startPoint y: 244, endPoint x: 326, endPoint y: 246, distance: 181.7
click at [333, 246] on p "2.4.7 Focus Visible (Level AA)" at bounding box center [526, 245] width 387 height 14
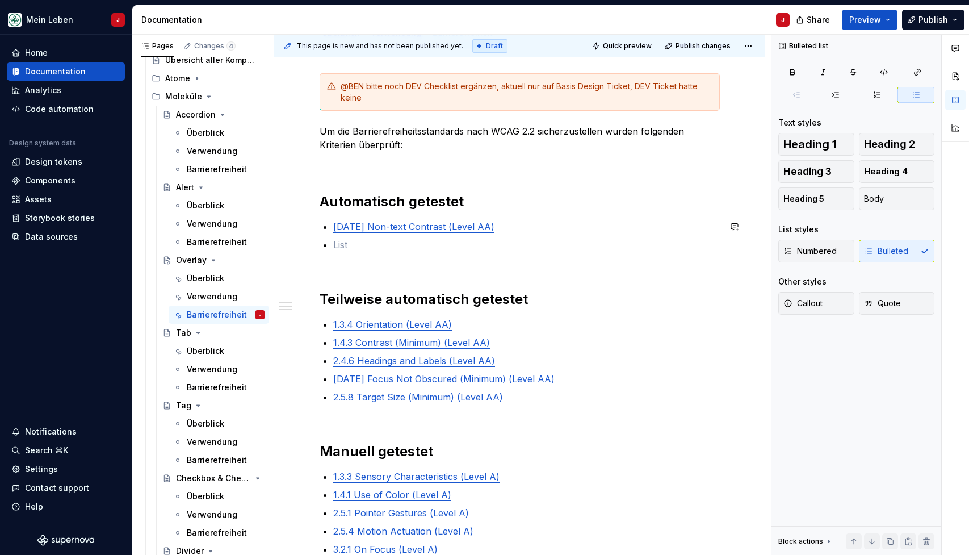
scroll to position [188, 0]
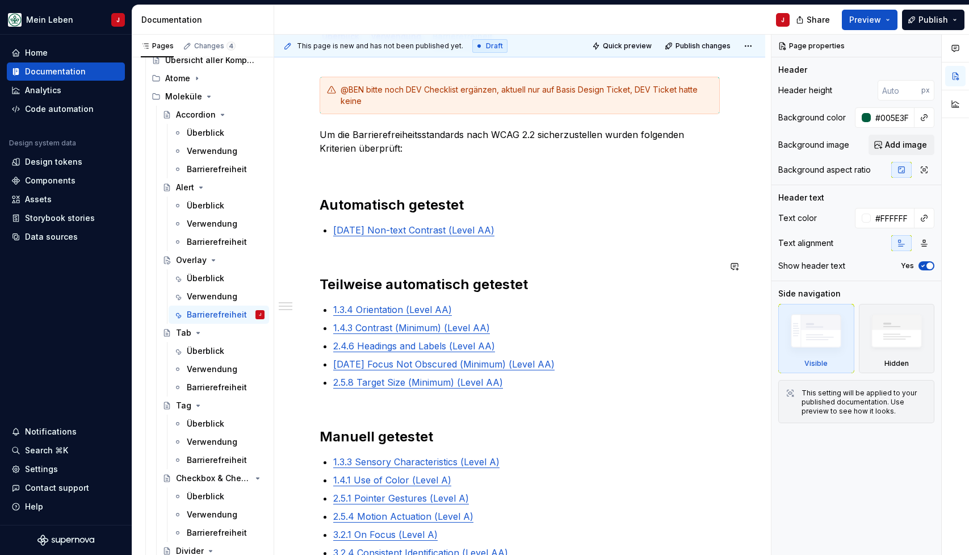
click at [338, 257] on div "@BEN bitte noch DEV Checklist ergänzen, aktuell nur auf Basis Design Ticket, DE…" at bounding box center [520, 342] width 400 height 530
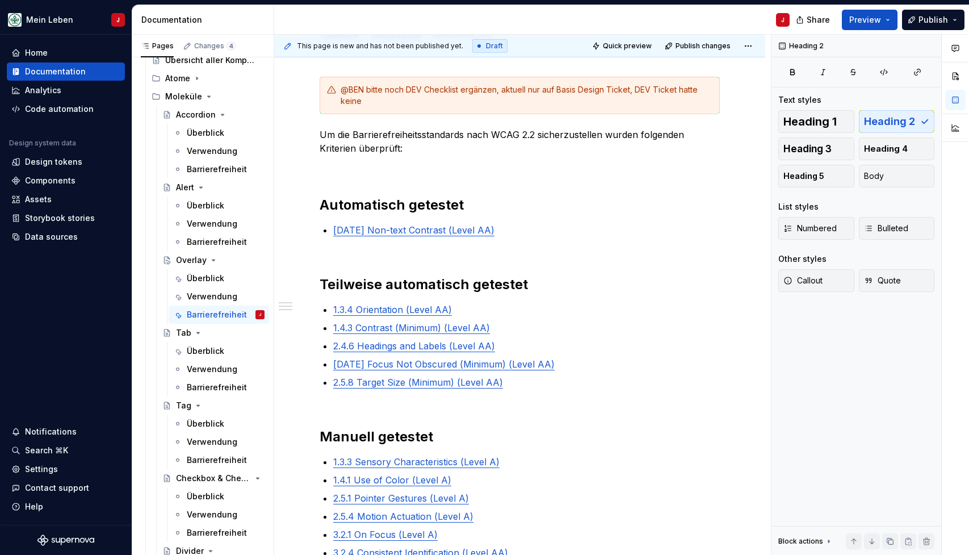
type textarea "*"
click at [545, 391] on div "@BEN bitte noch DEV Checklist ergänzen, aktuell nur auf Basis Design Ticket, DE…" at bounding box center [520, 342] width 400 height 530
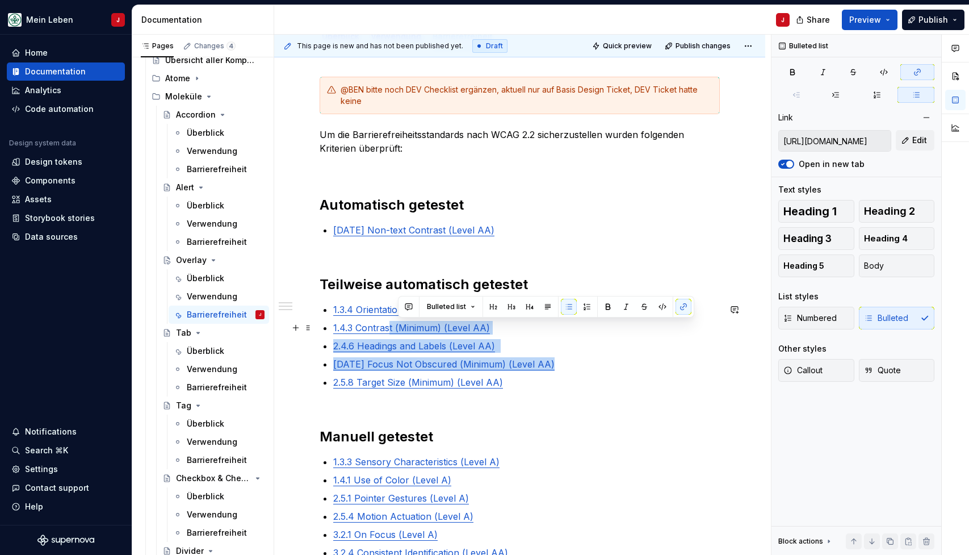
type input "[URL][DOMAIN_NAME]"
drag, startPoint x: 511, startPoint y: 370, endPoint x: 396, endPoint y: 340, distance: 119.7
click at [386, 335] on ul "1.3.4 Orientation (Level AA) 1.4.3 Contrast (Minimum) (Level AA) 2.4.6 Headings…" at bounding box center [526, 346] width 387 height 86
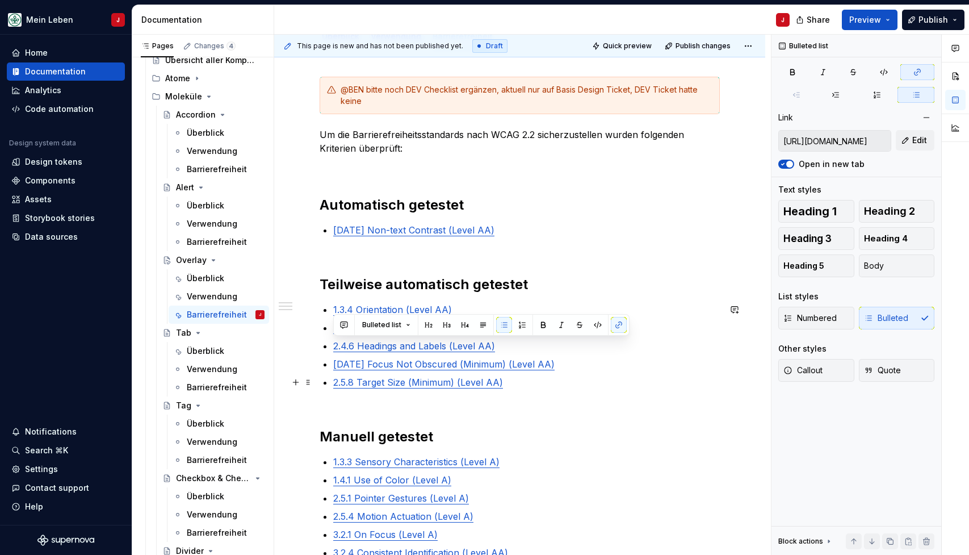
click at [540, 396] on div "@BEN bitte noch DEV Checklist ergänzen, aktuell nur auf Basis Design Ticket, DE…" at bounding box center [520, 342] width 400 height 530
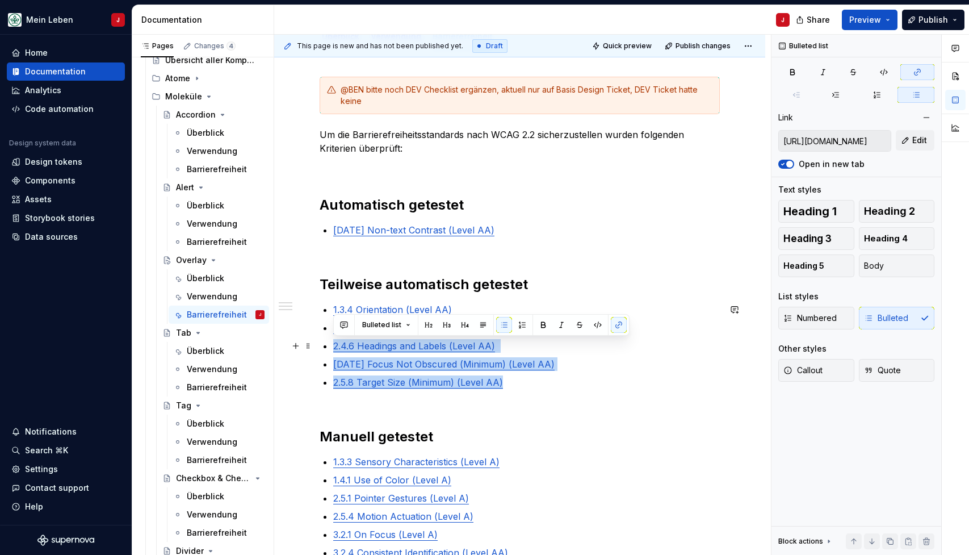
type input "[URL][DOMAIN_NAME]"
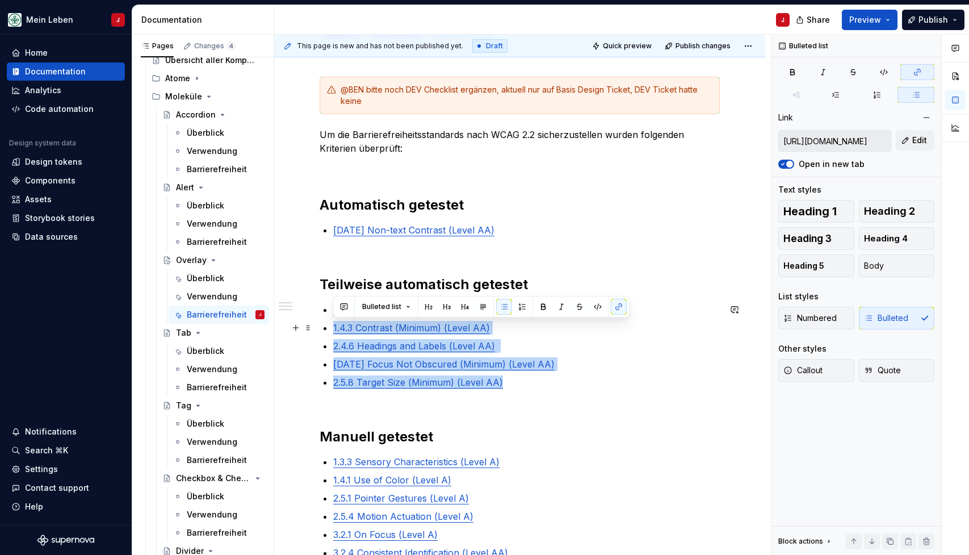
drag, startPoint x: 518, startPoint y: 387, endPoint x: 333, endPoint y: 328, distance: 194.3
click at [333, 328] on div "@BEN bitte noch DEV Checklist ergänzen, aktuell nur auf Basis Design Ticket, DE…" at bounding box center [520, 342] width 400 height 530
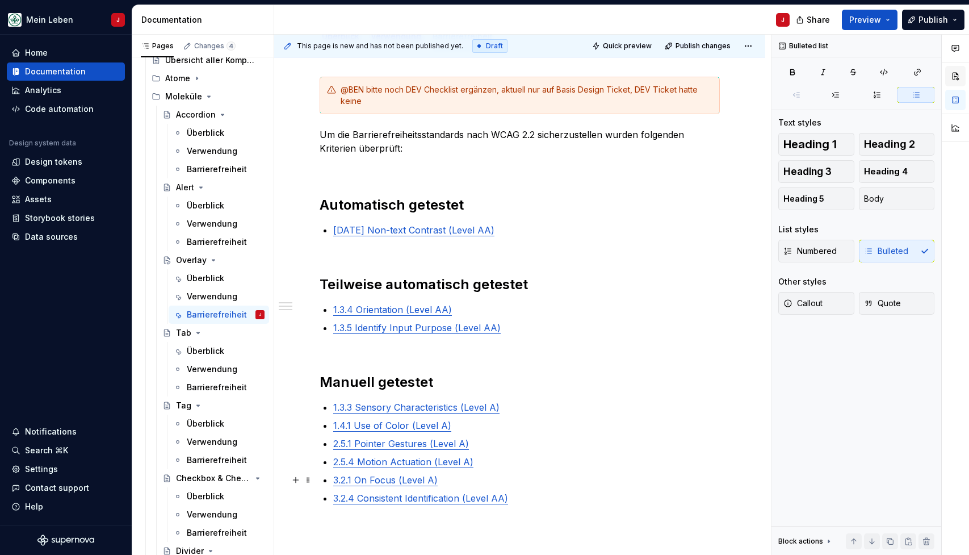
scroll to position [198, 0]
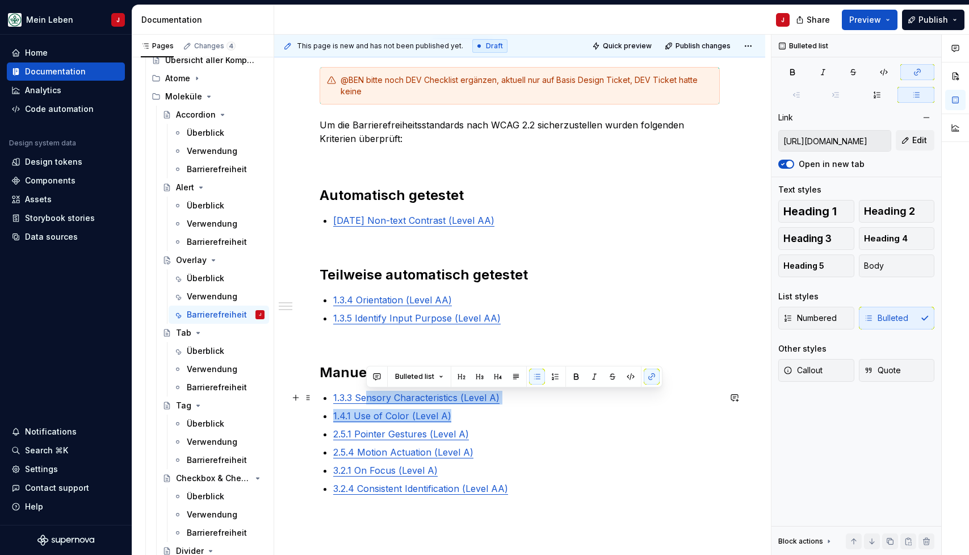
drag, startPoint x: 484, startPoint y: 416, endPoint x: 369, endPoint y: 391, distance: 118.0
click at [369, 391] on ul "1.3.3 Sensory Characteristics (Level A) 1.4.1 Use of Color (Level A) 2.5.1 Poin…" at bounding box center [526, 443] width 387 height 104
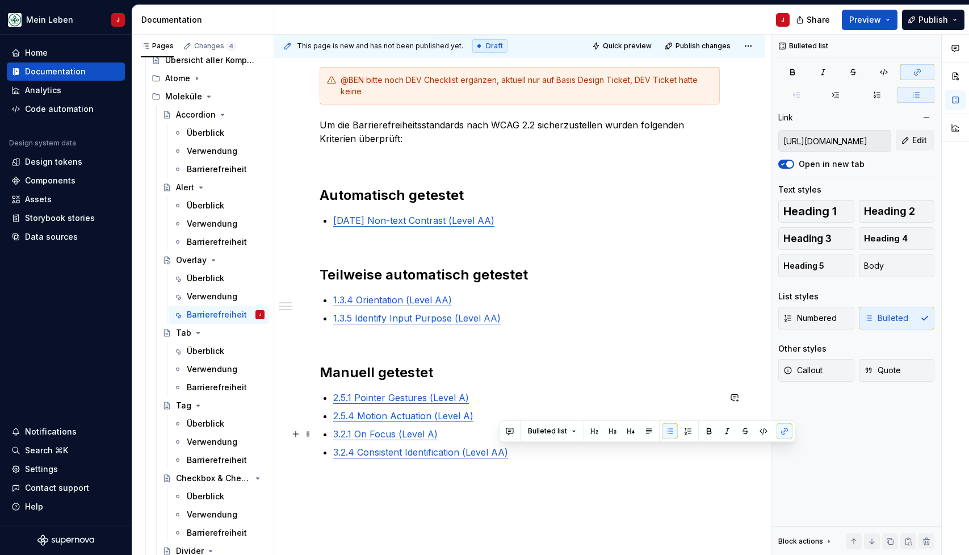
type input "[URL][DOMAIN_NAME]"
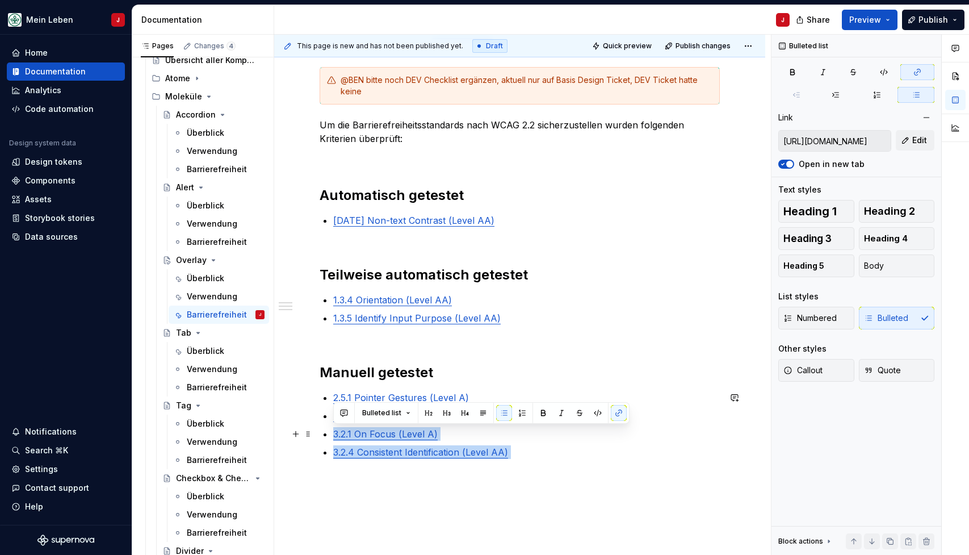
drag, startPoint x: 501, startPoint y: 447, endPoint x: 334, endPoint y: 432, distance: 167.6
click at [334, 432] on ul "2.5.1 Pointer Gestures (Level A) 2.5.4 Motion Actuation (Level A) 3.2.1 On Focu…" at bounding box center [526, 425] width 387 height 68
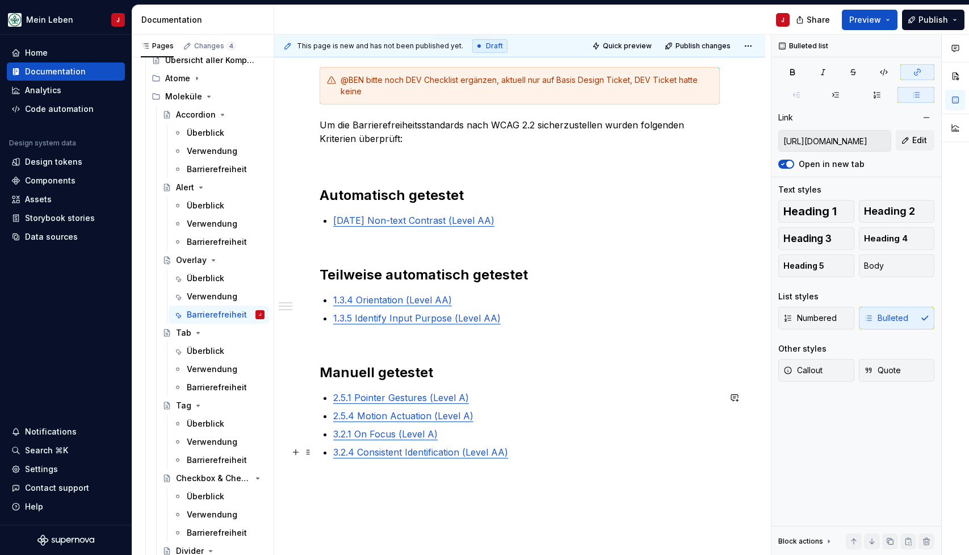
click at [545, 454] on p "3.2.4 Consistent Identification (Level AA)" at bounding box center [526, 452] width 387 height 14
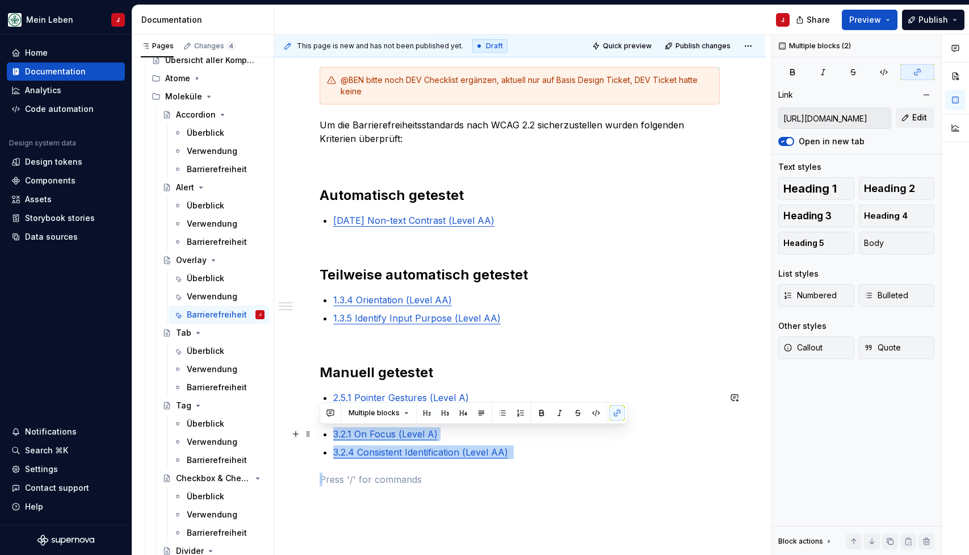
drag, startPoint x: 548, startPoint y: 459, endPoint x: 335, endPoint y: 430, distance: 214.8
click at [335, 430] on div "@BEN bitte noch DEV Checklist ergänzen, aktuell nur auf Basis Design Ticket, DE…" at bounding box center [520, 286] width 400 height 439
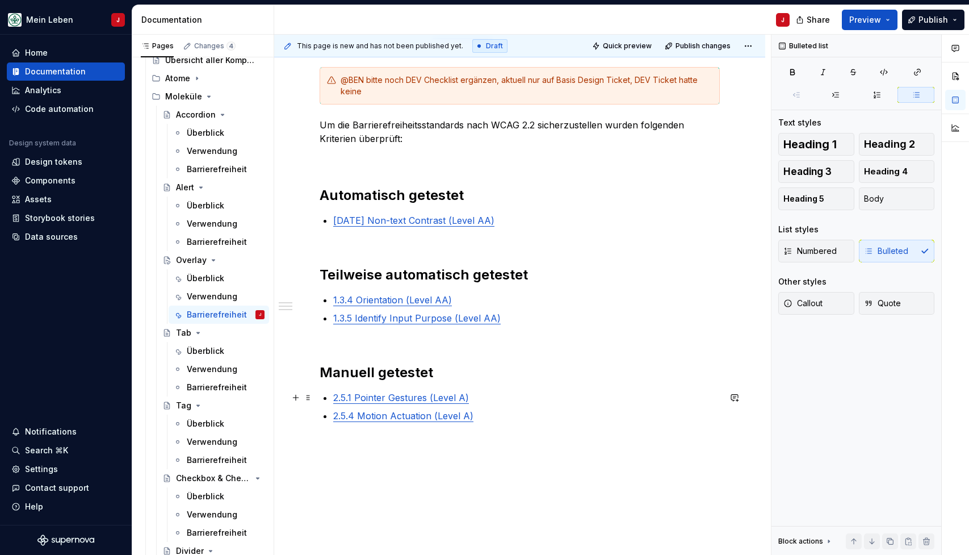
click at [496, 395] on p "2.5.1 Pointer Gestures (Level A)" at bounding box center [526, 398] width 387 height 14
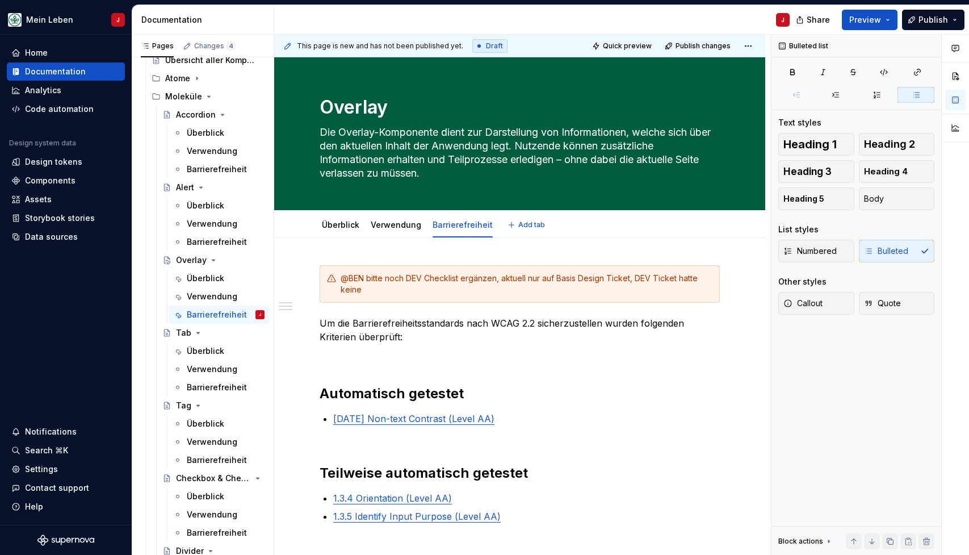
scroll to position [0, 0]
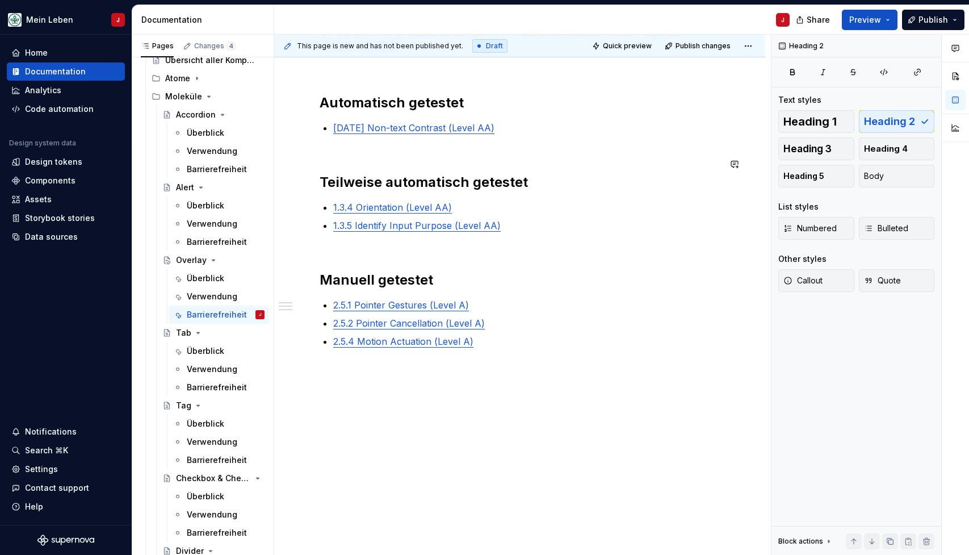
click at [340, 151] on div "@BEN bitte noch DEV Checklist ergänzen, aktuell nur auf Basis Design Ticket, DE…" at bounding box center [520, 174] width 400 height 401
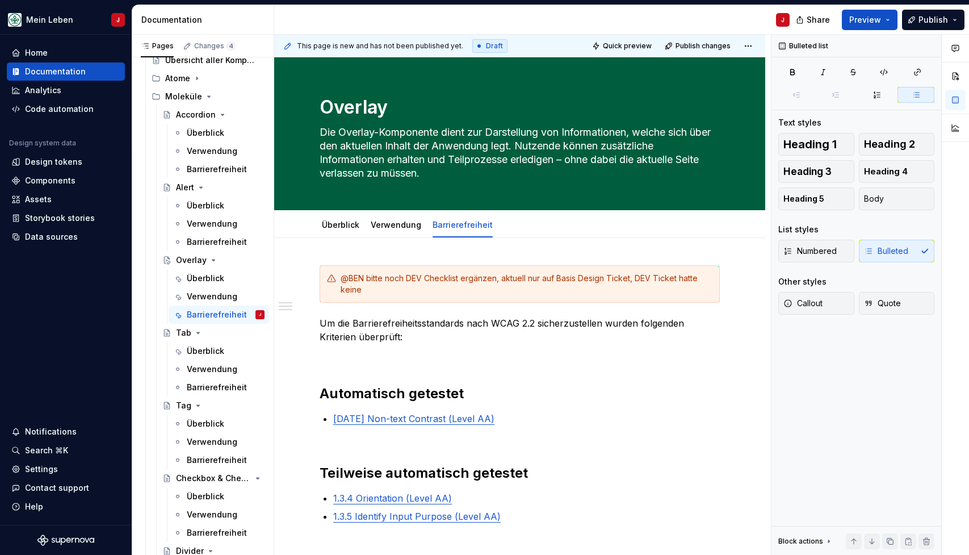
type textarea "*"
